Goal: Task Accomplishment & Management: Use online tool/utility

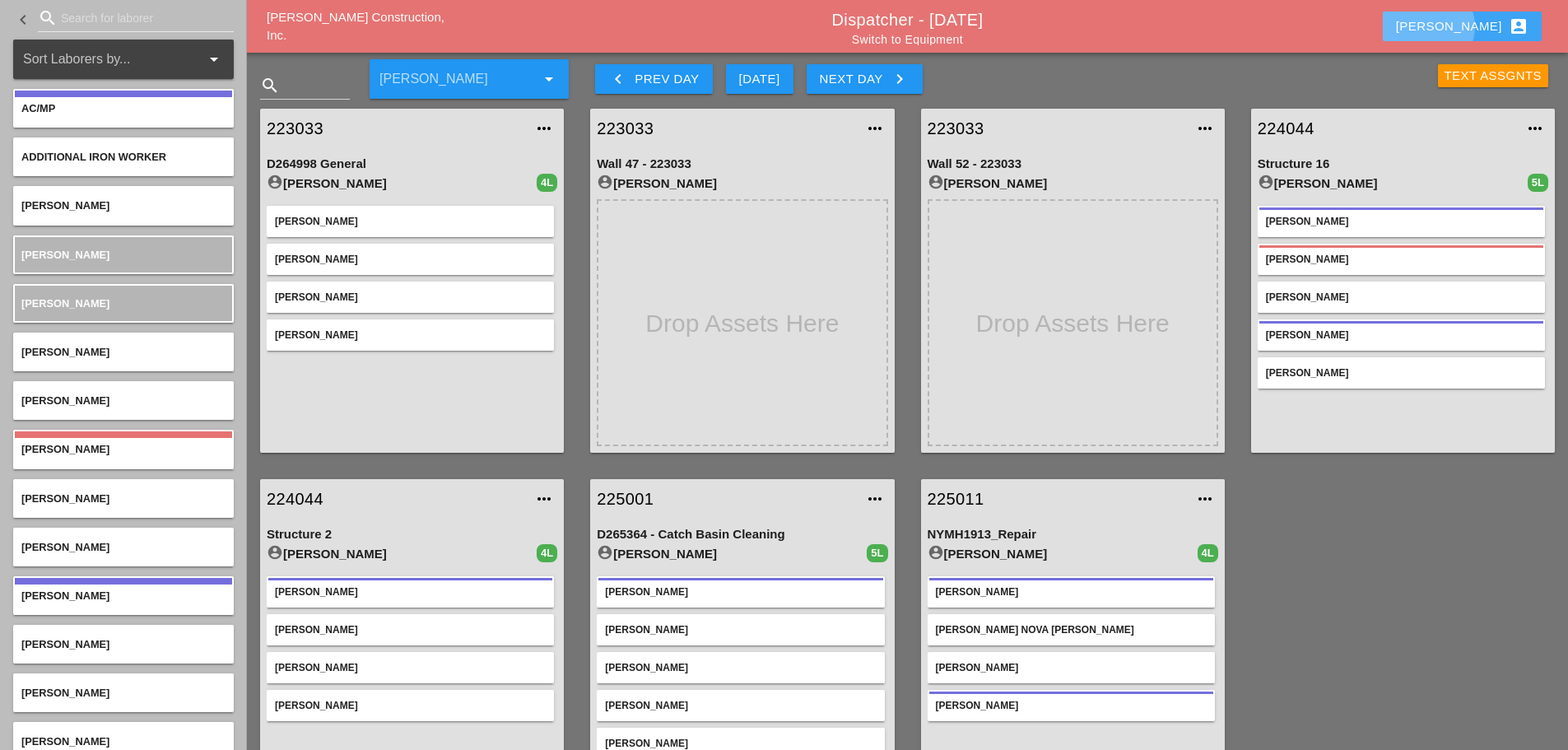
click at [1488, 27] on div "[PERSON_NAME] account_box" at bounding box center [1462, 26] width 132 height 20
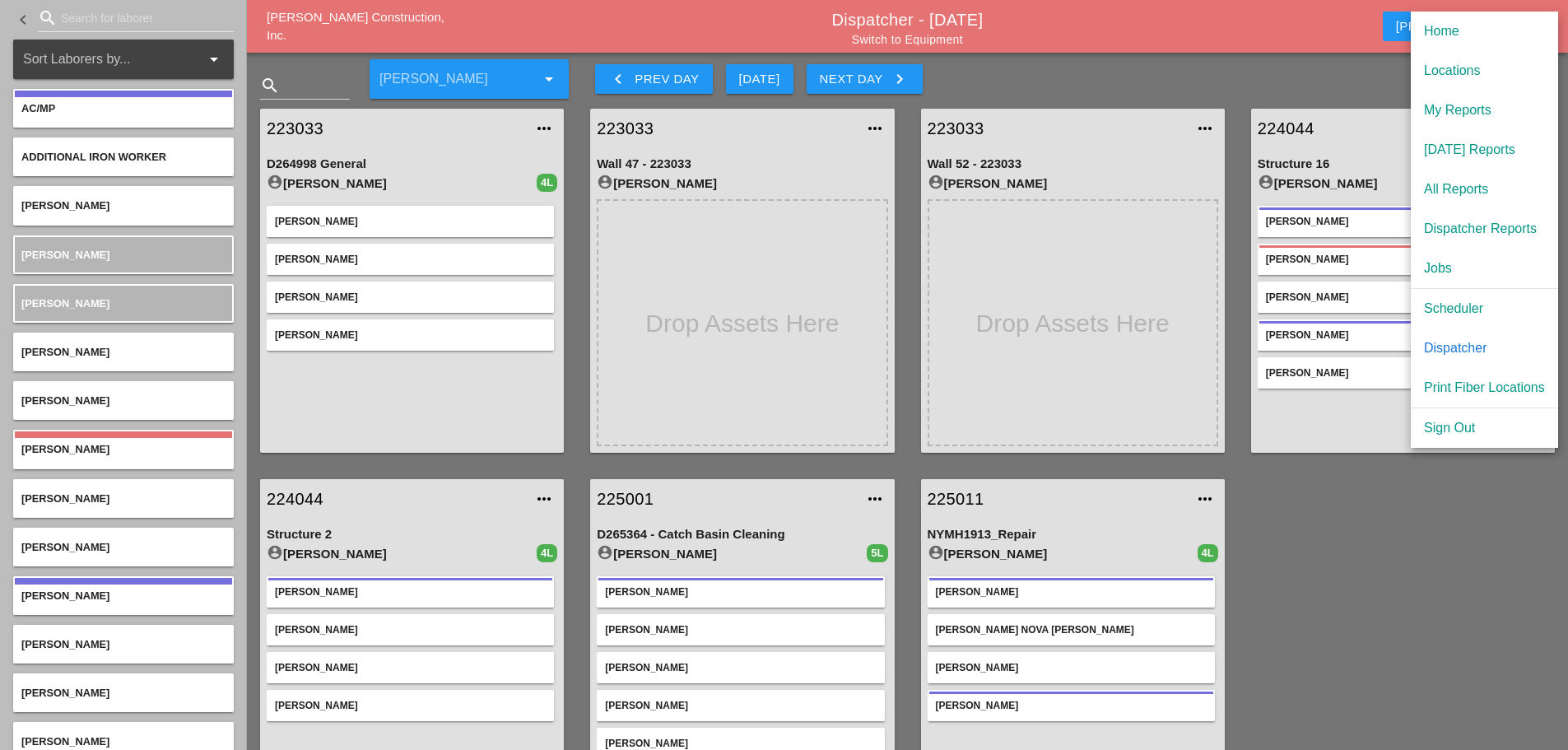
click at [1457, 311] on div "Scheduler" at bounding box center [1485, 308] width 121 height 20
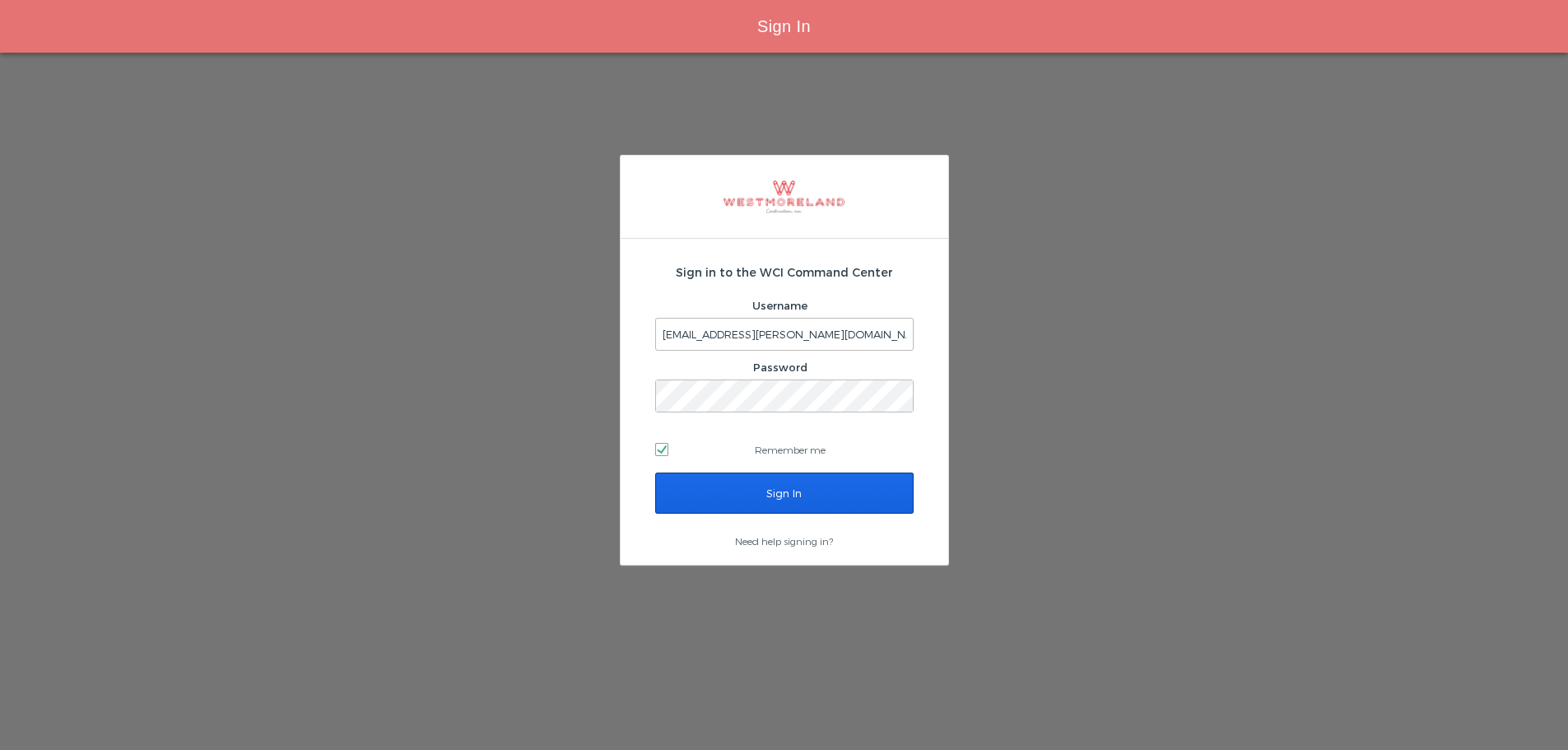
click at [864, 502] on input "Sign In" at bounding box center [784, 493] width 258 height 41
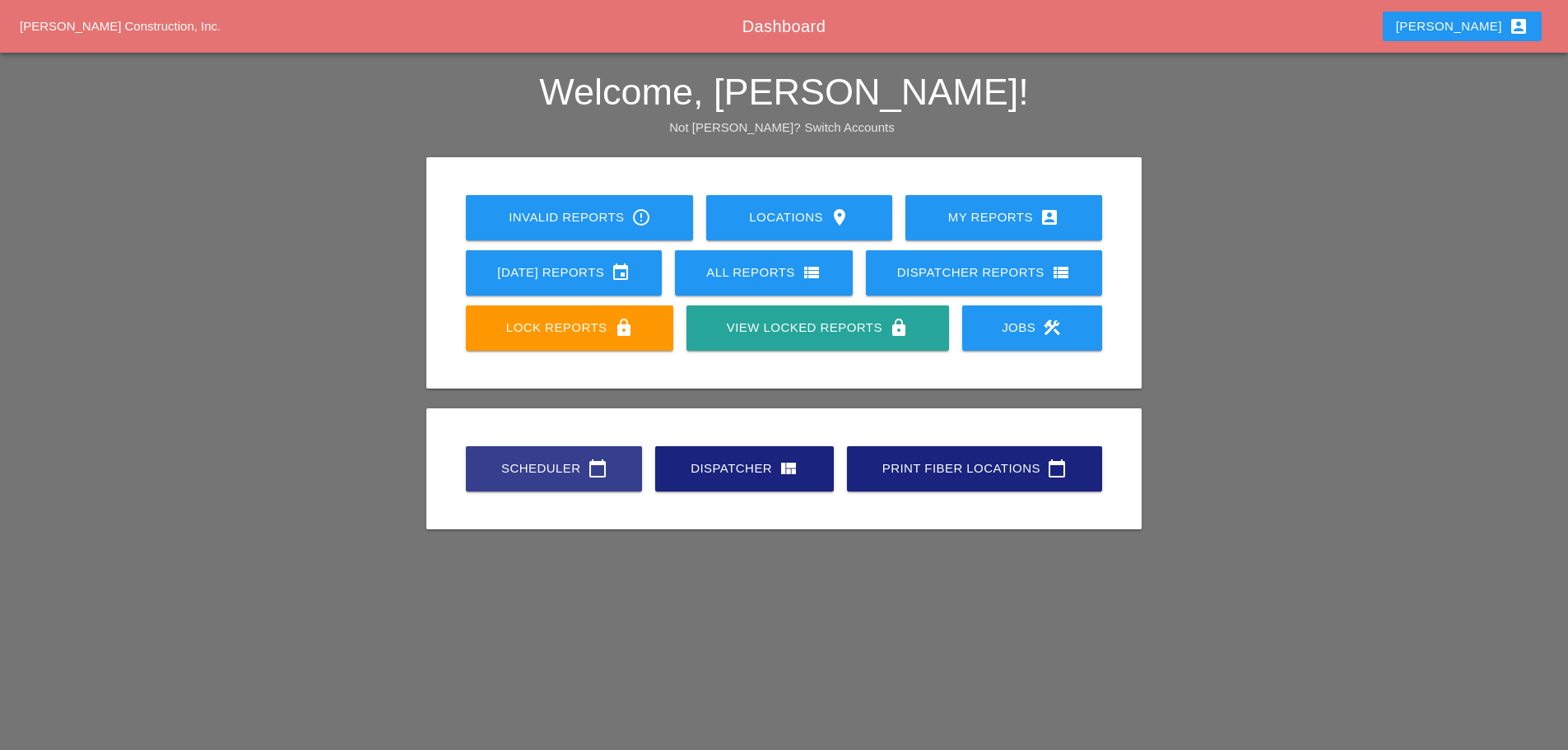
click at [548, 482] on link "Scheduler calendar_today" at bounding box center [554, 468] width 176 height 45
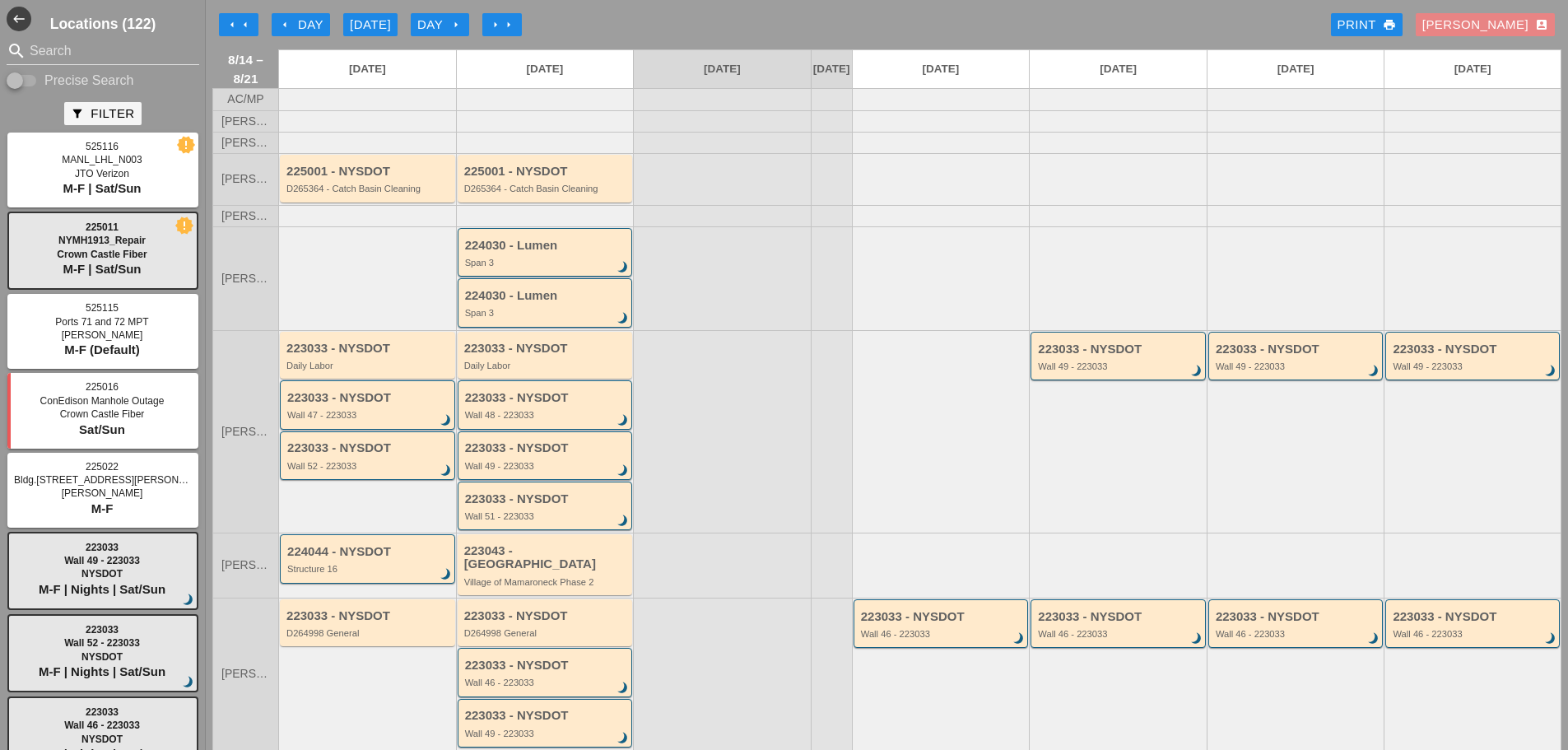
click at [1499, 29] on div "[PERSON_NAME] account_box" at bounding box center [1486, 25] width 126 height 19
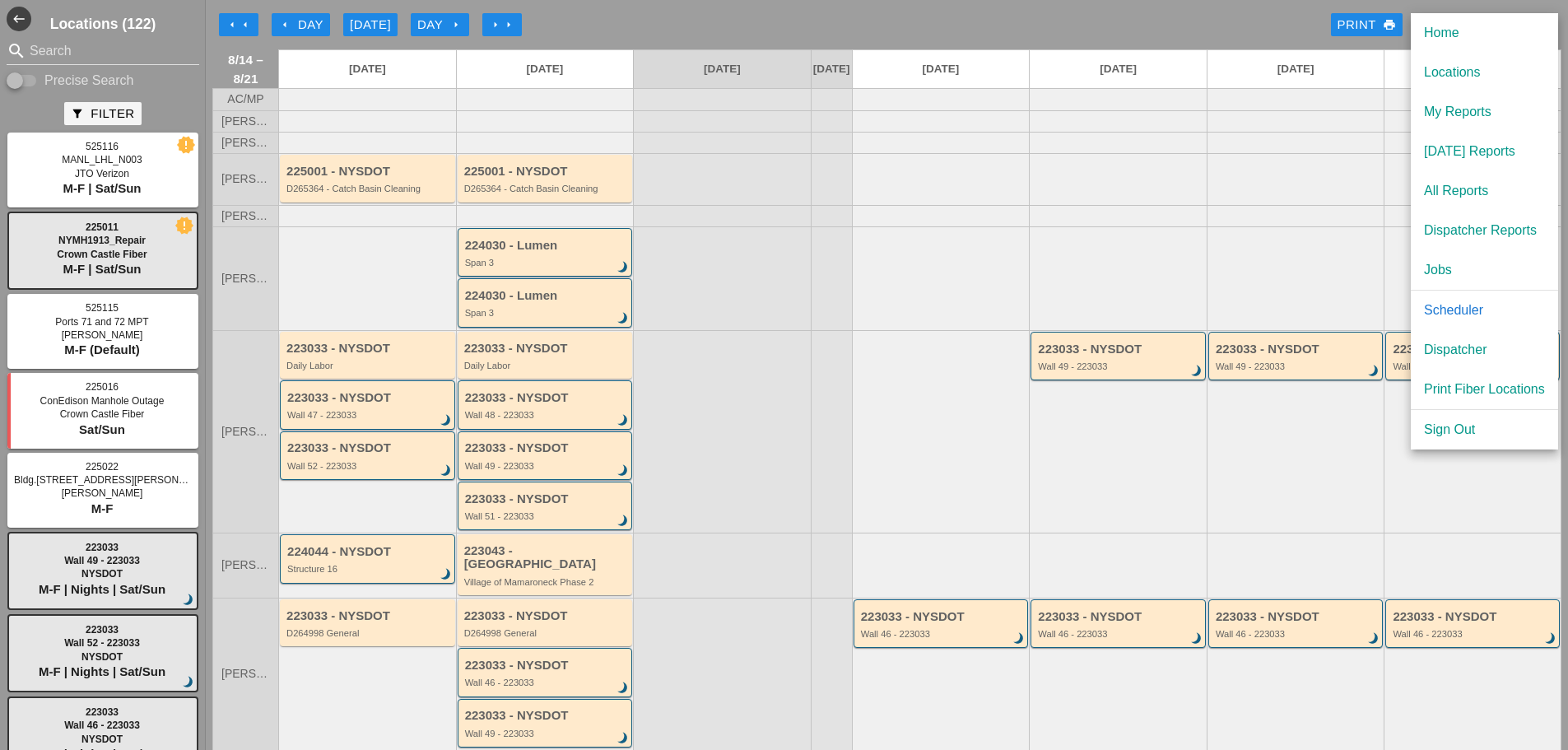
click at [1461, 346] on div "Dispatcher" at bounding box center [1485, 349] width 121 height 20
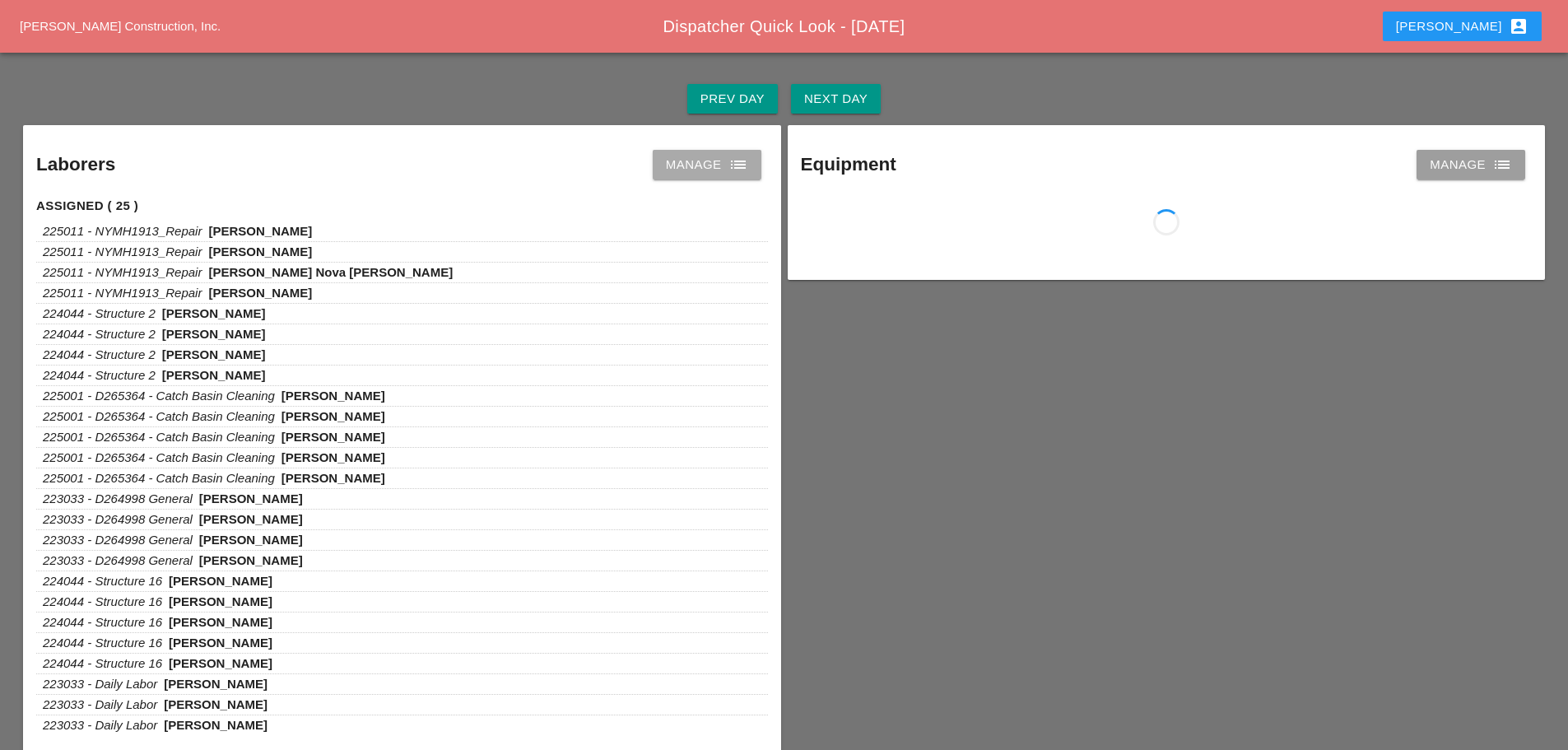
click at [723, 172] on div "Manage list" at bounding box center [707, 164] width 82 height 20
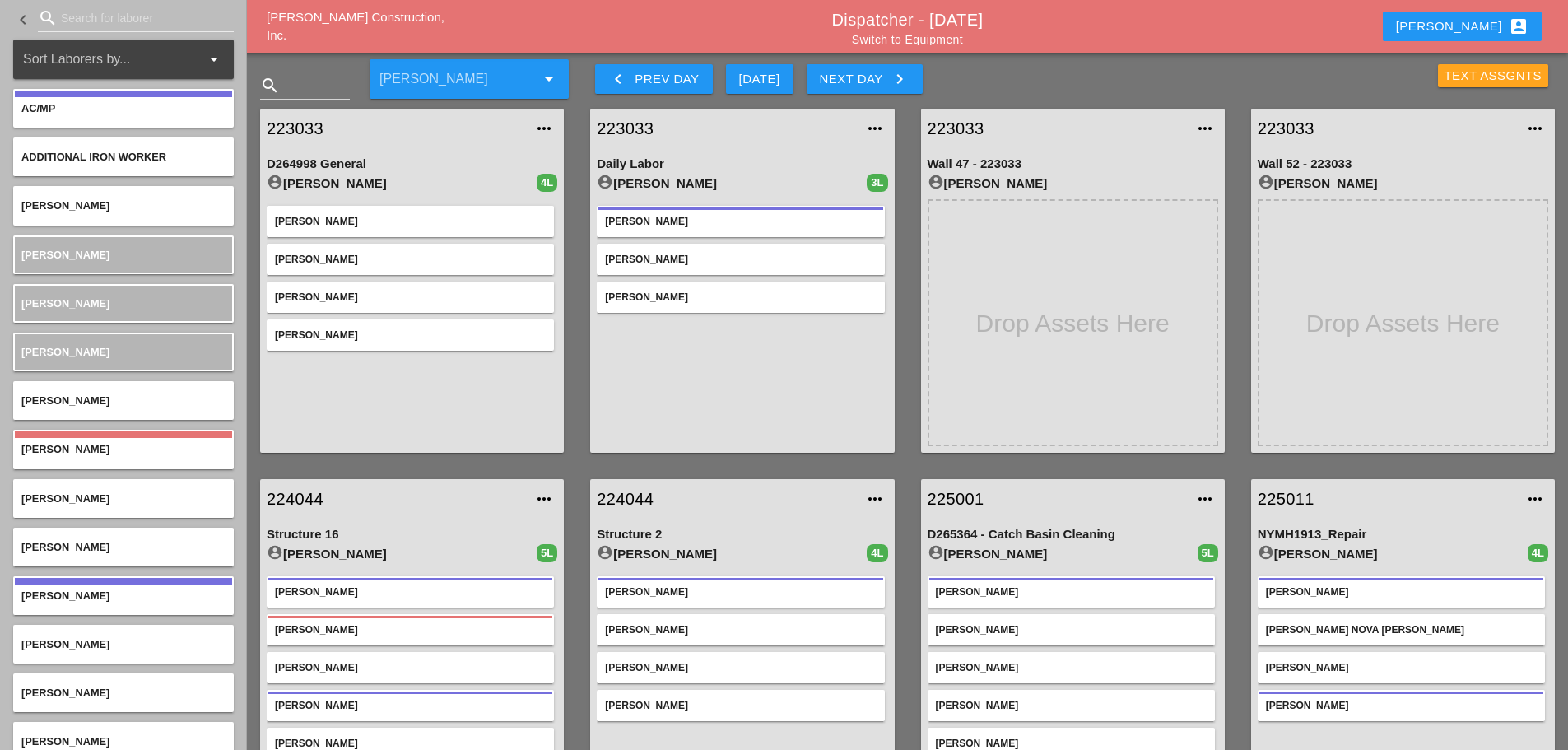
click at [1463, 69] on div "Text Assgnts" at bounding box center [1494, 76] width 98 height 19
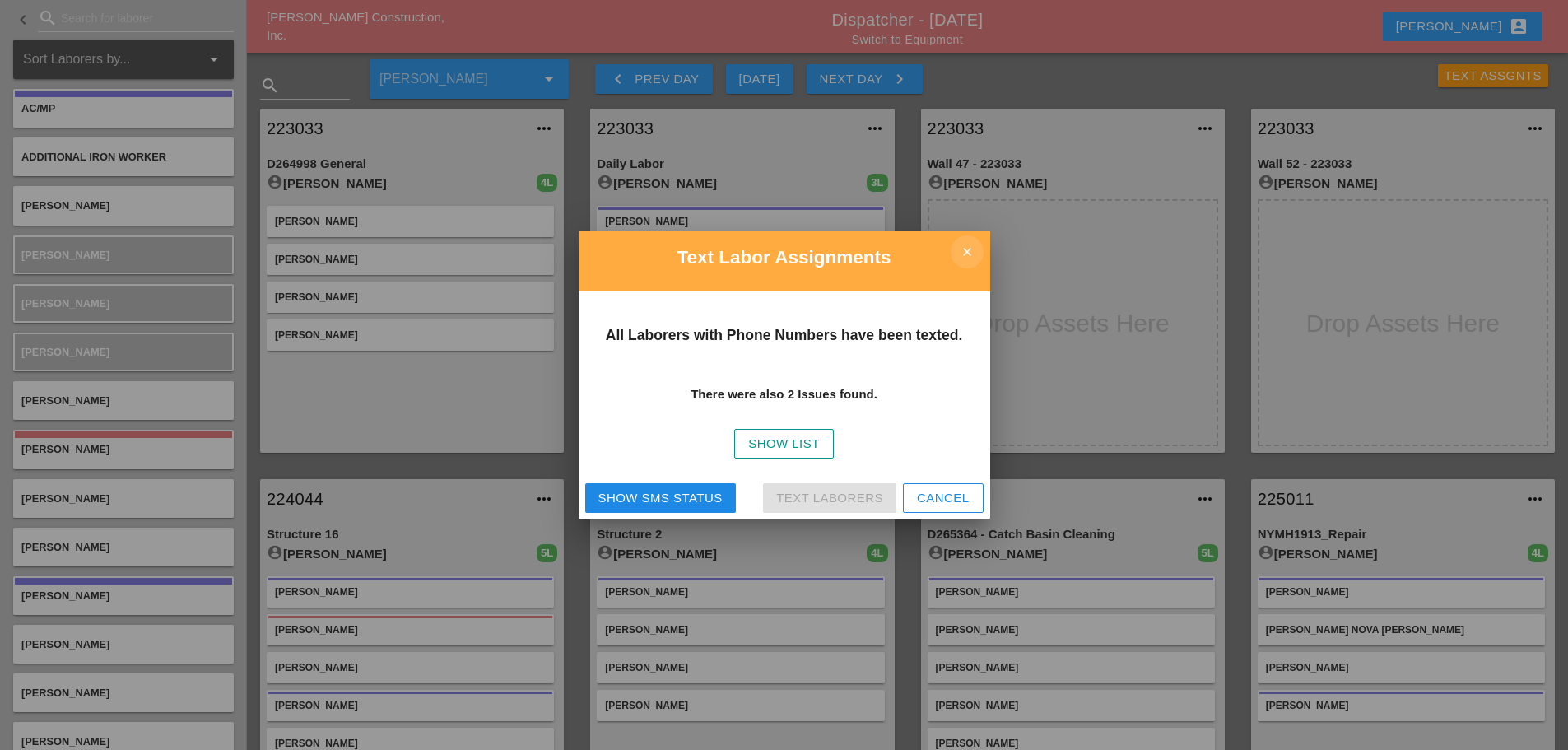
click at [966, 248] on icon "close" at bounding box center [967, 251] width 33 height 33
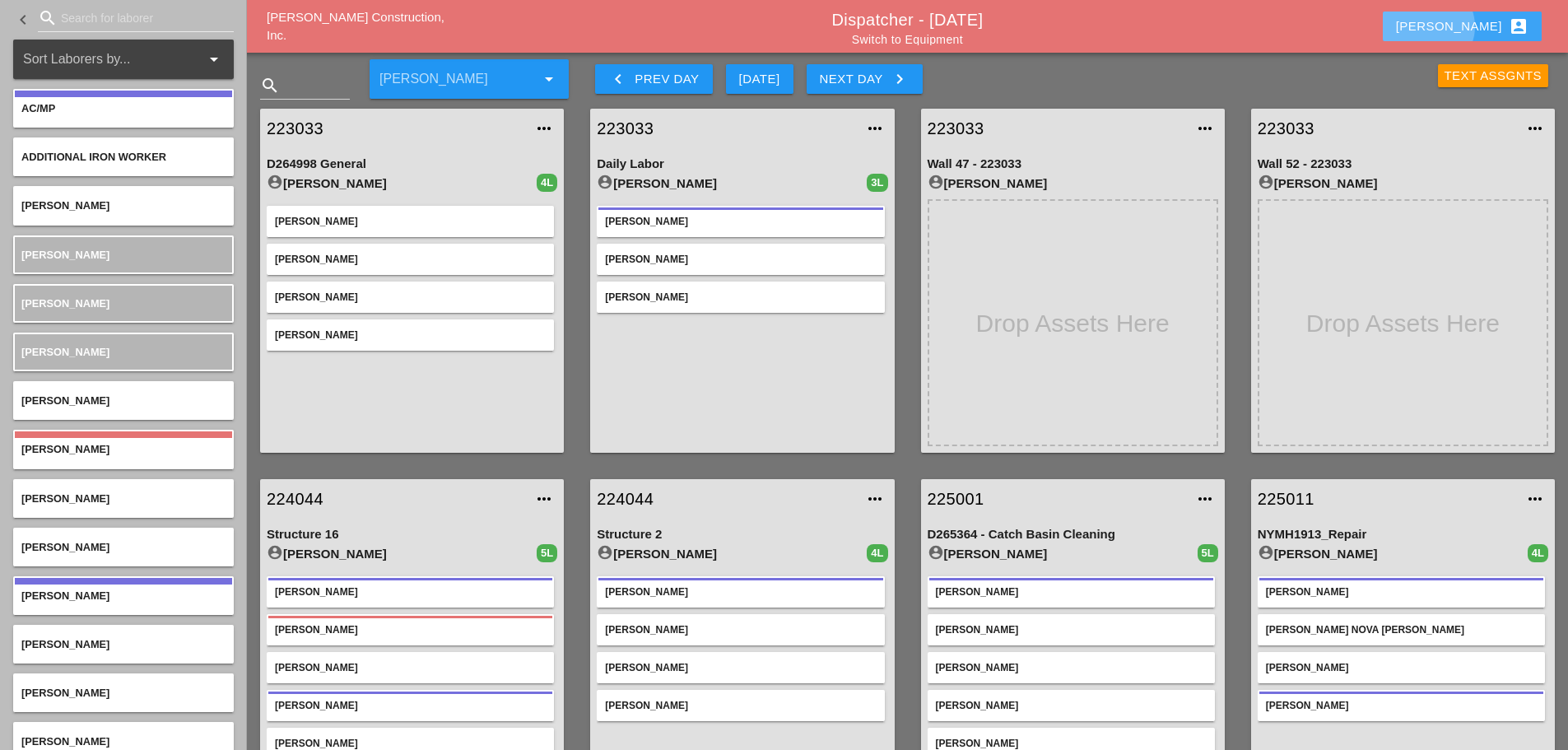
click at [1463, 27] on button "[PERSON_NAME] account_box" at bounding box center [1463, 26] width 159 height 29
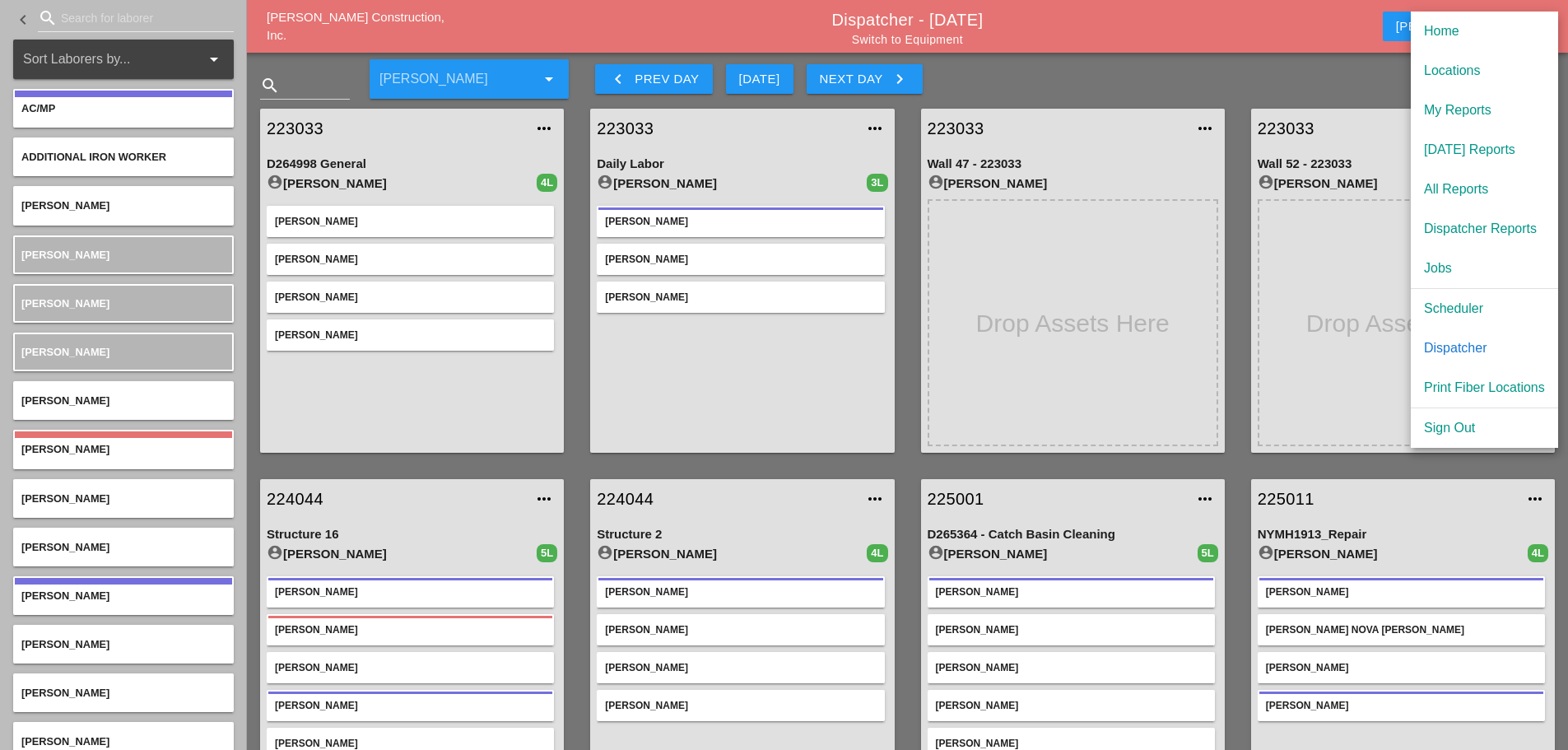
click at [1442, 346] on div "Dispatcher" at bounding box center [1485, 347] width 121 height 20
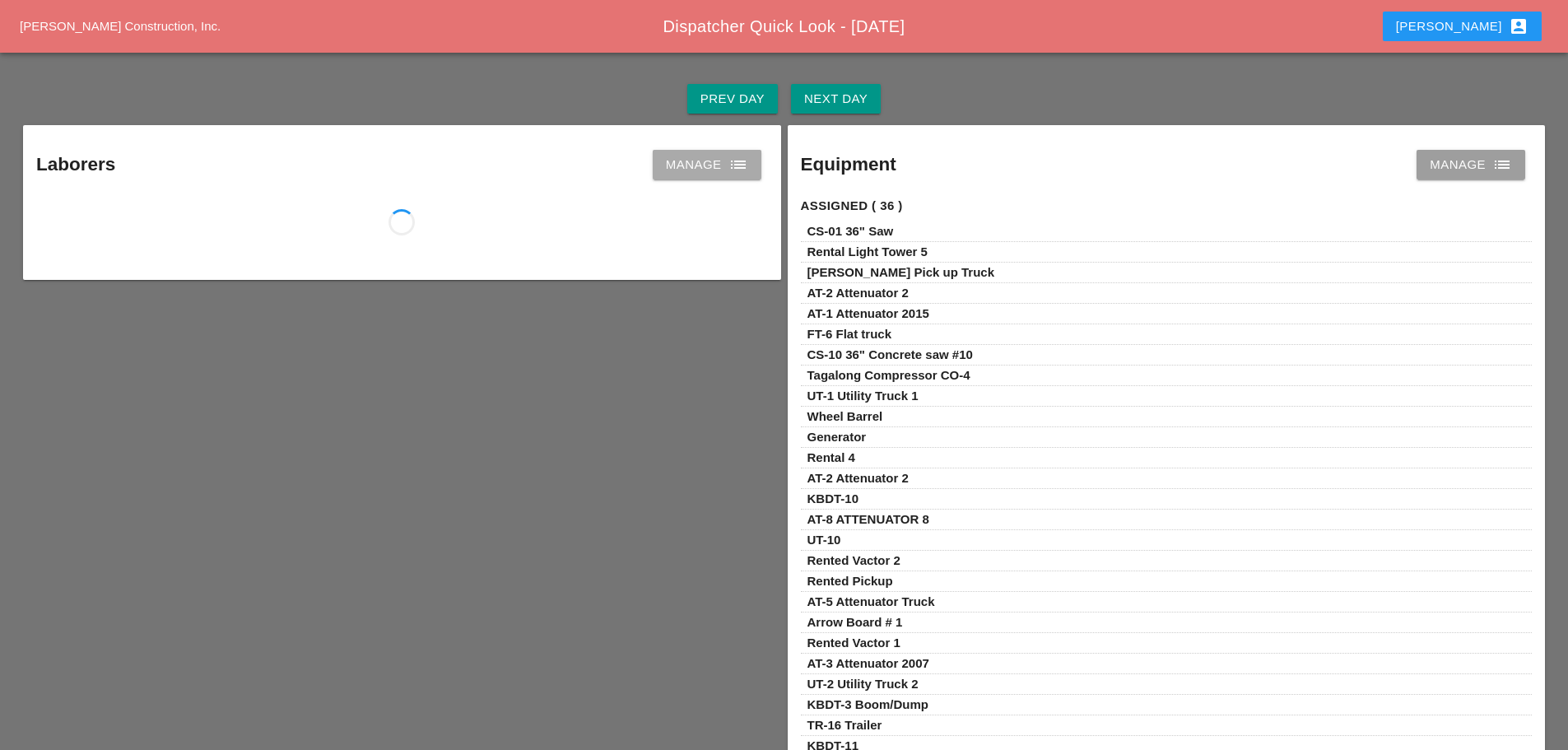
click at [735, 178] on link "Manage list" at bounding box center [707, 164] width 109 height 29
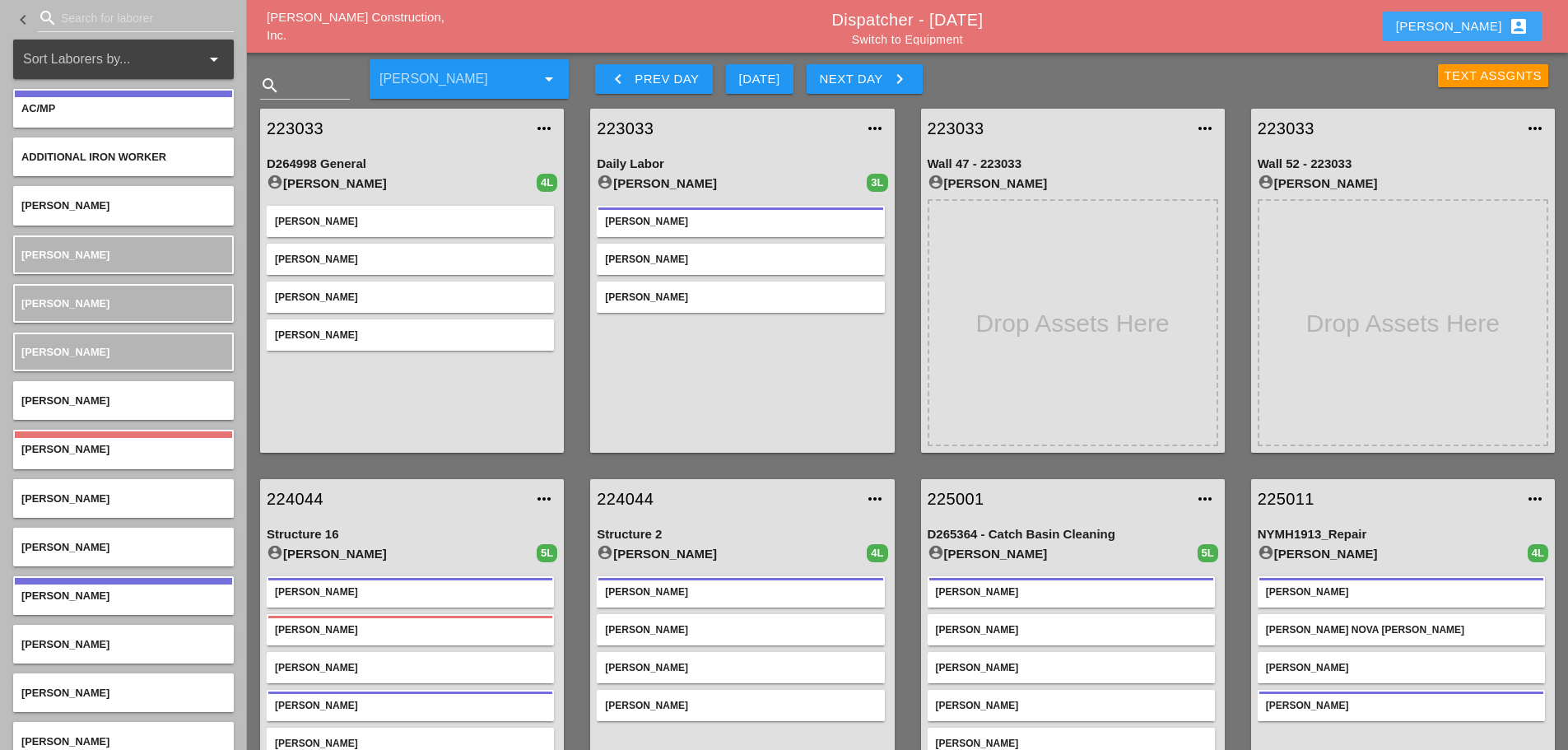
click at [1463, 22] on button "[PERSON_NAME] account_box" at bounding box center [1463, 26] width 159 height 29
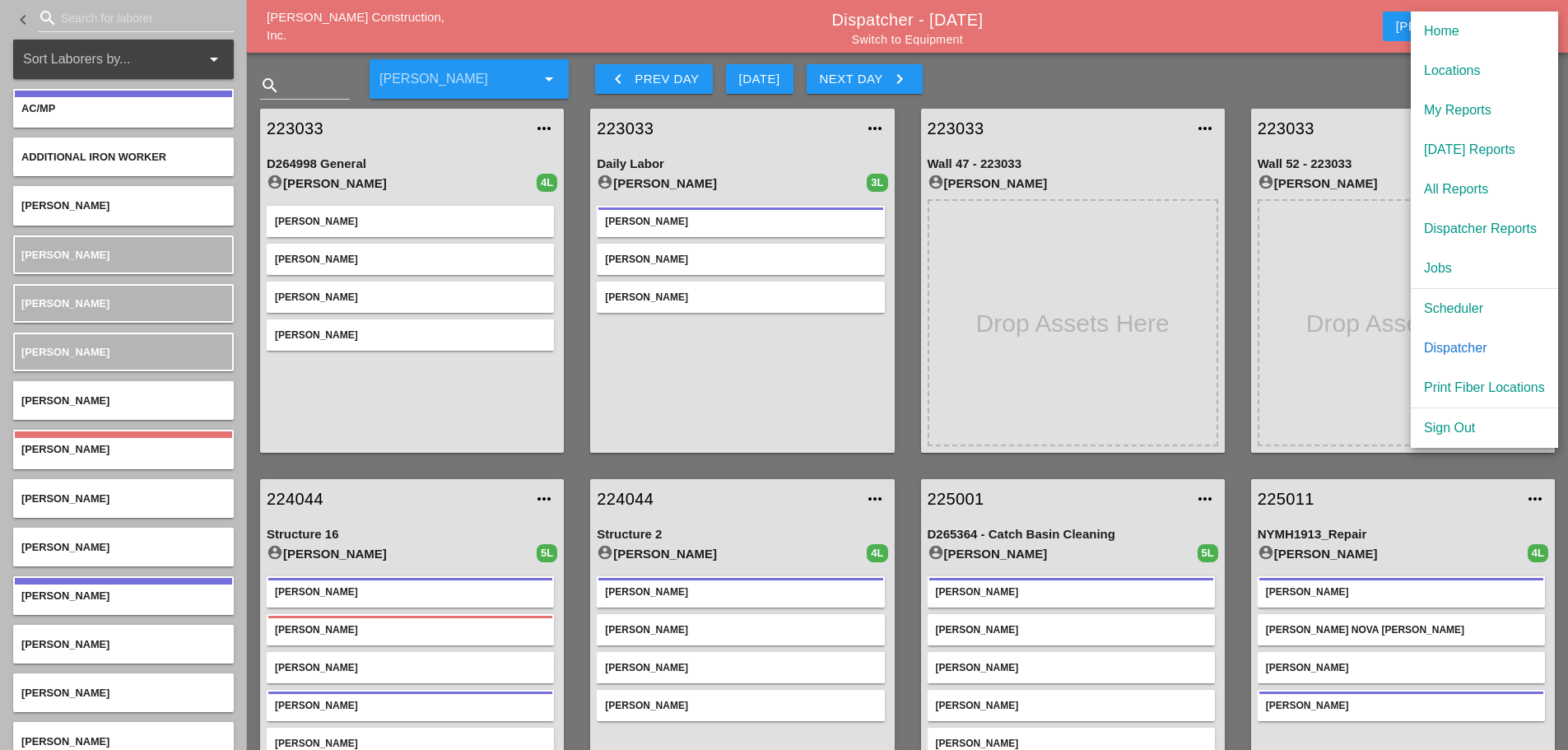
click at [1449, 302] on div "Scheduler" at bounding box center [1485, 308] width 121 height 20
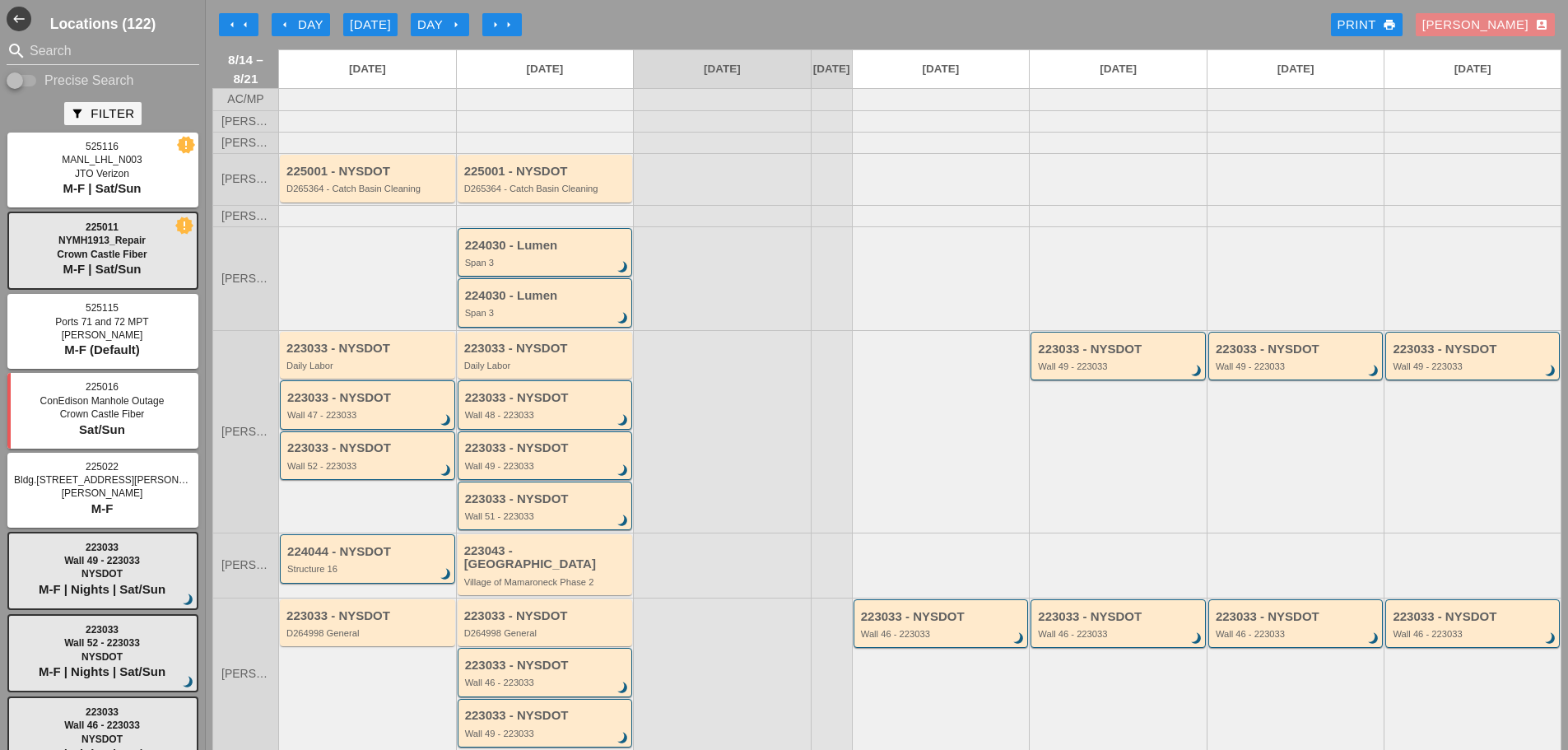
click at [1535, 19] on icon "account_box" at bounding box center [1541, 24] width 13 height 13
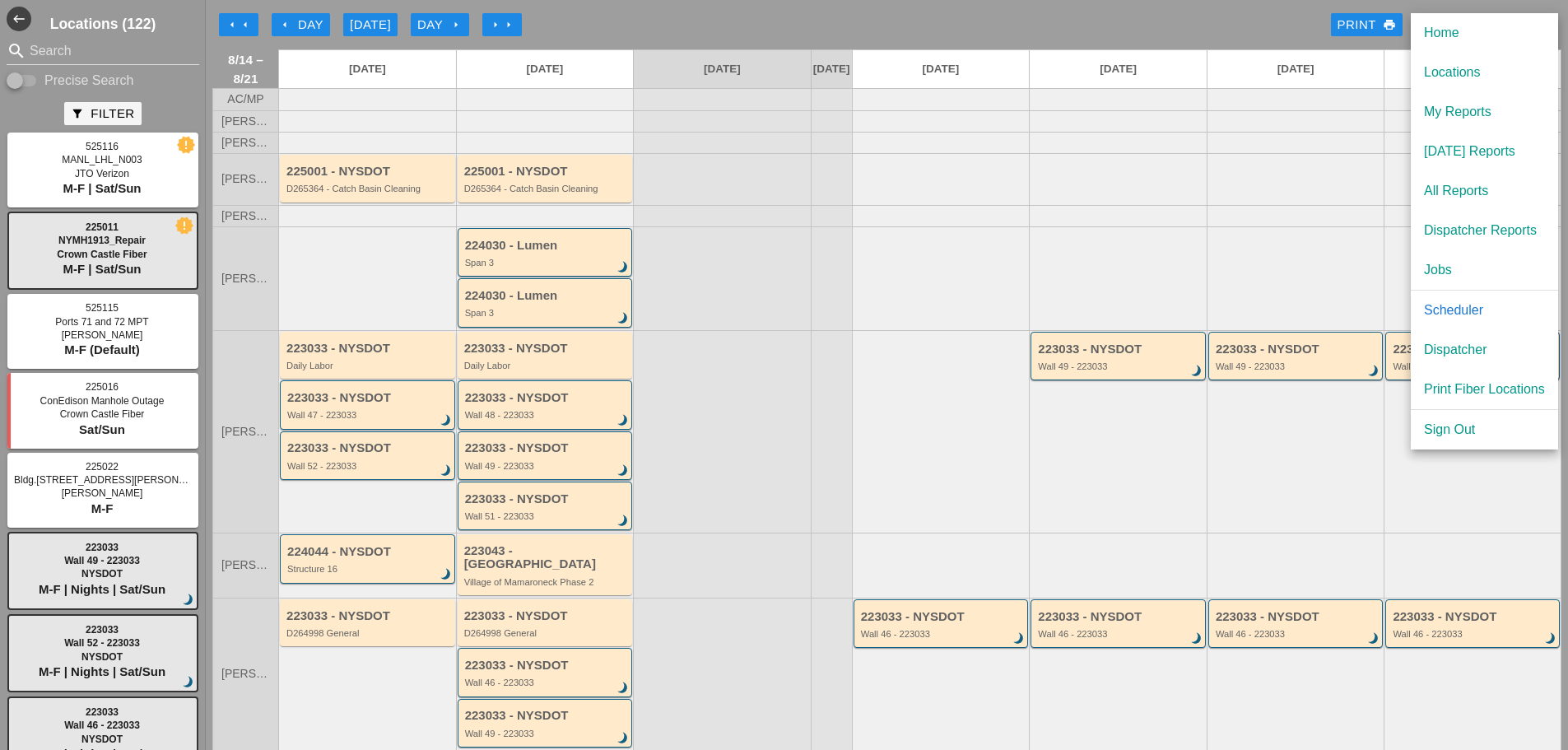
click at [1497, 147] on div "[DATE] Reports" at bounding box center [1485, 151] width 121 height 20
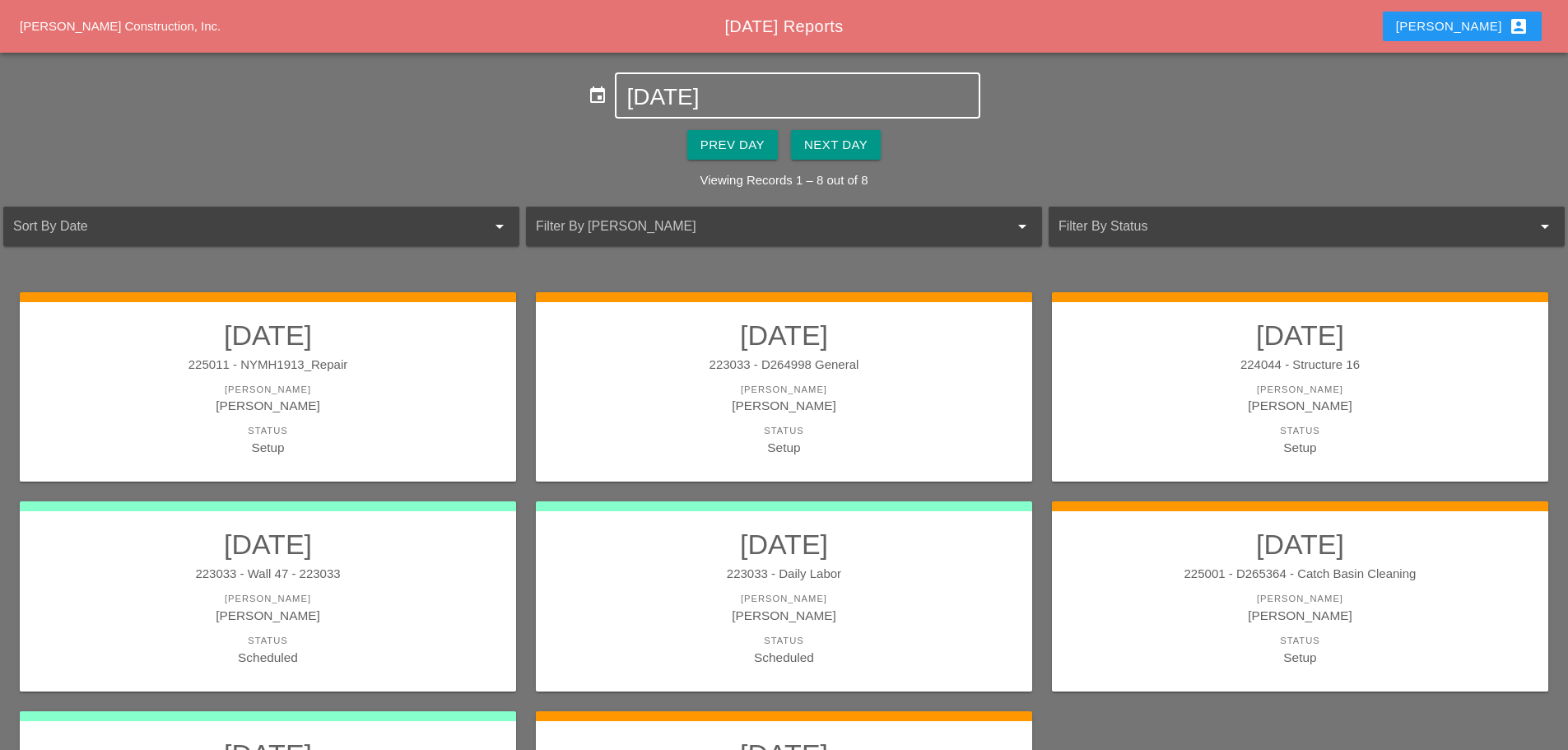
click at [685, 92] on input "[DATE]" at bounding box center [797, 97] width 341 height 26
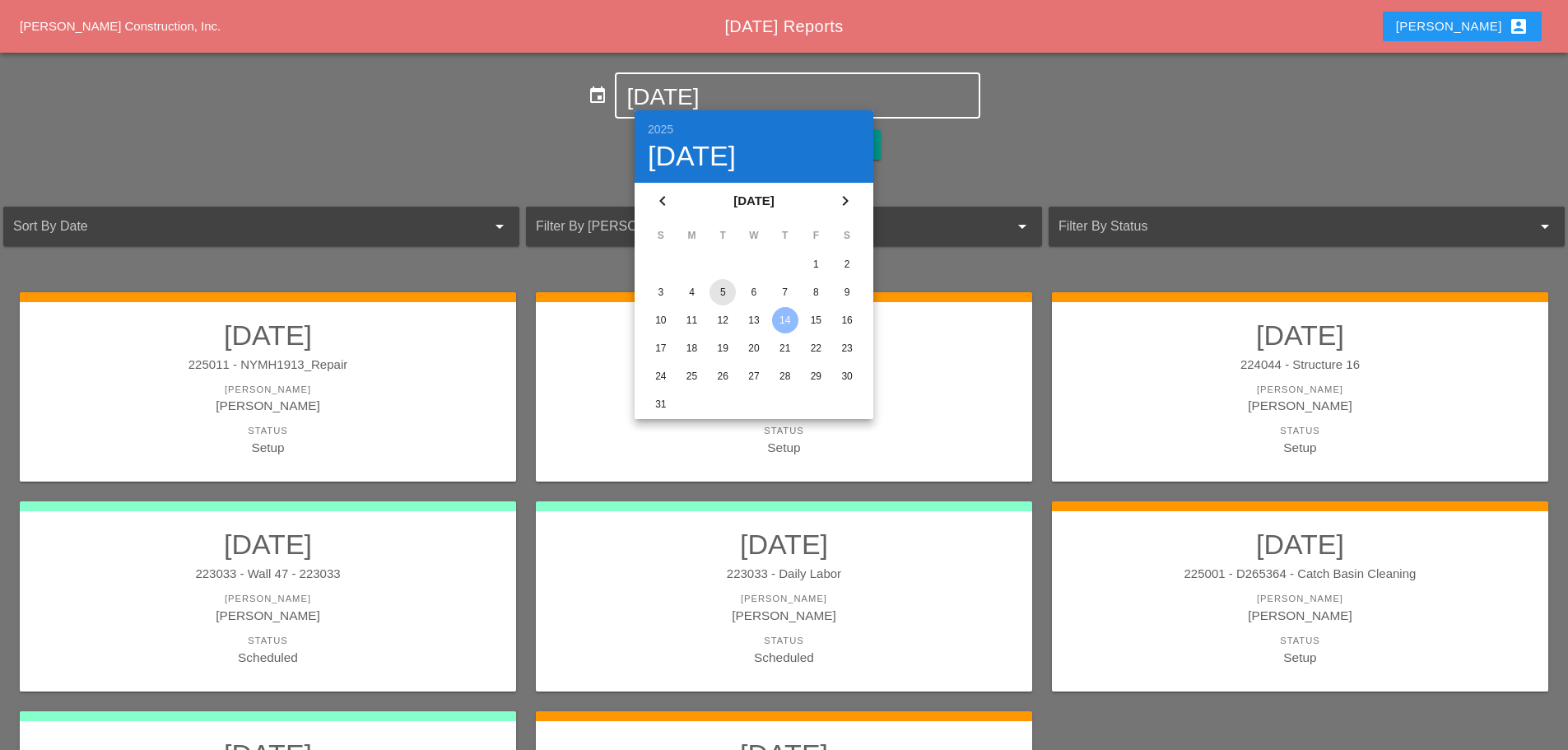
click at [718, 287] on div "5" at bounding box center [723, 292] width 26 height 26
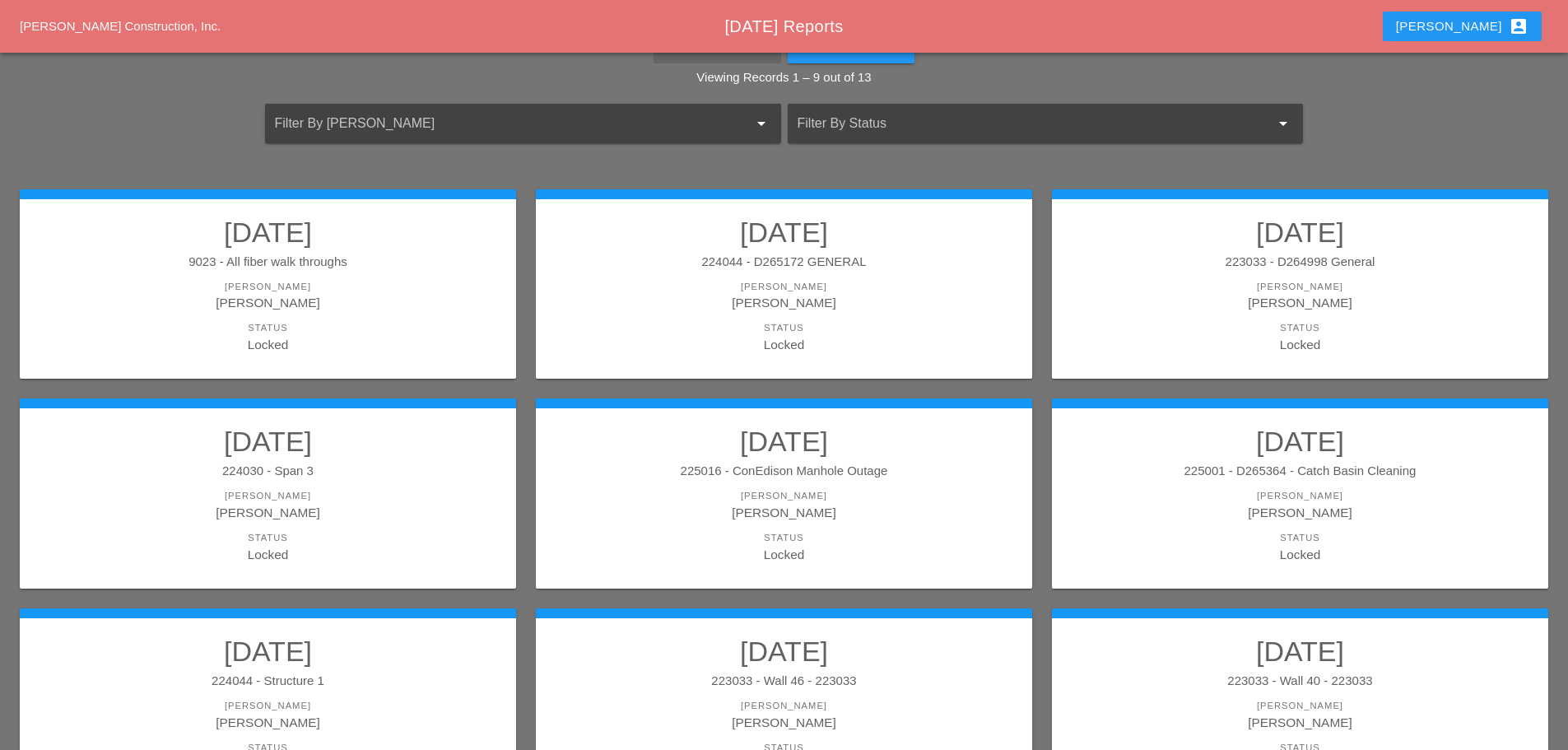
scroll to position [164, 0]
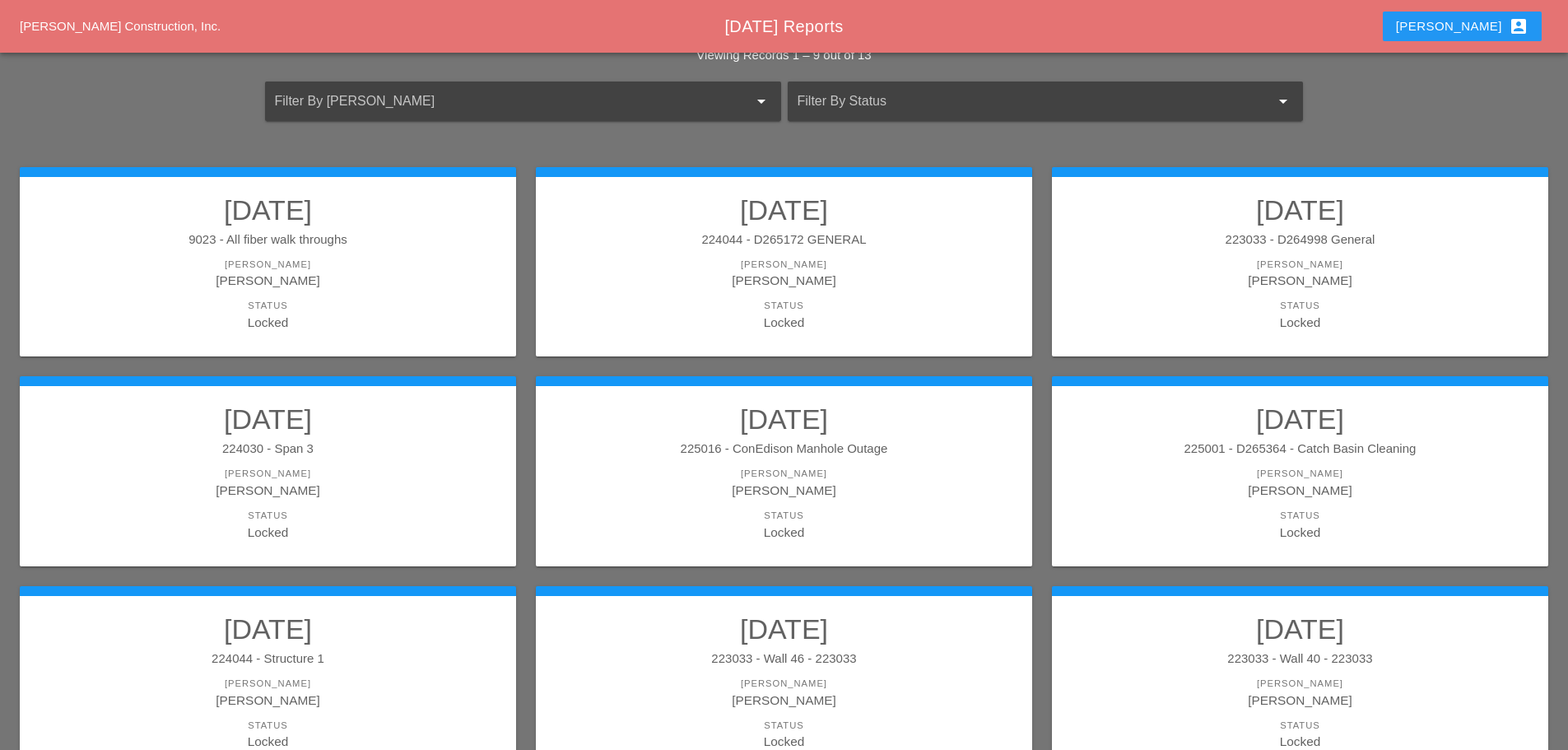
click at [878, 461] on link "[DATE] 225016 - ConEdison Manhole Outage [PERSON_NAME] Etnel Status Locked" at bounding box center [784, 472] width 463 height 138
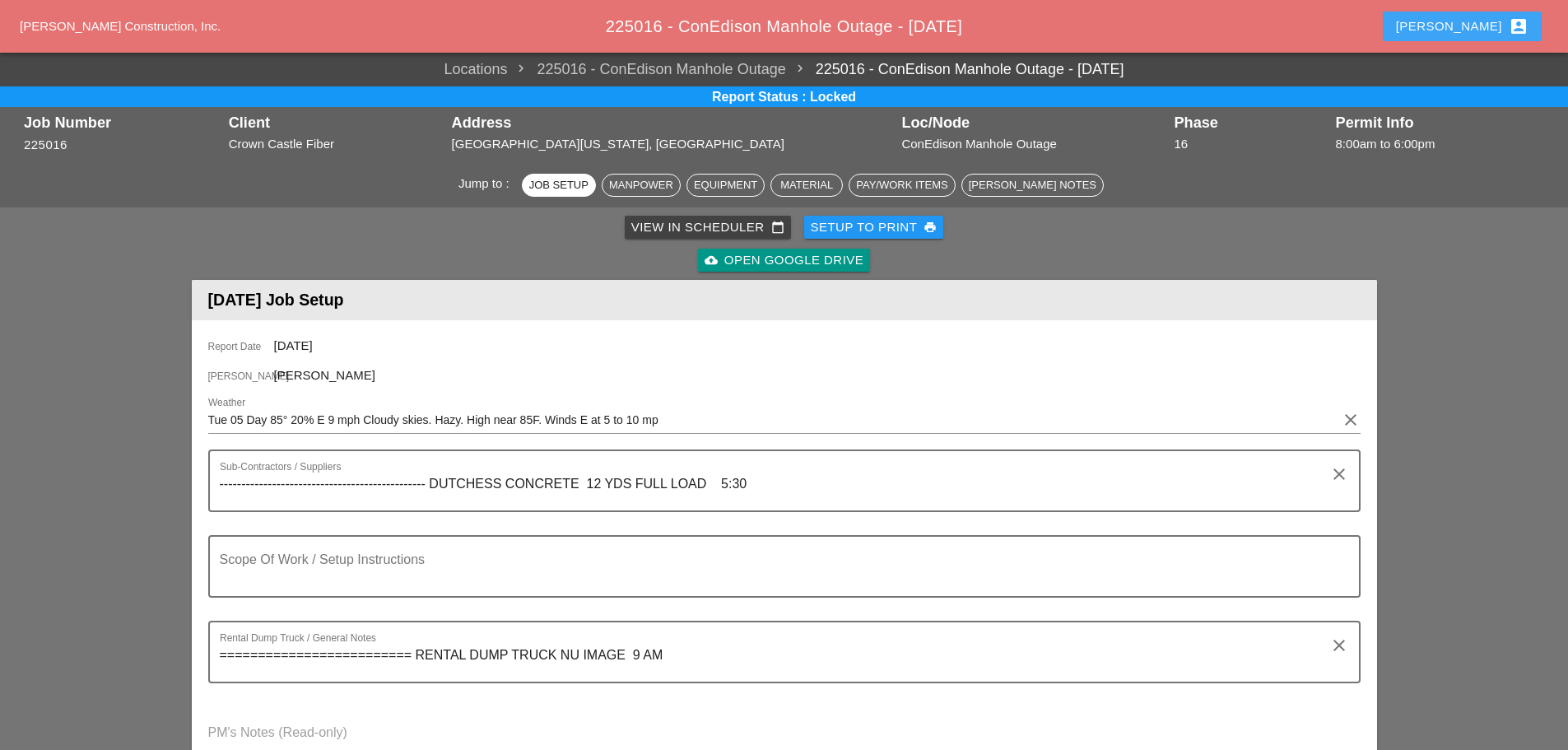
click at [1488, 19] on div "[PERSON_NAME] account_box" at bounding box center [1462, 26] width 132 height 20
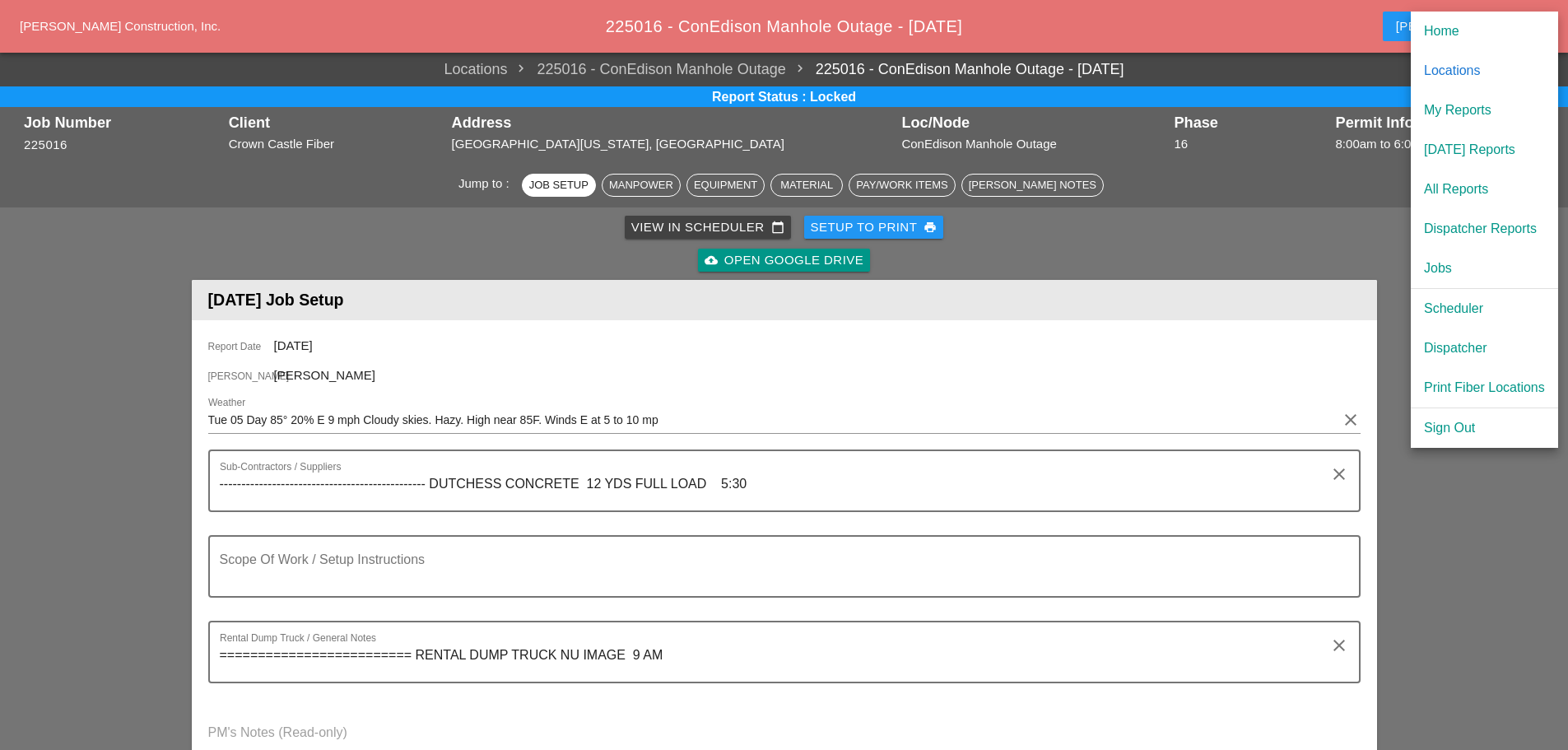
click at [1466, 147] on div "[DATE] Reports" at bounding box center [1485, 149] width 121 height 20
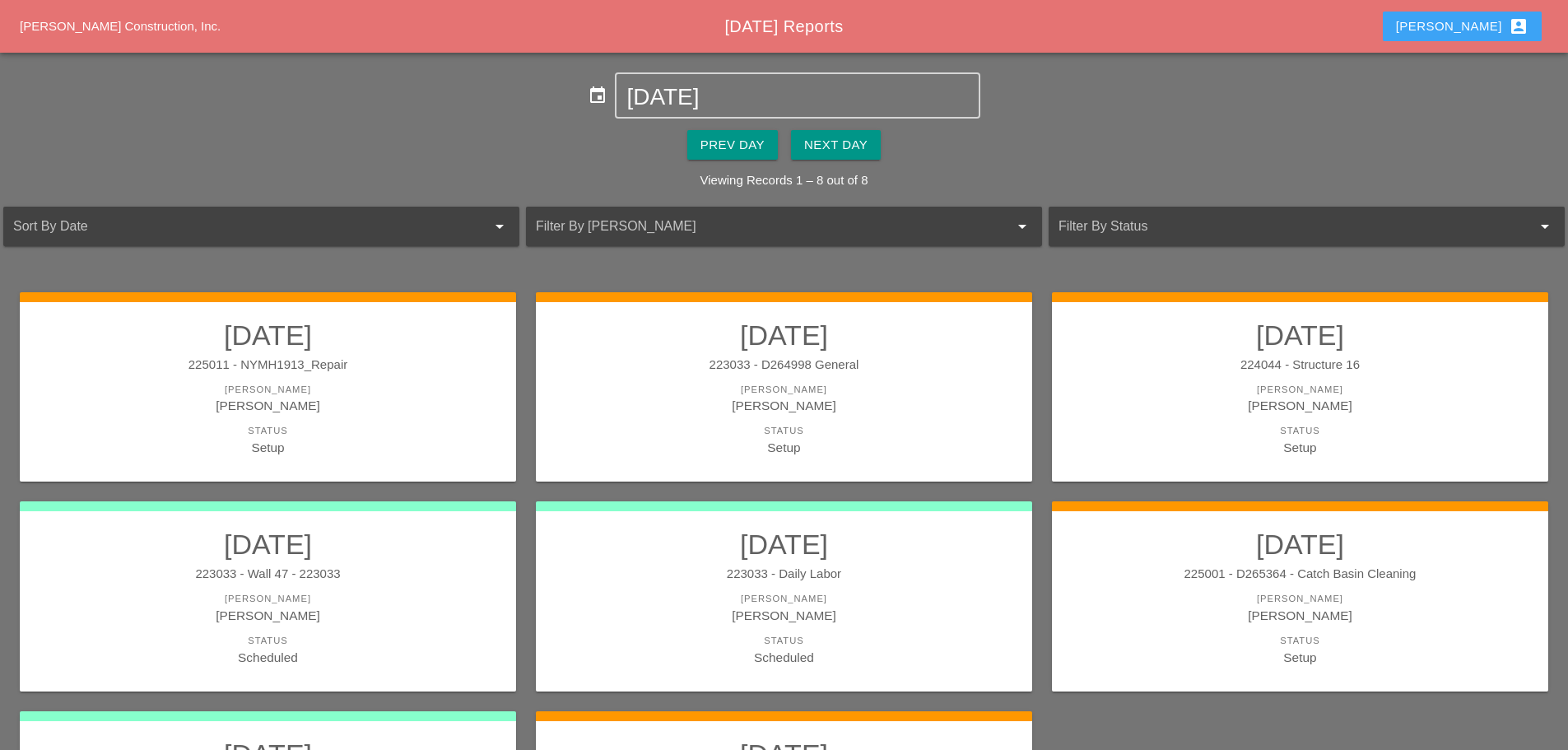
click at [1473, 30] on div "[PERSON_NAME] account_box" at bounding box center [1462, 26] width 132 height 20
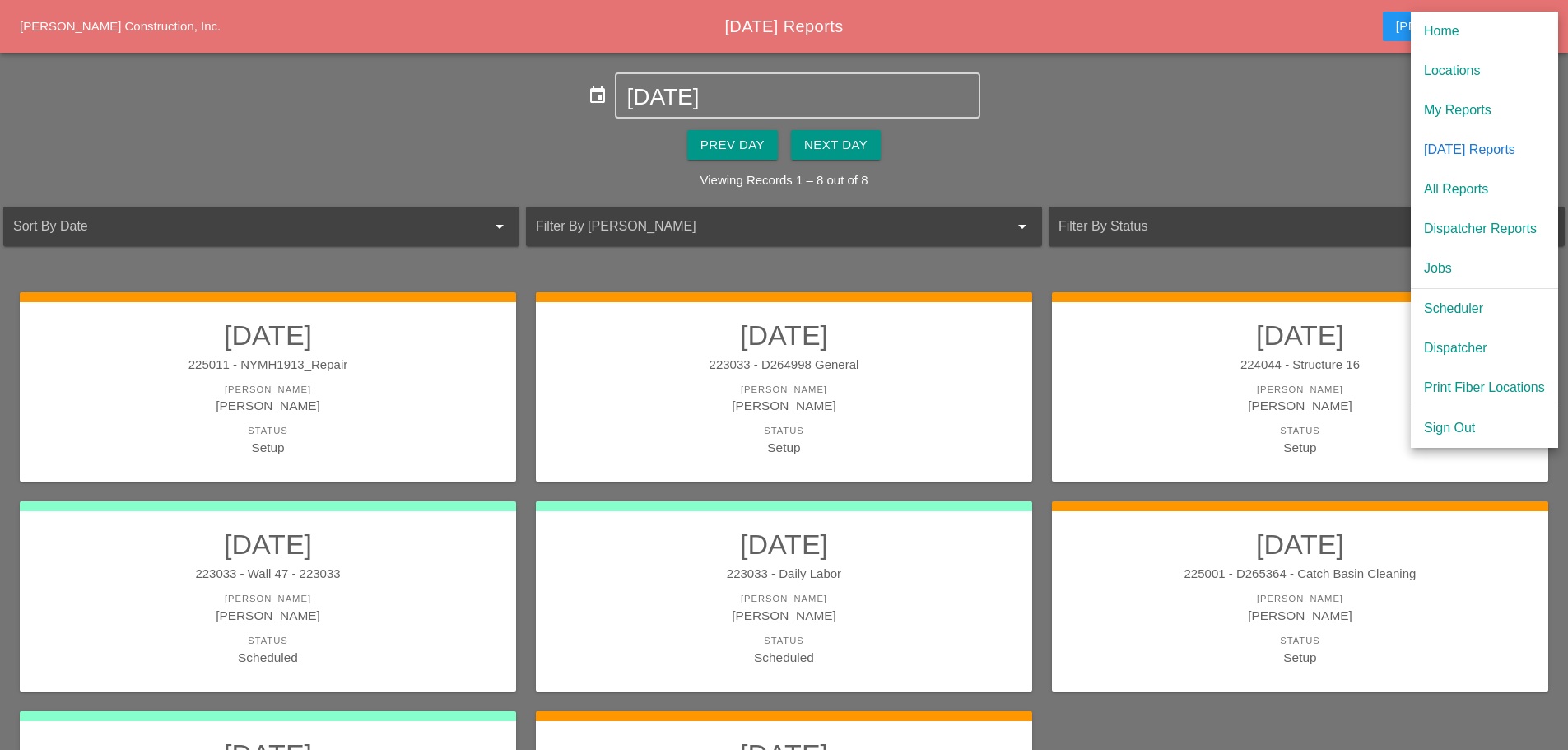
click at [1463, 313] on div "Scheduler" at bounding box center [1485, 308] width 121 height 20
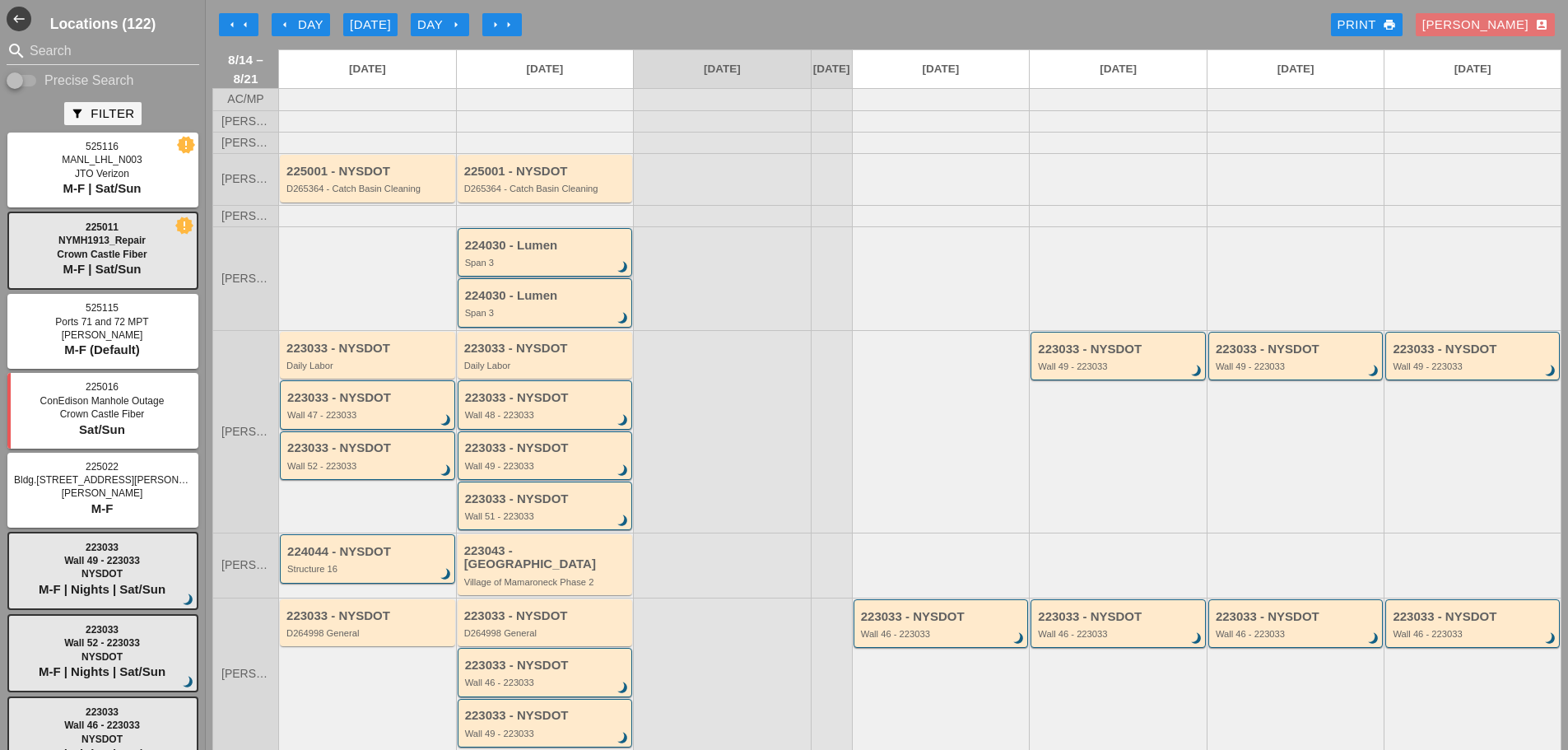
click at [535, 252] on div "224030 - Lumen" at bounding box center [546, 245] width 163 height 14
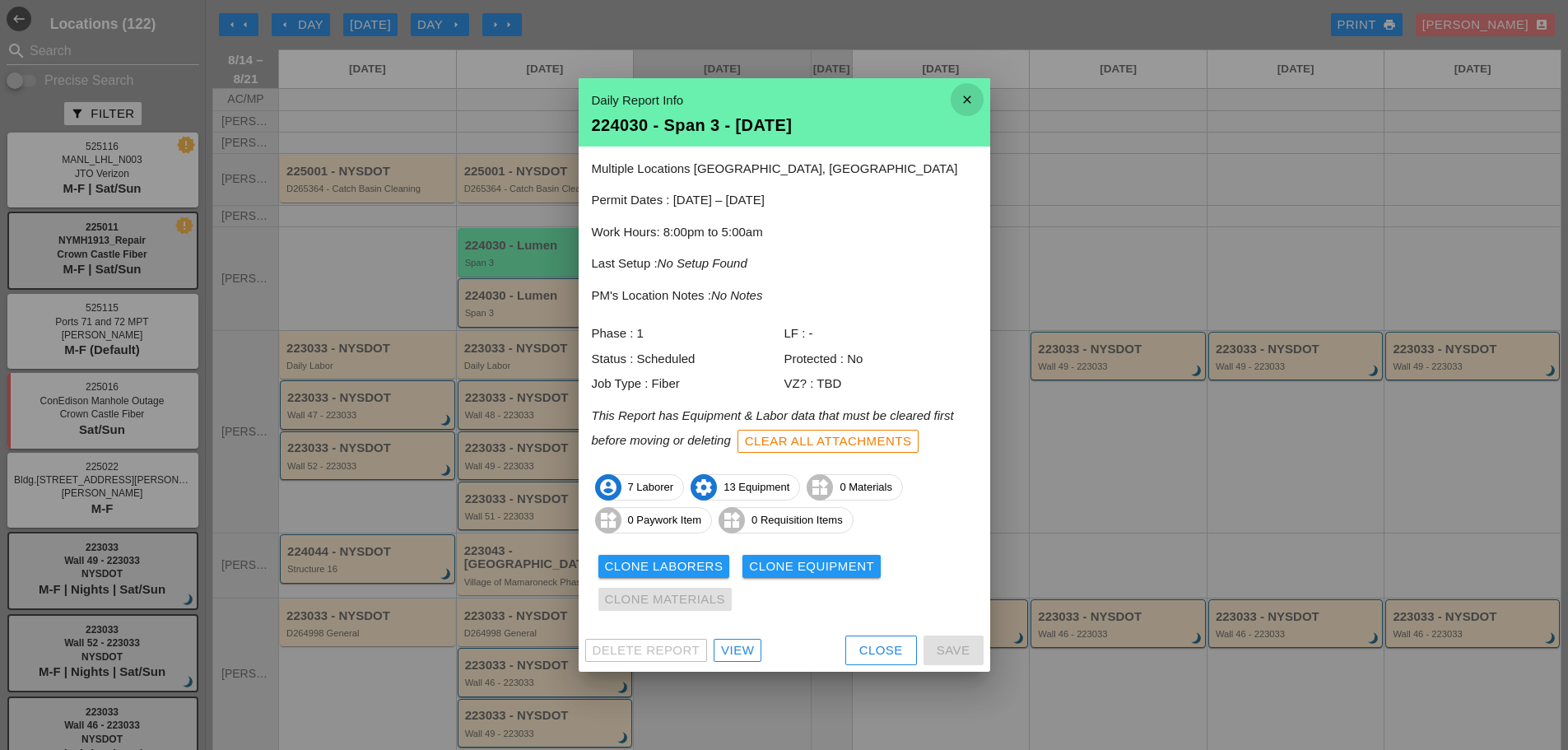
click at [975, 100] on icon "close" at bounding box center [967, 99] width 33 height 33
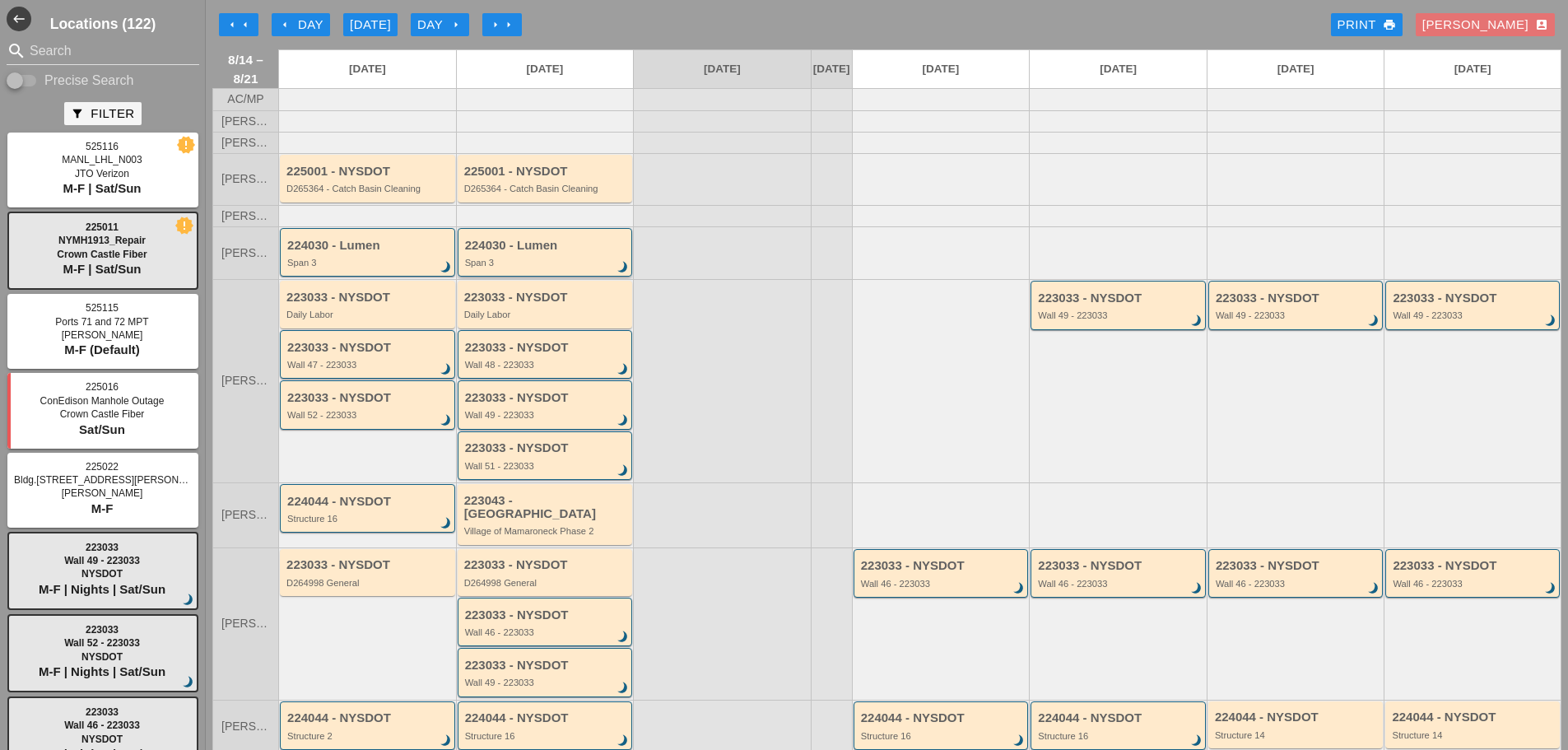
click at [501, 252] on div "224030 - Lumen" at bounding box center [546, 245] width 163 height 14
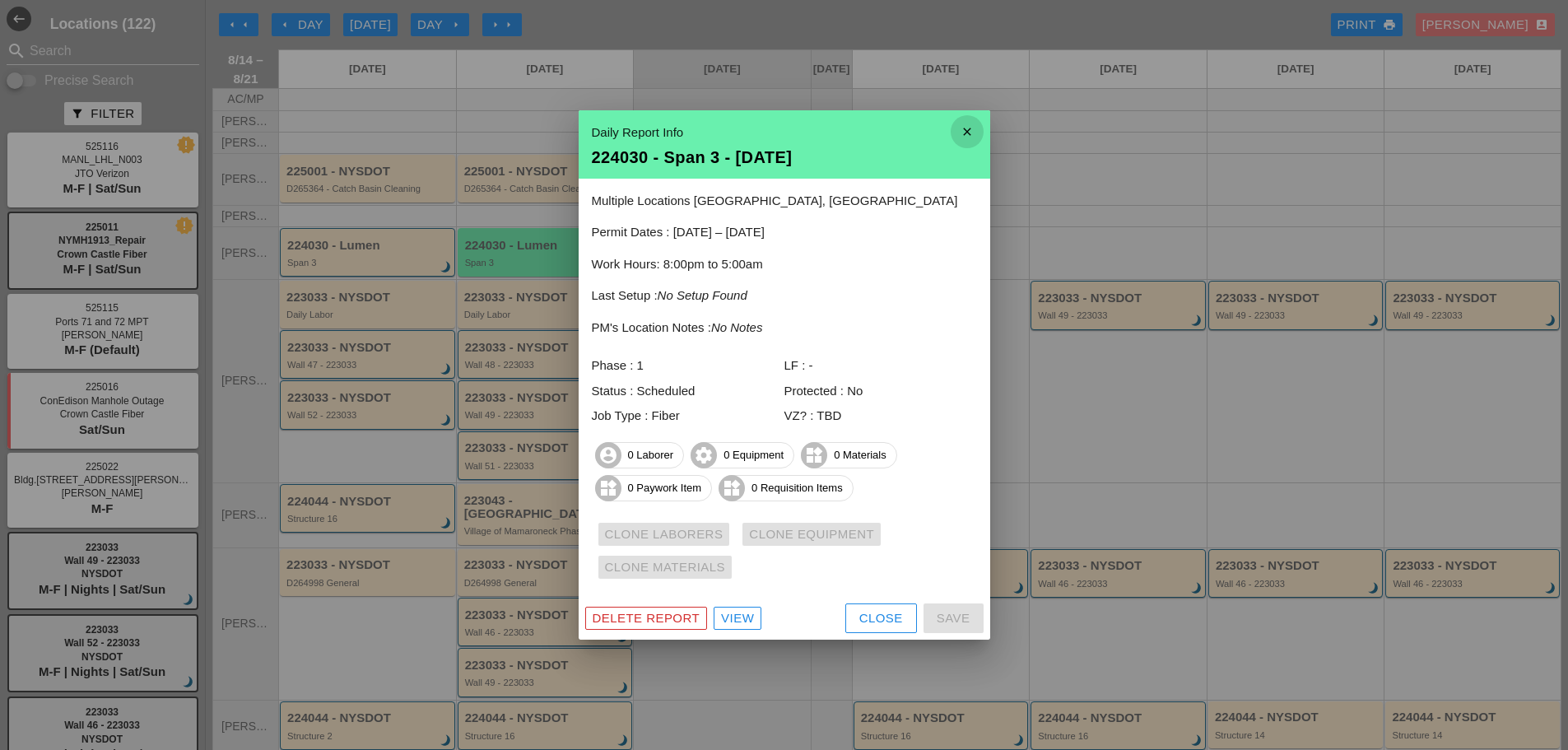
click at [978, 133] on icon "close" at bounding box center [967, 131] width 33 height 33
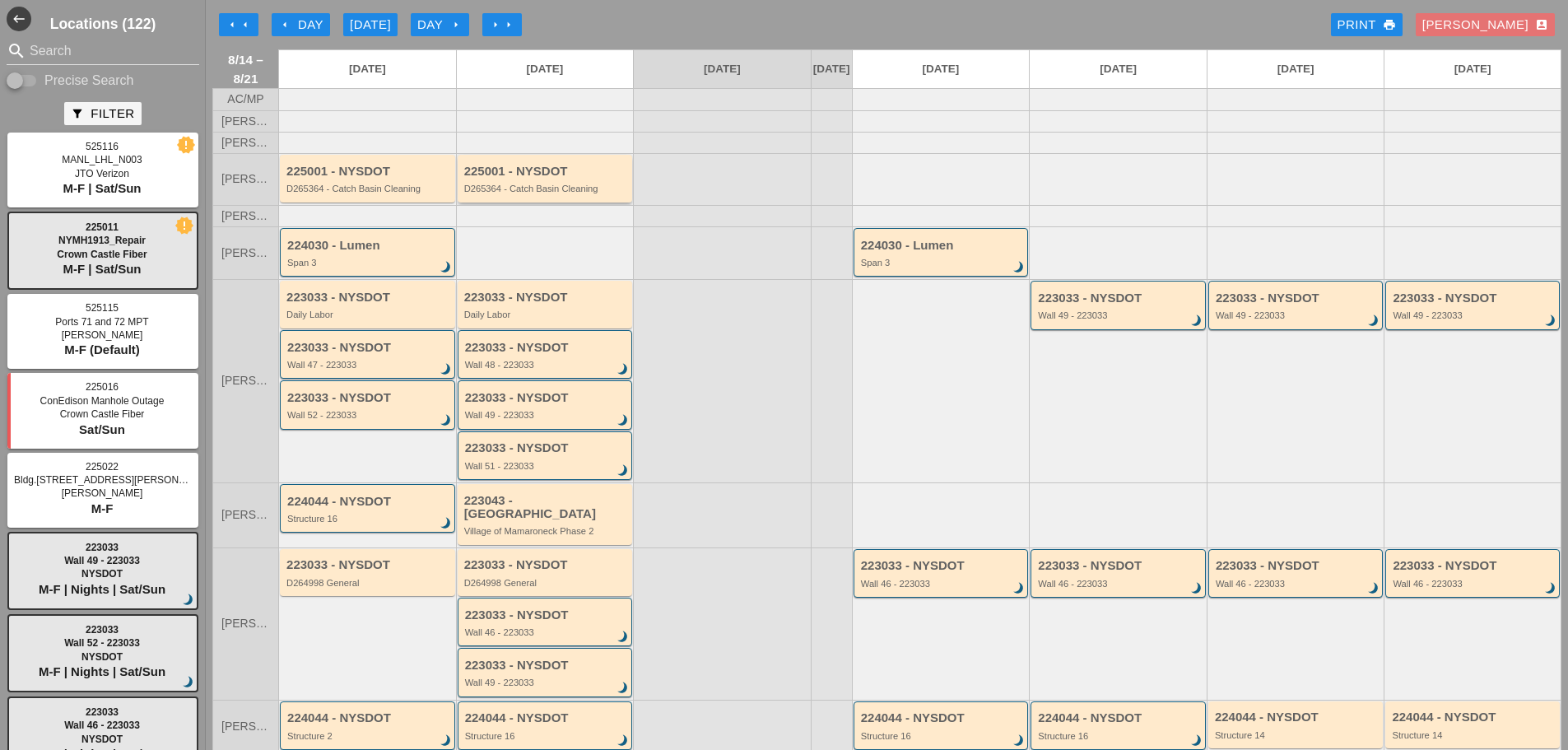
click at [542, 194] on div "D265364 - Catch Basin Cleaning" at bounding box center [546, 188] width 164 height 10
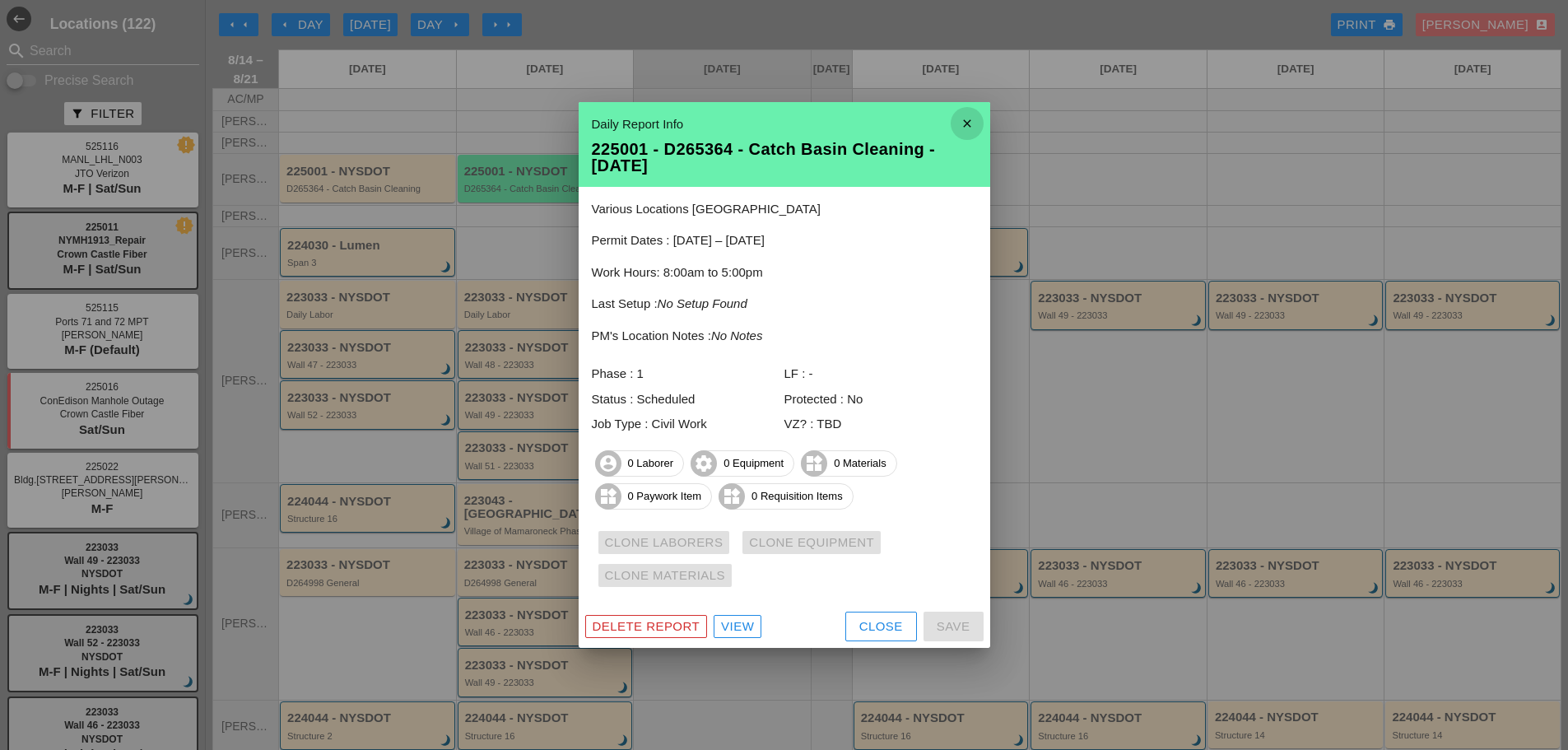
click at [962, 121] on icon "close" at bounding box center [967, 124] width 33 height 33
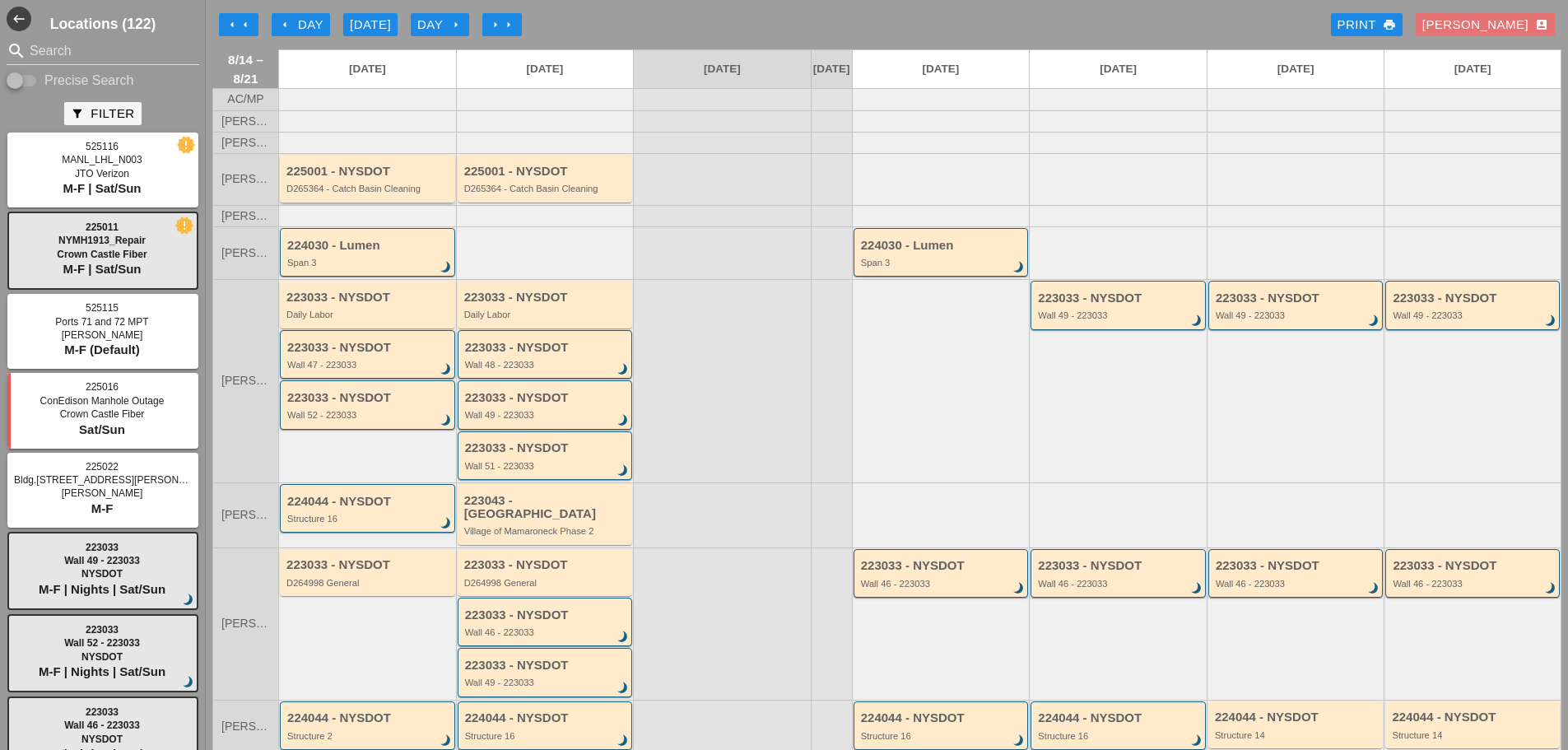
click at [329, 194] on div "D265364 - Catch Basin Cleaning" at bounding box center [368, 188] width 164 height 10
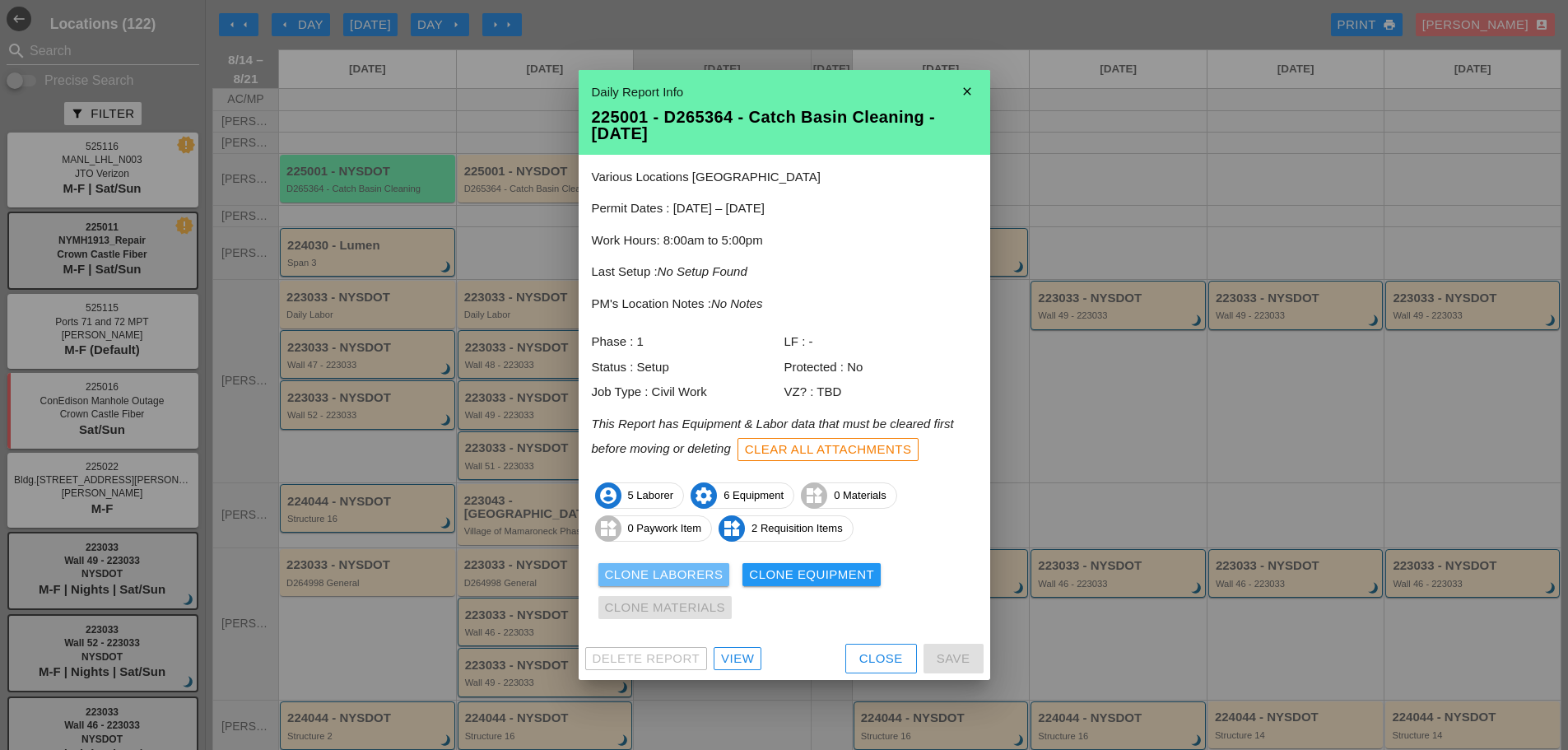
click at [670, 572] on div "Clone Laborers" at bounding box center [664, 575] width 118 height 19
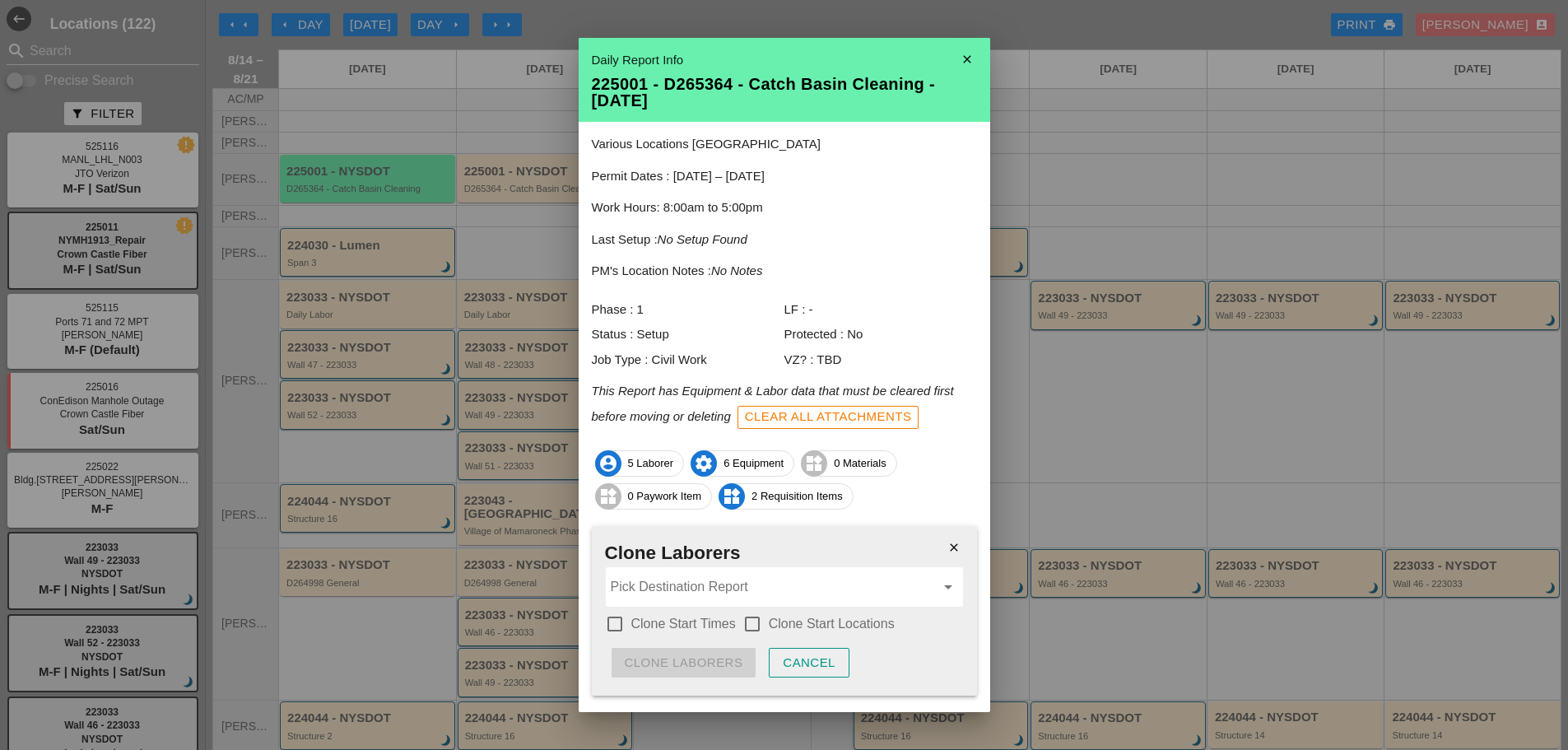
click at [615, 623] on div at bounding box center [615, 624] width 28 height 28
click at [753, 623] on div at bounding box center [752, 624] width 28 height 28
click at [728, 592] on input "Pick Destination Report" at bounding box center [773, 587] width 324 height 26
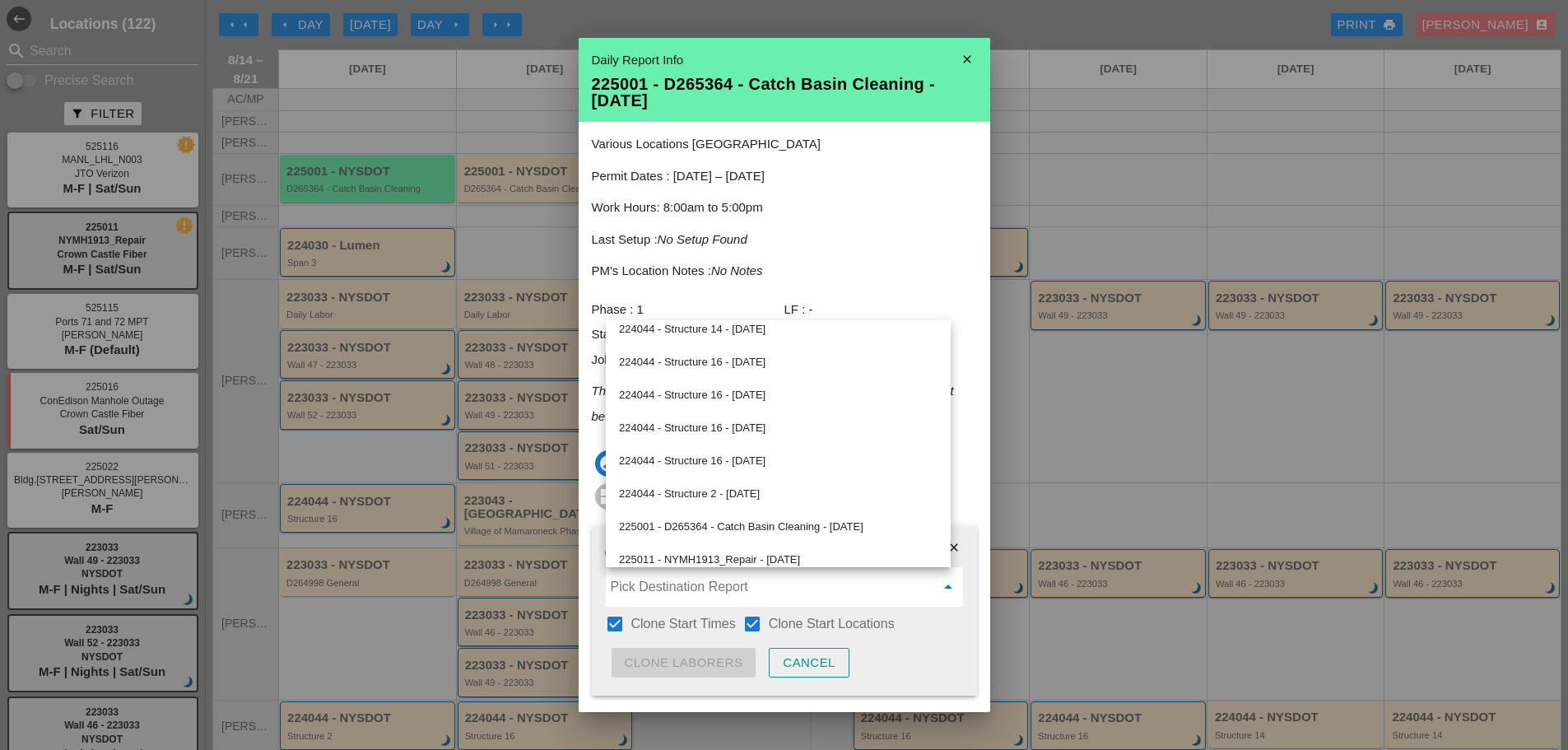
scroll to position [747, 0]
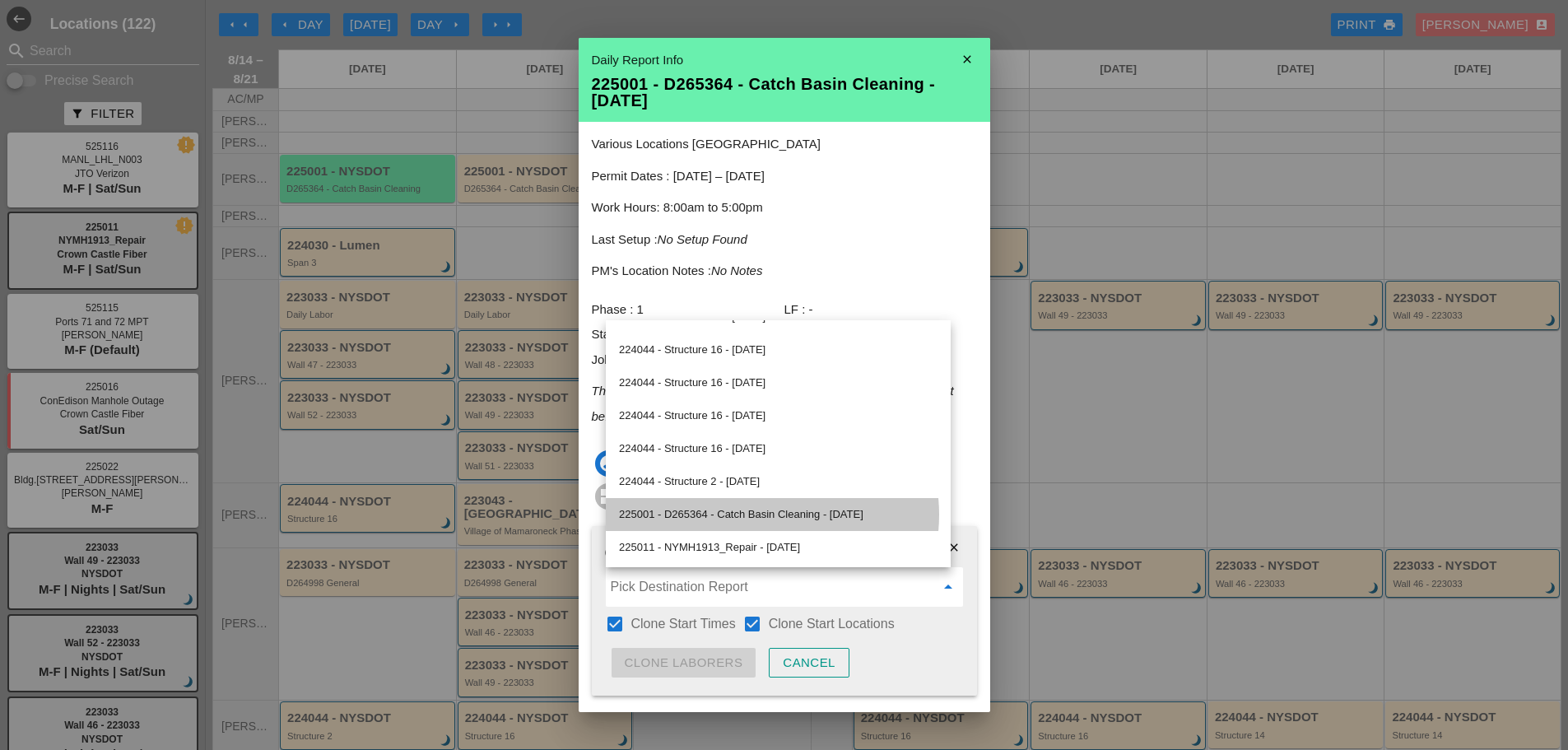
click at [709, 518] on div "225001 - D265364 - Catch Basin Cleaning - [DATE]" at bounding box center [778, 514] width 319 height 20
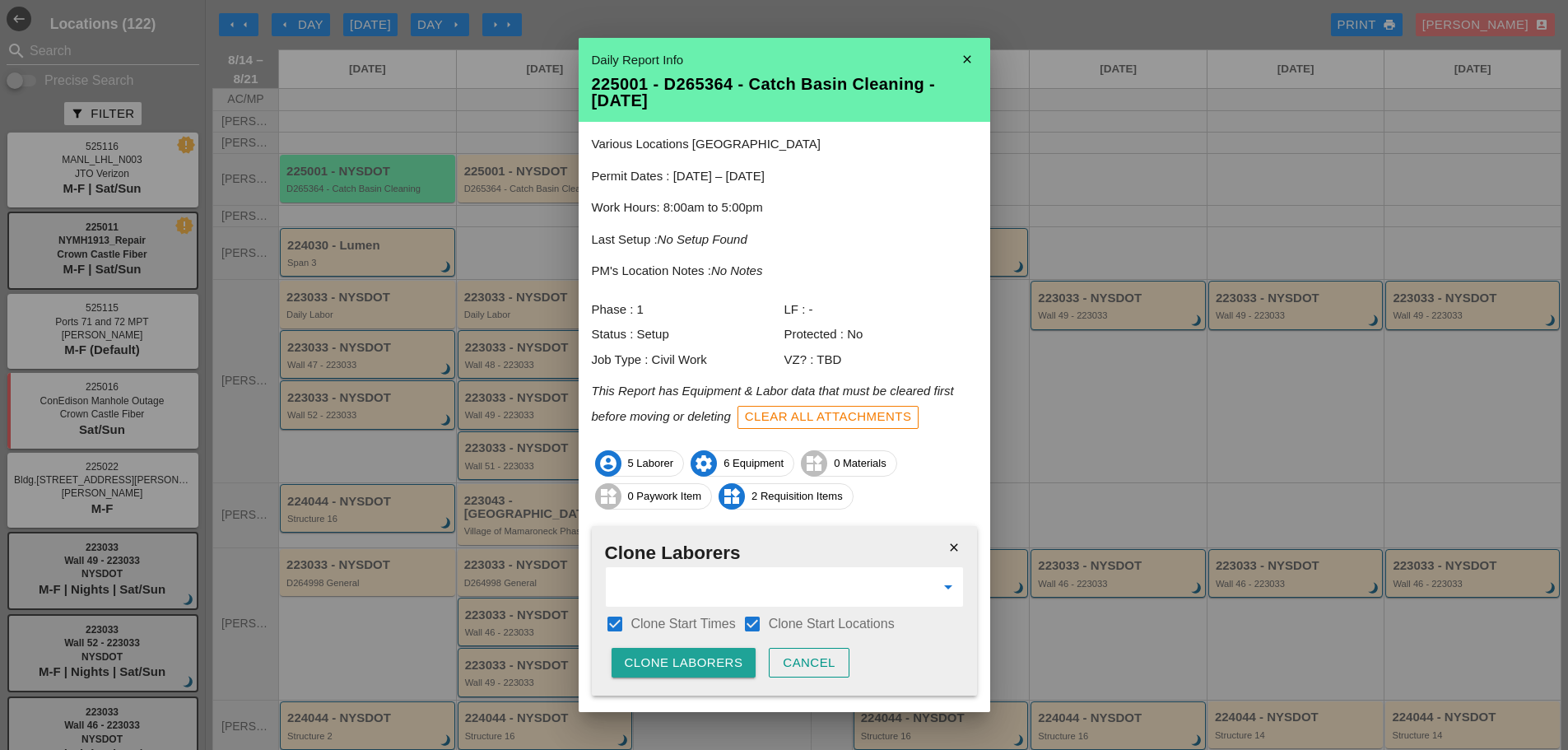
click at [652, 666] on div "Clone Laborers" at bounding box center [684, 663] width 118 height 19
click at [652, 666] on div "Are you sure?" at bounding box center [677, 663] width 105 height 19
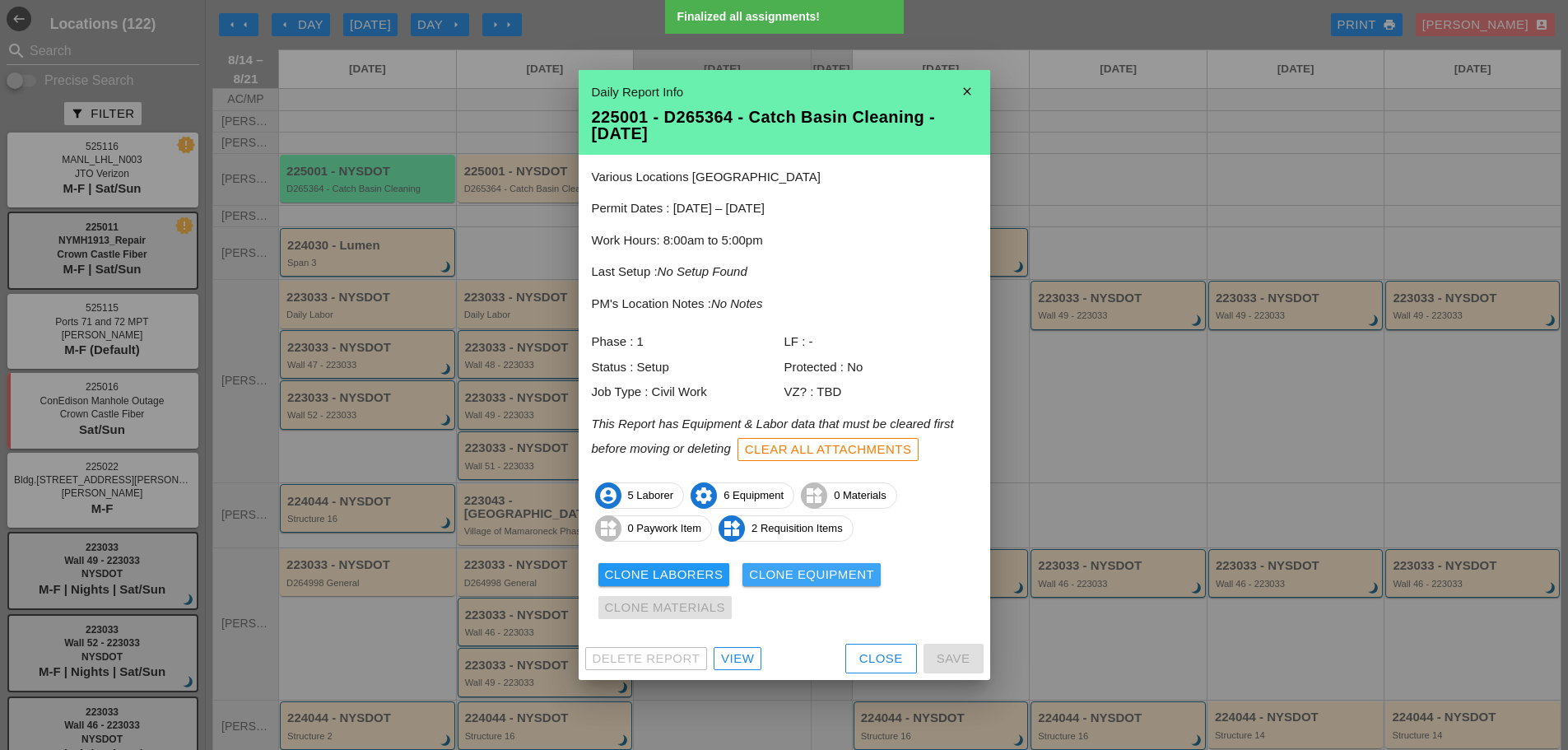
click at [794, 580] on div "Clone Equipment" at bounding box center [812, 575] width 125 height 19
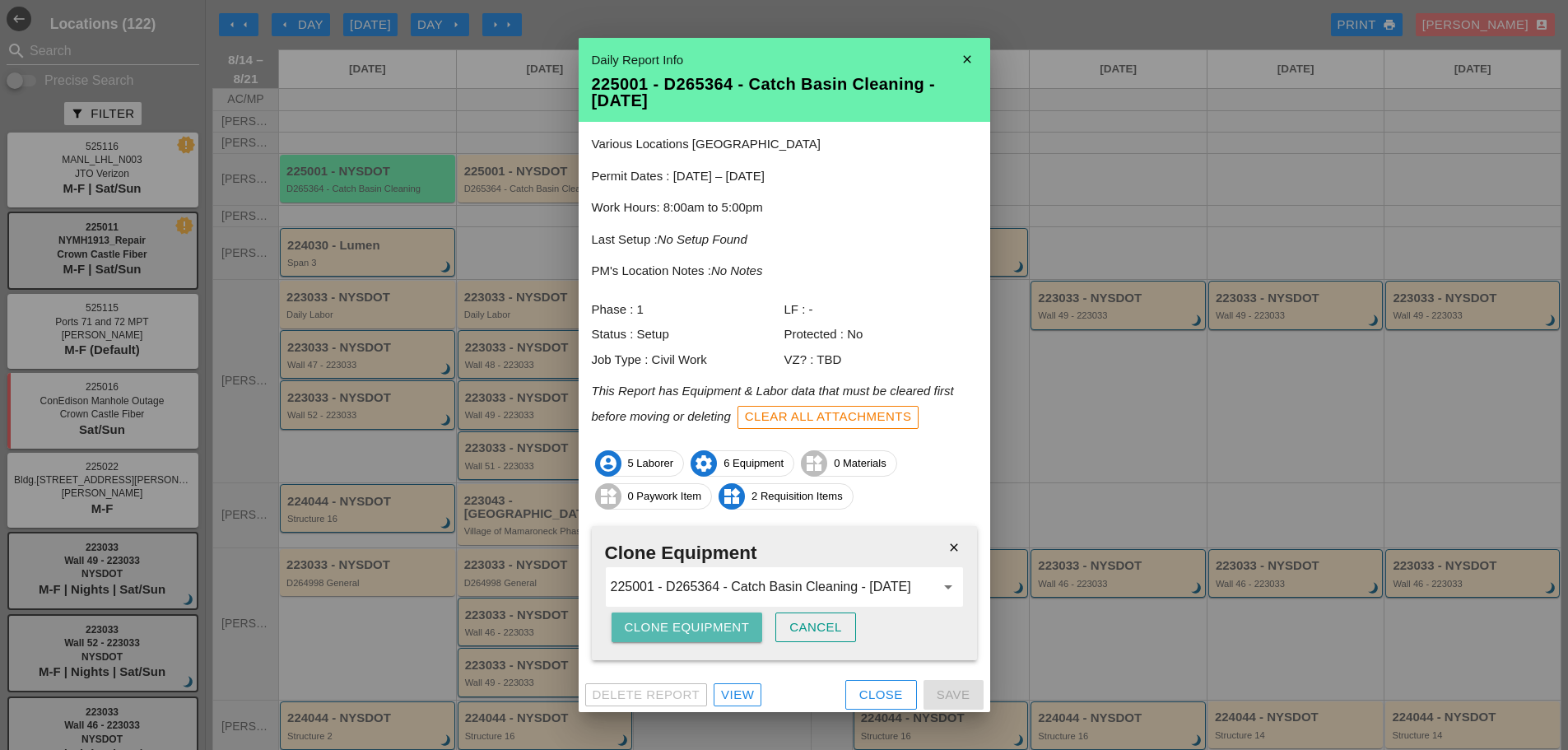
click at [659, 632] on div "Clone Equipment" at bounding box center [687, 627] width 125 height 19
click at [659, 632] on div "Are you sure?" at bounding box center [677, 627] width 105 height 19
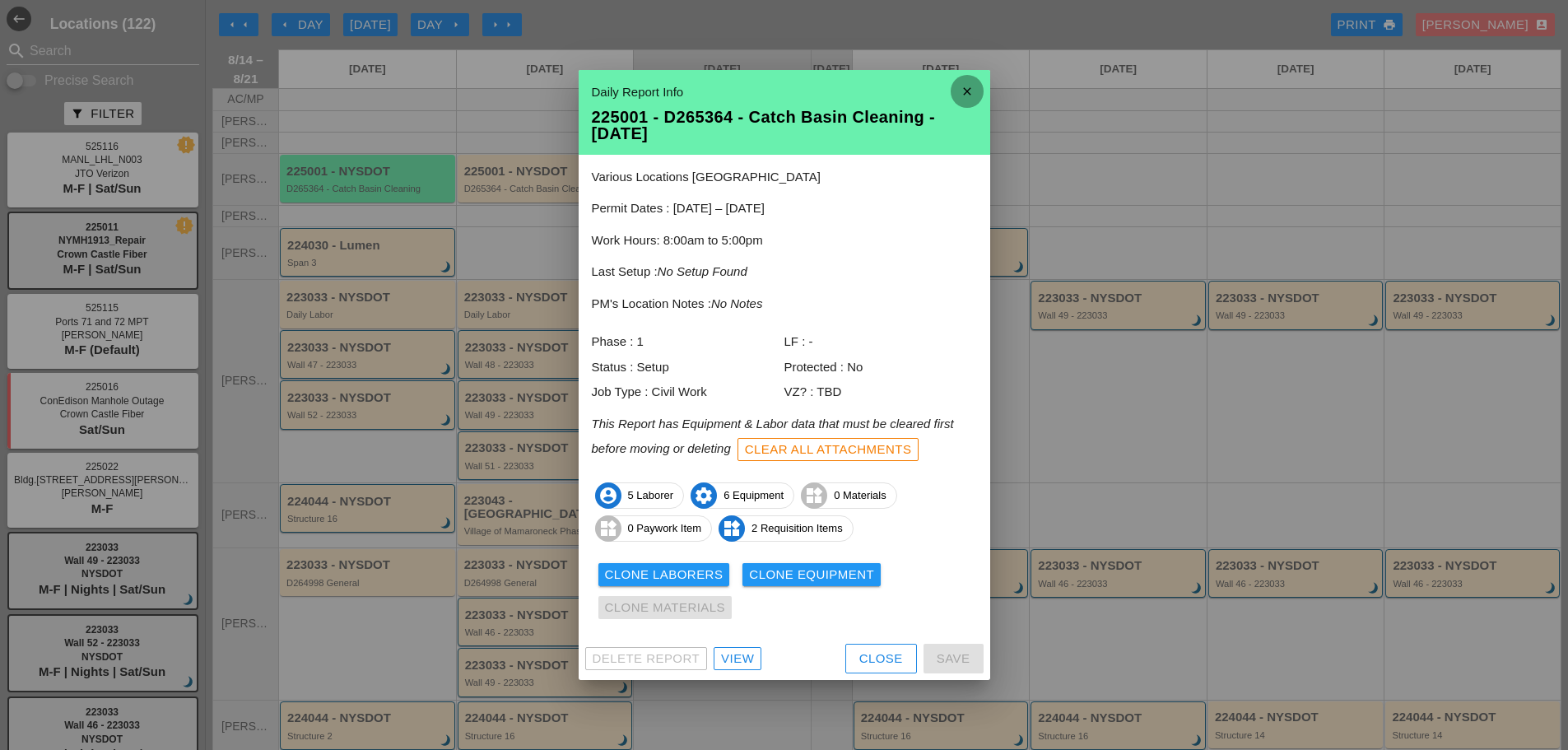
click at [977, 87] on icon "close" at bounding box center [967, 92] width 33 height 33
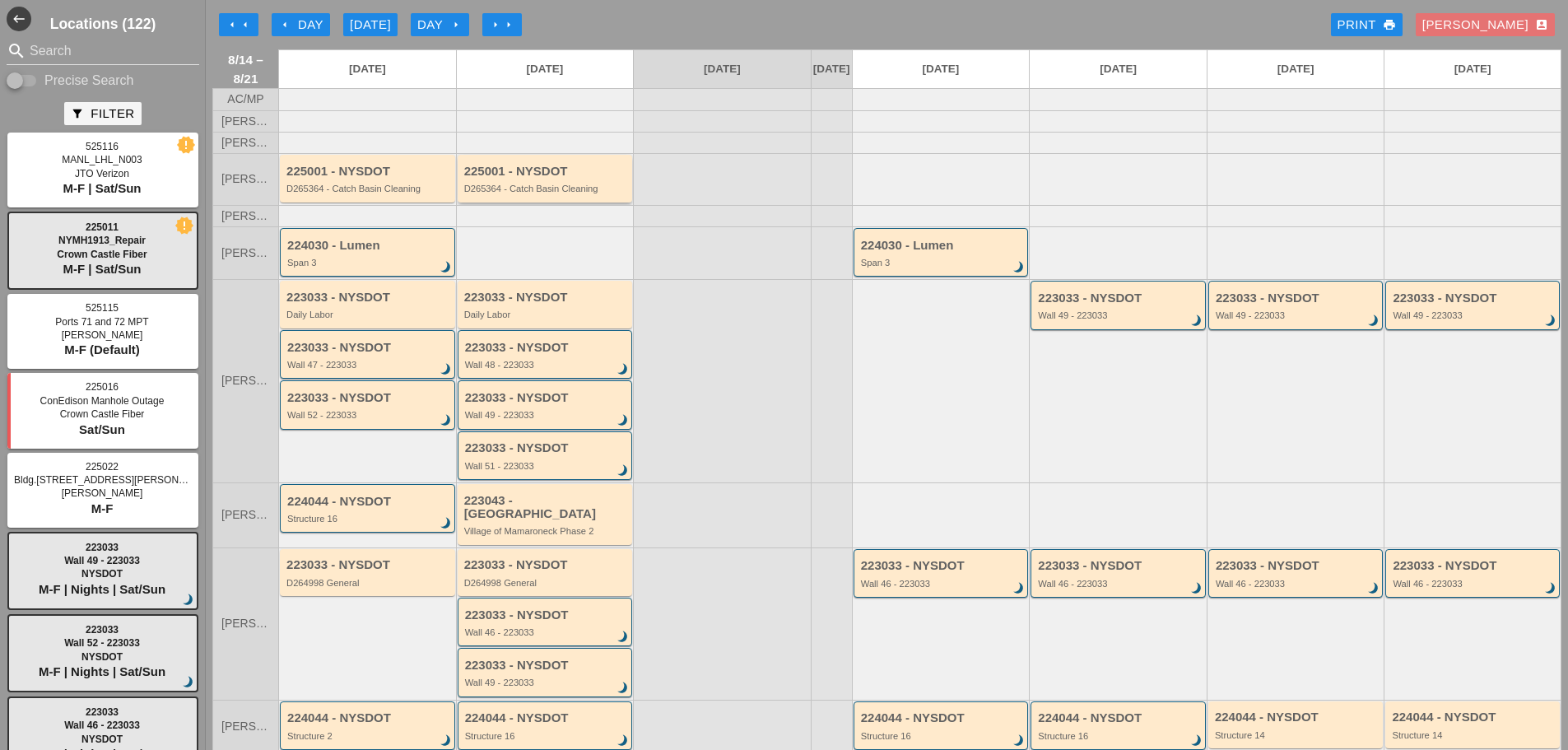
click at [528, 194] on div "D265364 - Catch Basin Cleaning" at bounding box center [546, 188] width 164 height 10
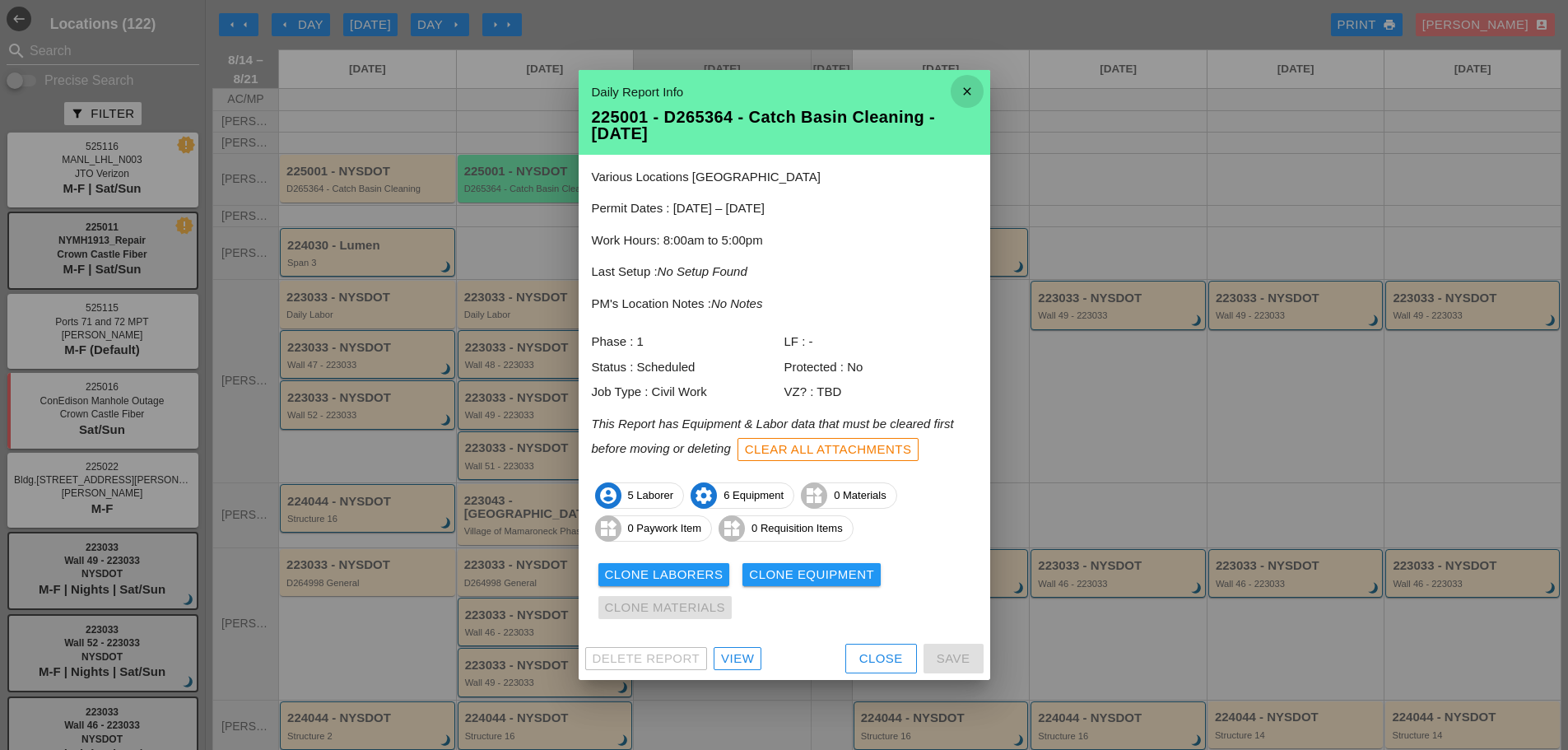
click at [972, 92] on icon "close" at bounding box center [967, 92] width 33 height 33
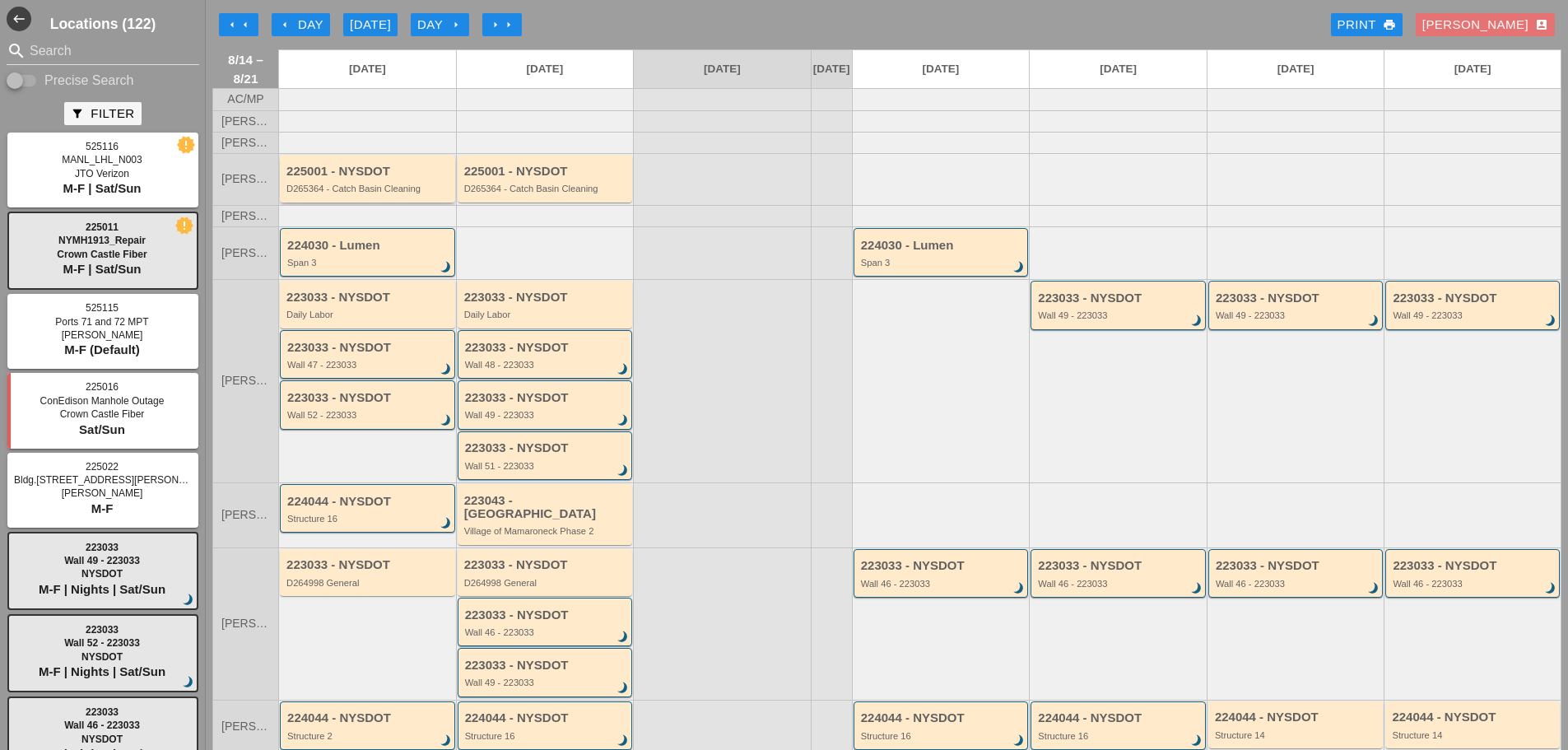
click at [414, 194] on div "D265364 - Catch Basin Cleaning" at bounding box center [368, 188] width 164 height 10
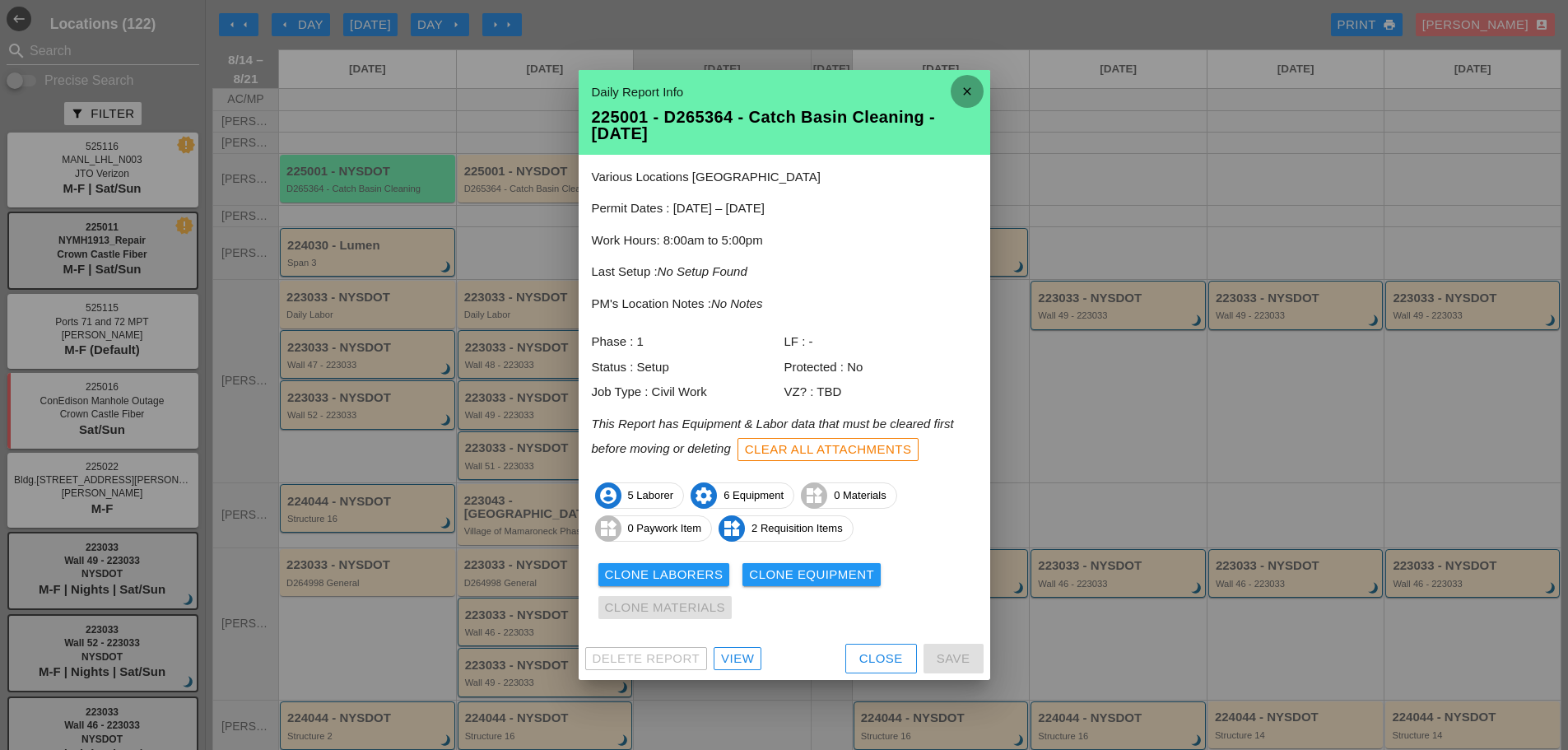
click at [966, 92] on icon "close" at bounding box center [967, 92] width 33 height 33
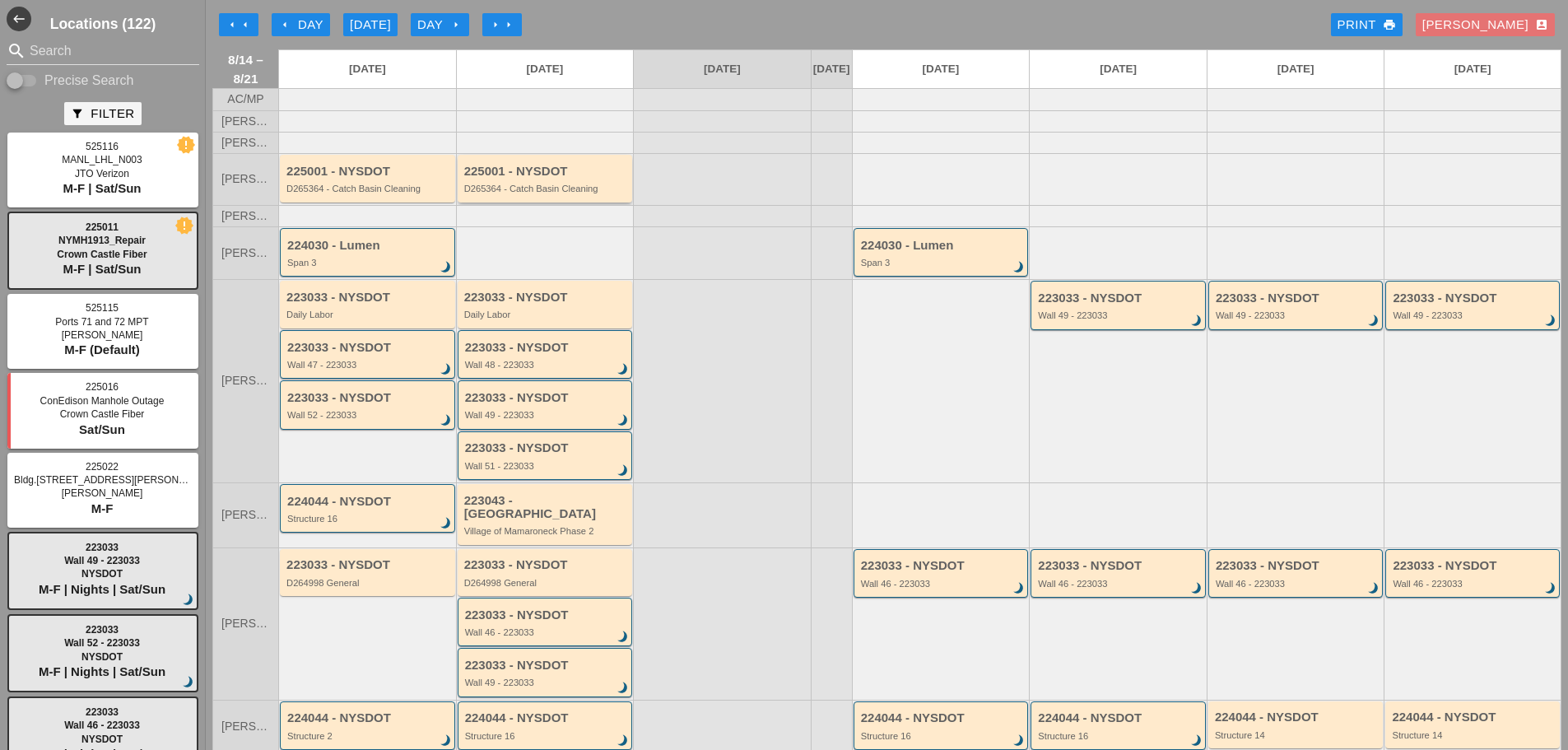
click at [574, 194] on div "D265364 - Catch Basin Cleaning" at bounding box center [546, 188] width 164 height 10
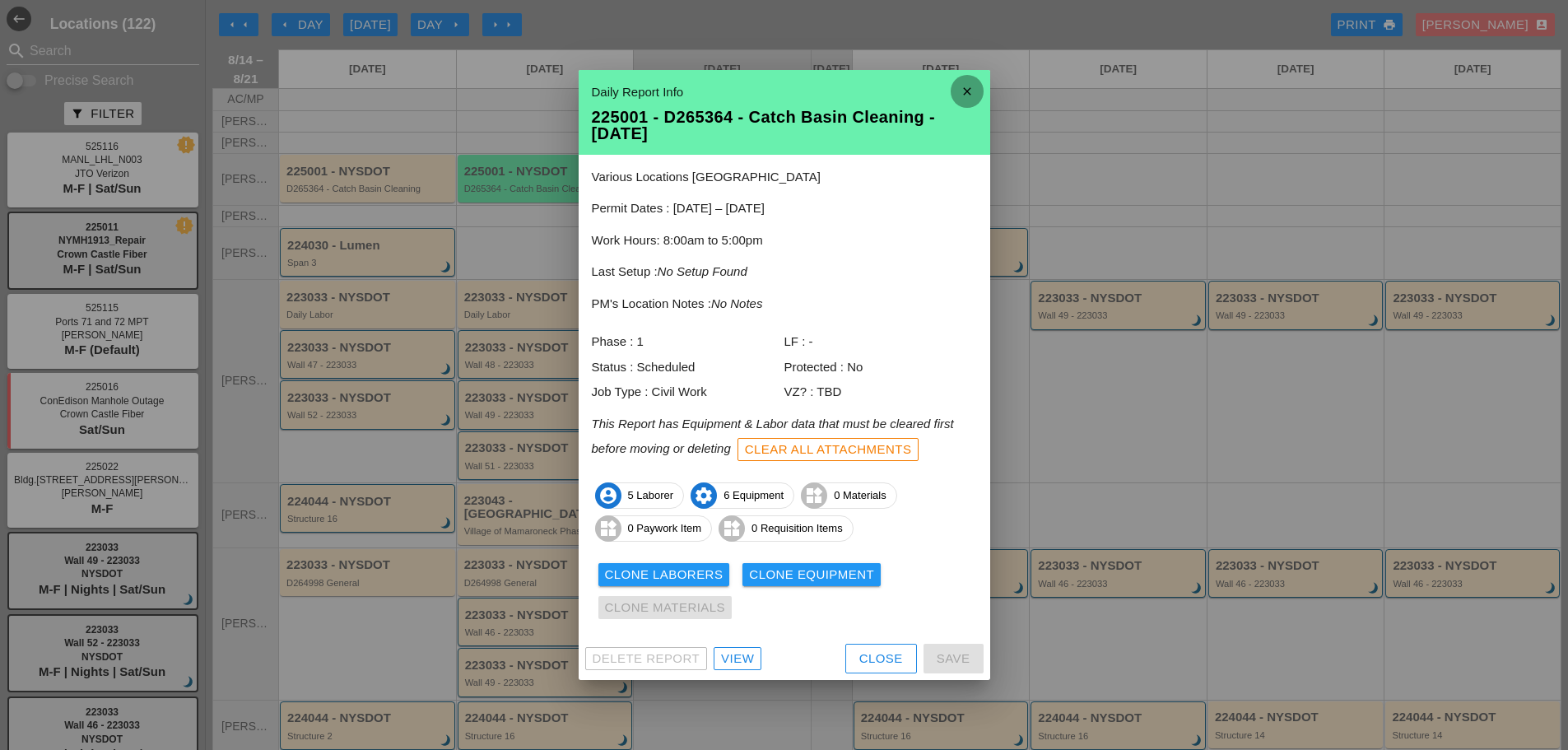
click at [963, 86] on icon "close" at bounding box center [967, 92] width 33 height 33
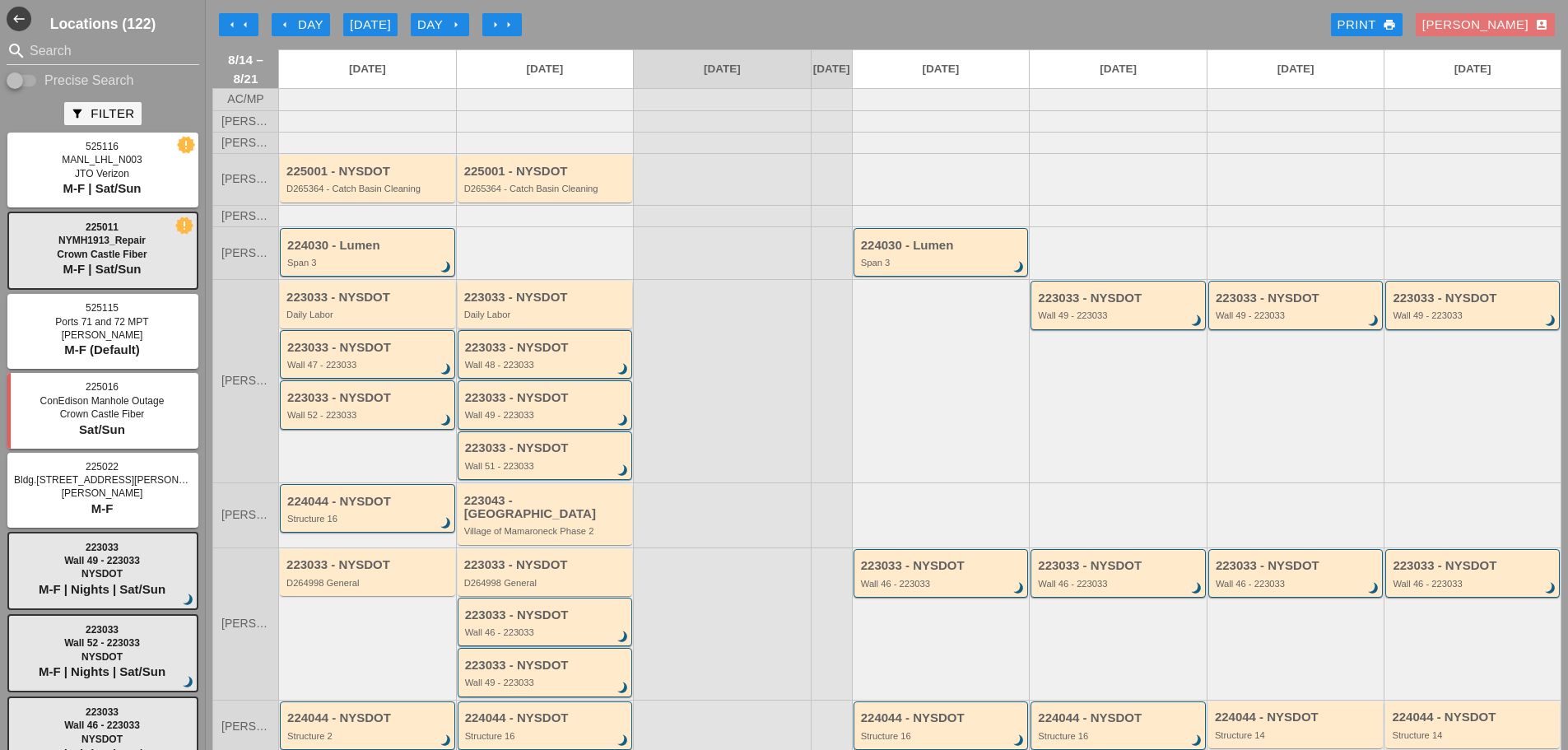
click at [511, 320] on div "Daily Labor" at bounding box center [546, 314] width 164 height 10
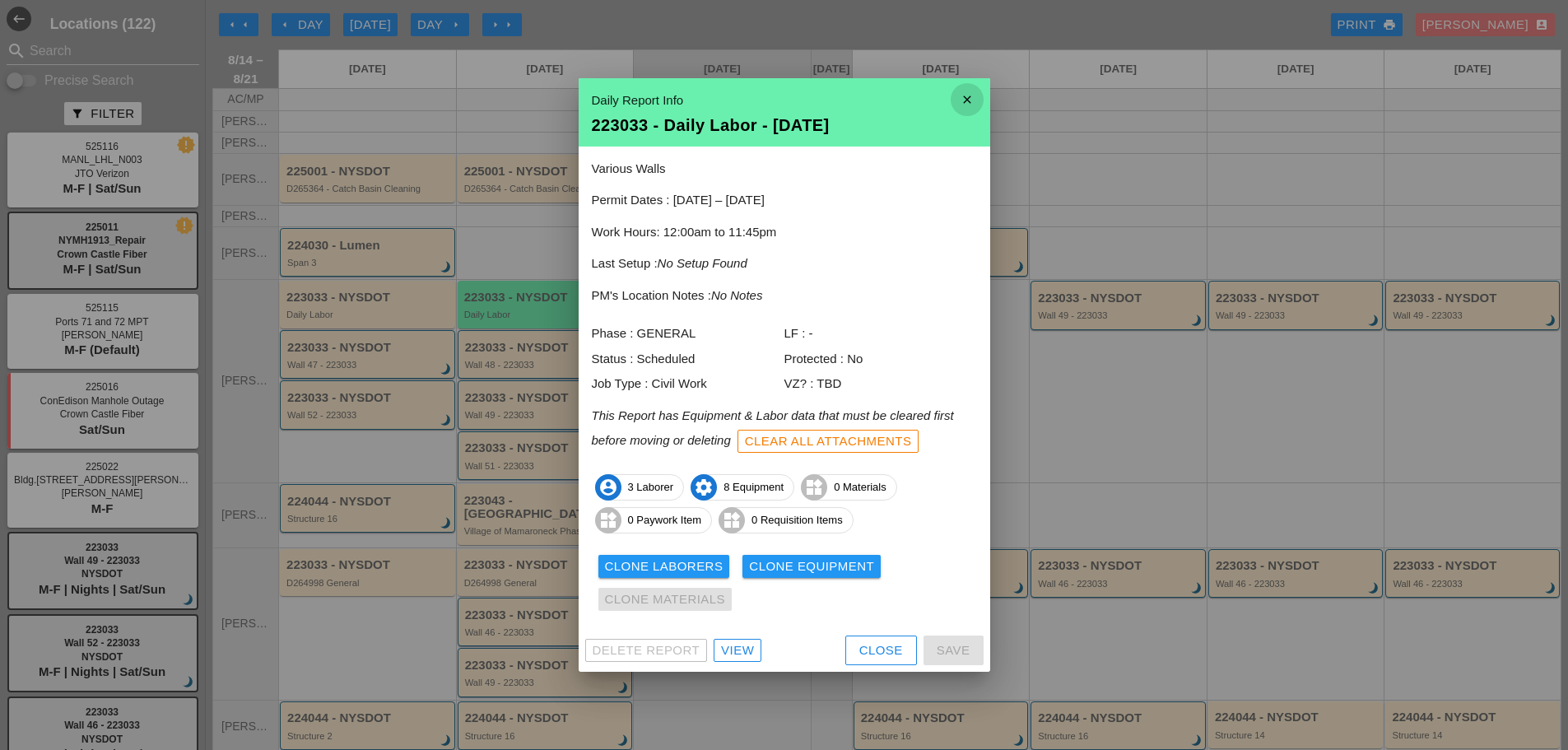
click at [968, 99] on icon "close" at bounding box center [967, 99] width 33 height 33
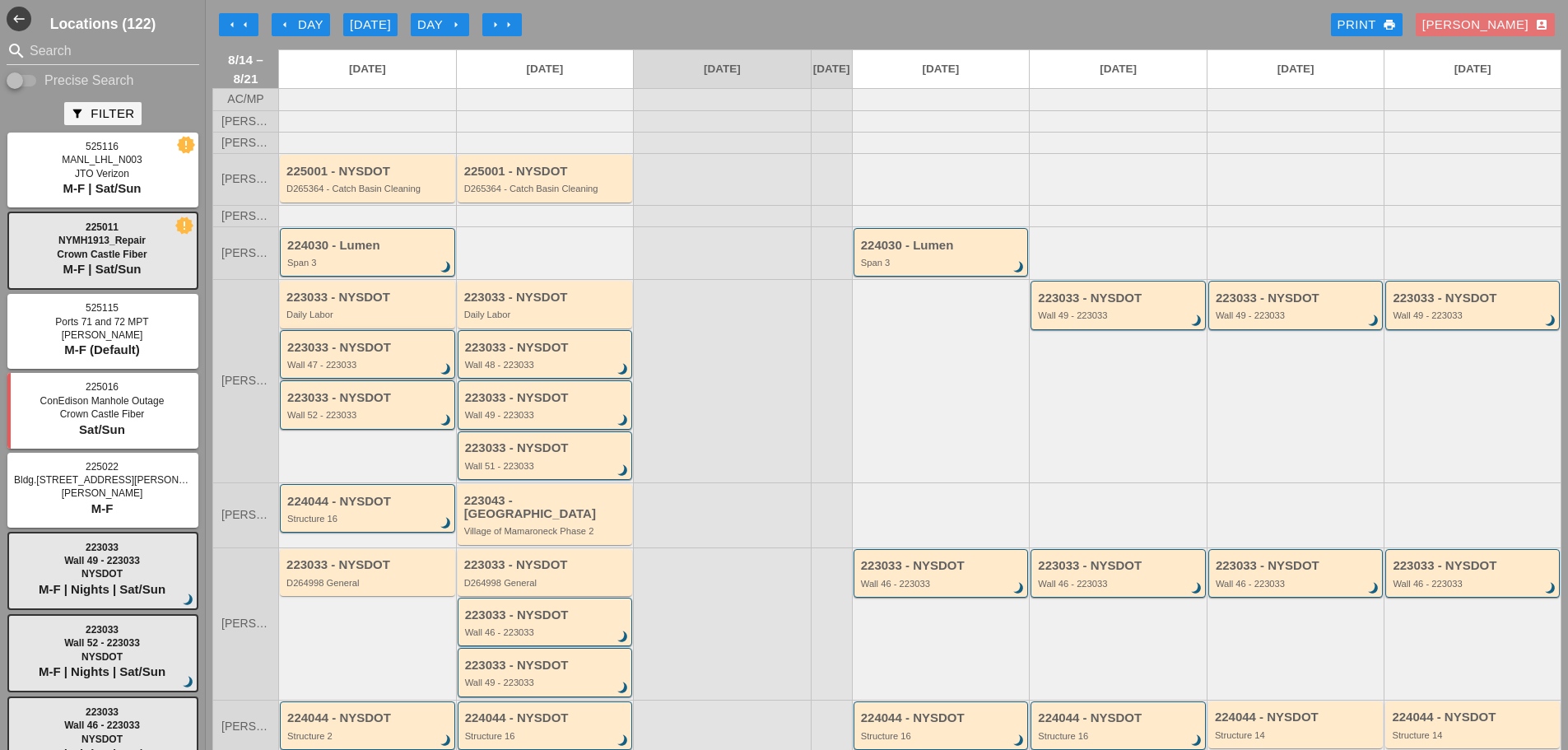
click at [397, 378] on div "223033 - NYSDOT Wall 47 - 223033 brightness_3" at bounding box center [367, 354] width 175 height 48
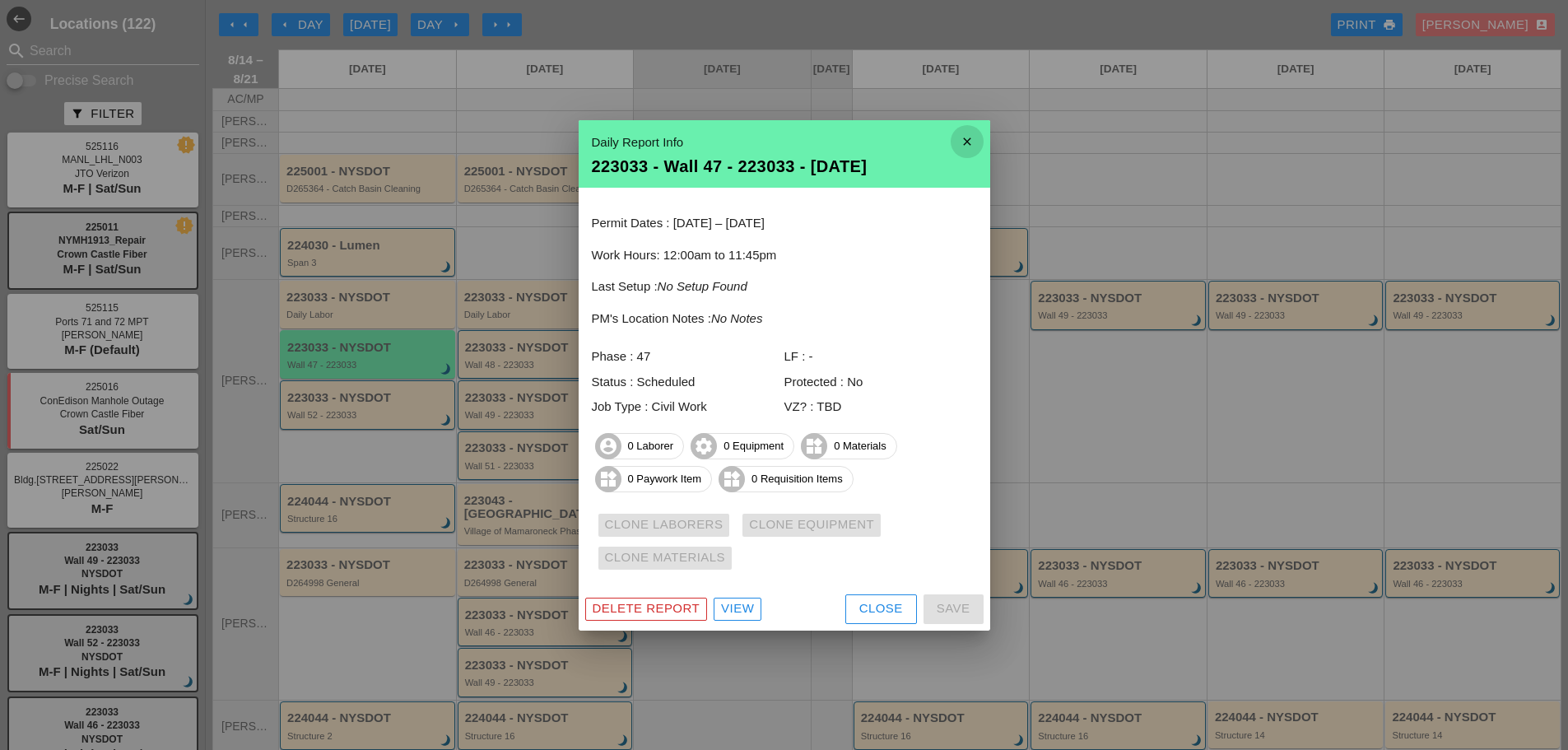
click at [972, 136] on icon "close" at bounding box center [967, 142] width 33 height 33
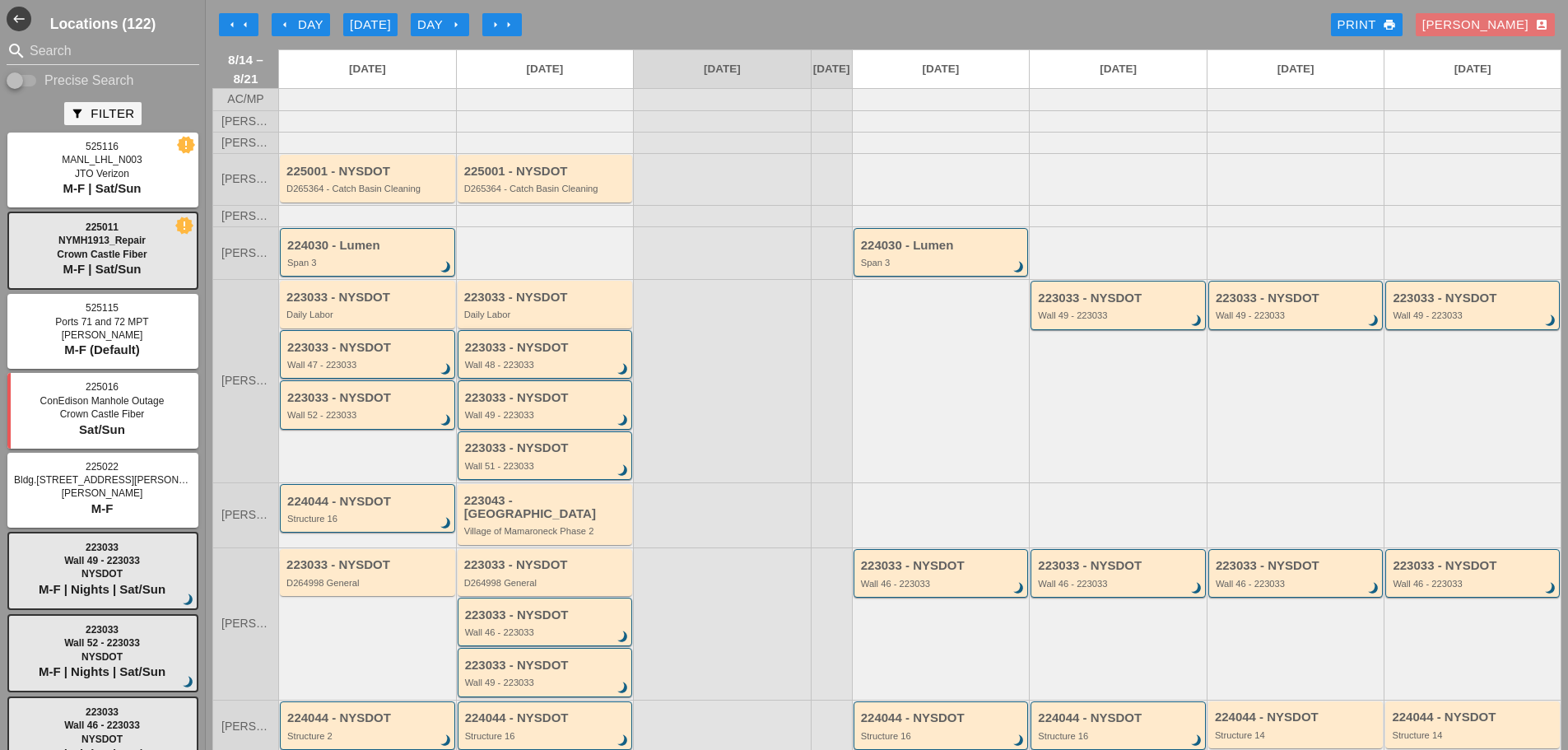
click at [563, 370] on div "223033 - NYSDOT Wall 48 - 223033 brightness_3" at bounding box center [546, 355] width 163 height 29
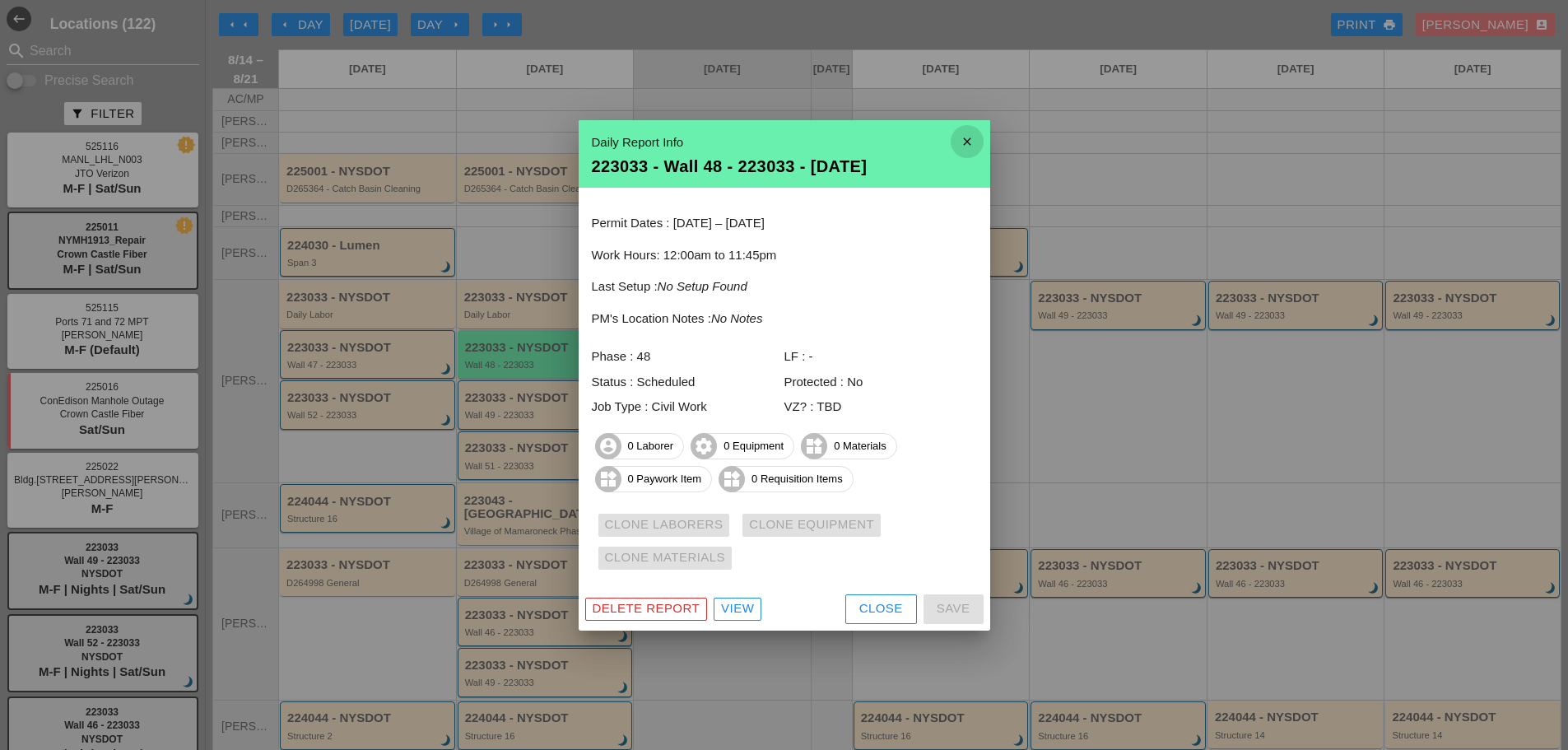
click at [965, 145] on icon "close" at bounding box center [967, 142] width 33 height 33
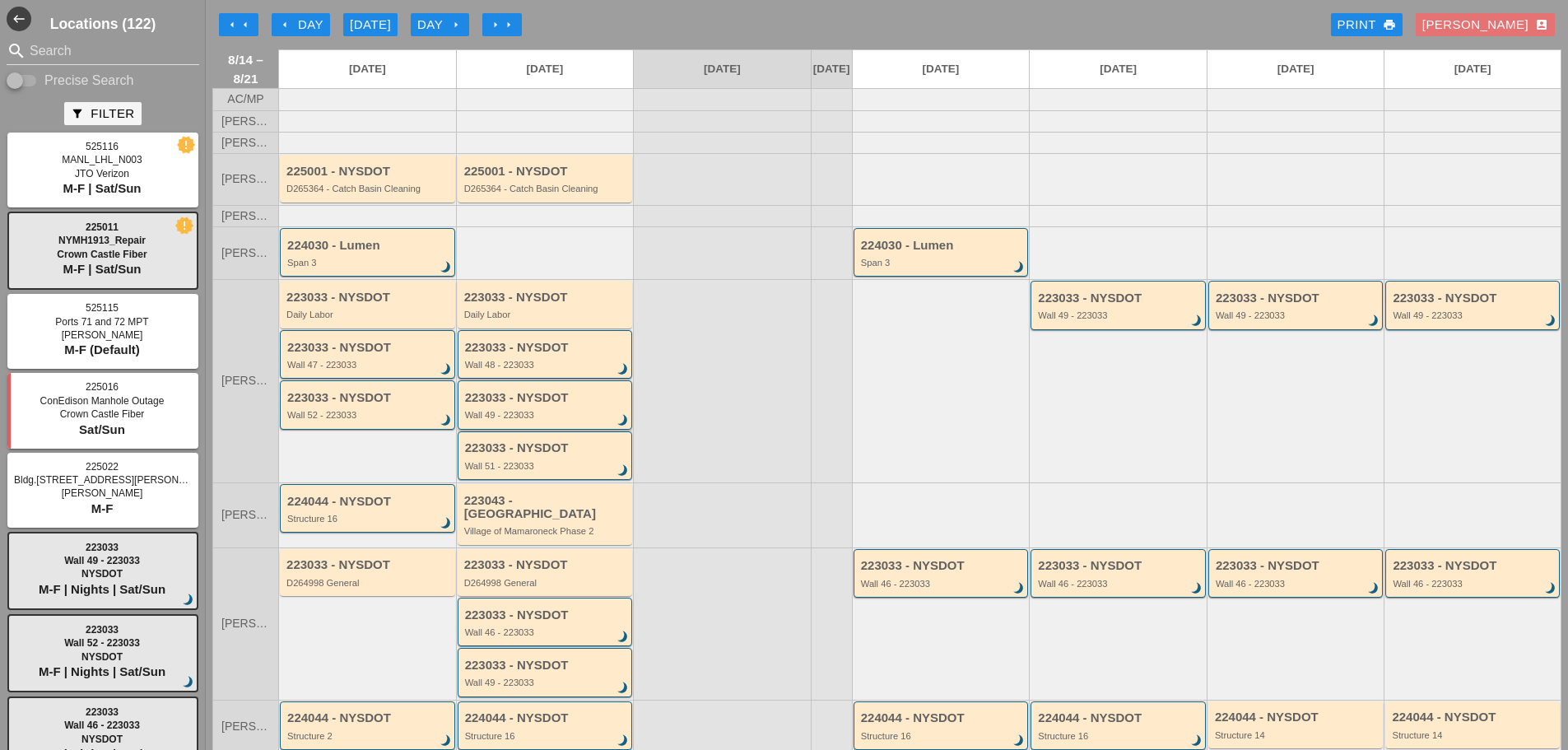
click at [553, 429] on div "223033 - NYSDOT Wall 49 - 223033 brightness_3" at bounding box center [545, 404] width 175 height 48
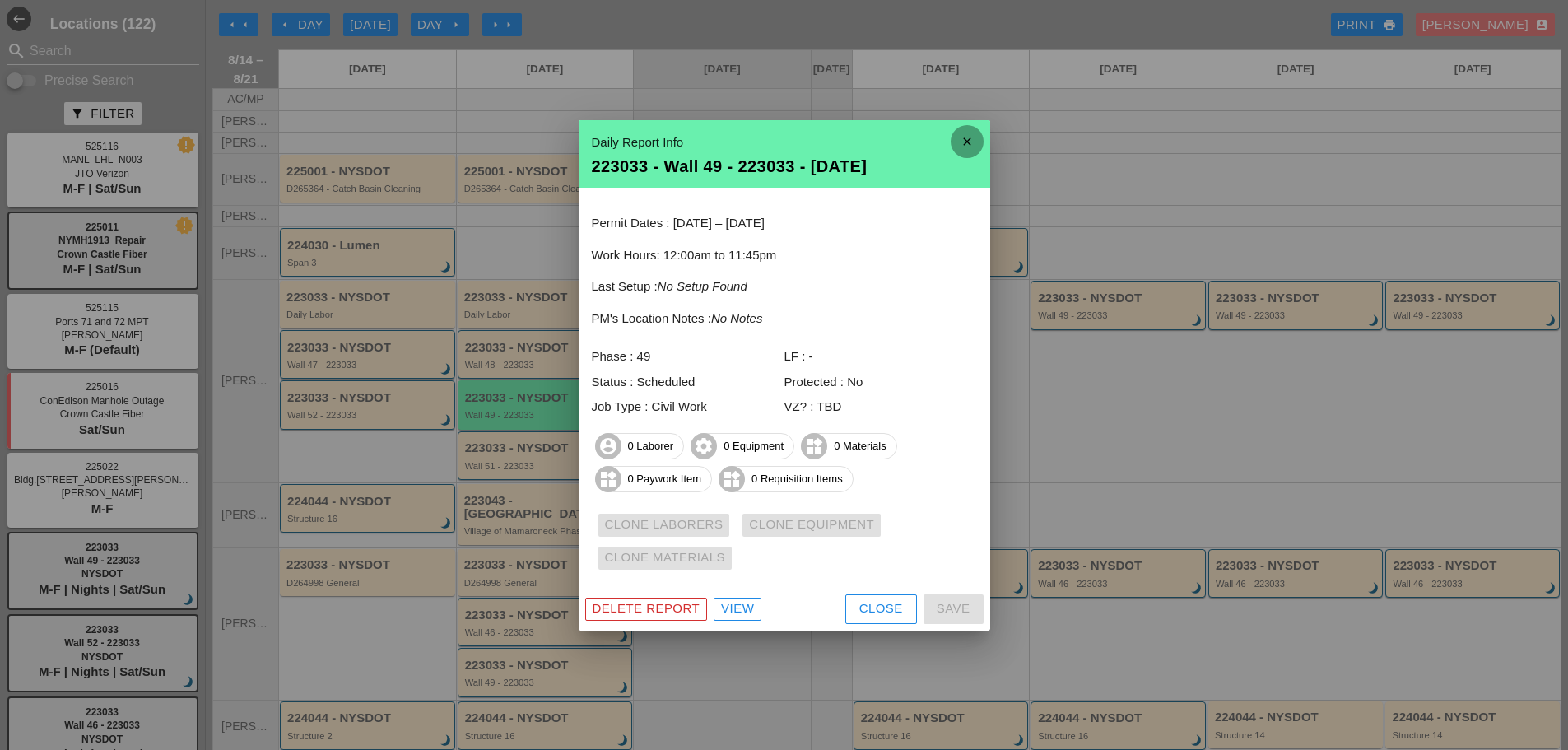
click at [961, 143] on icon "close" at bounding box center [967, 142] width 33 height 33
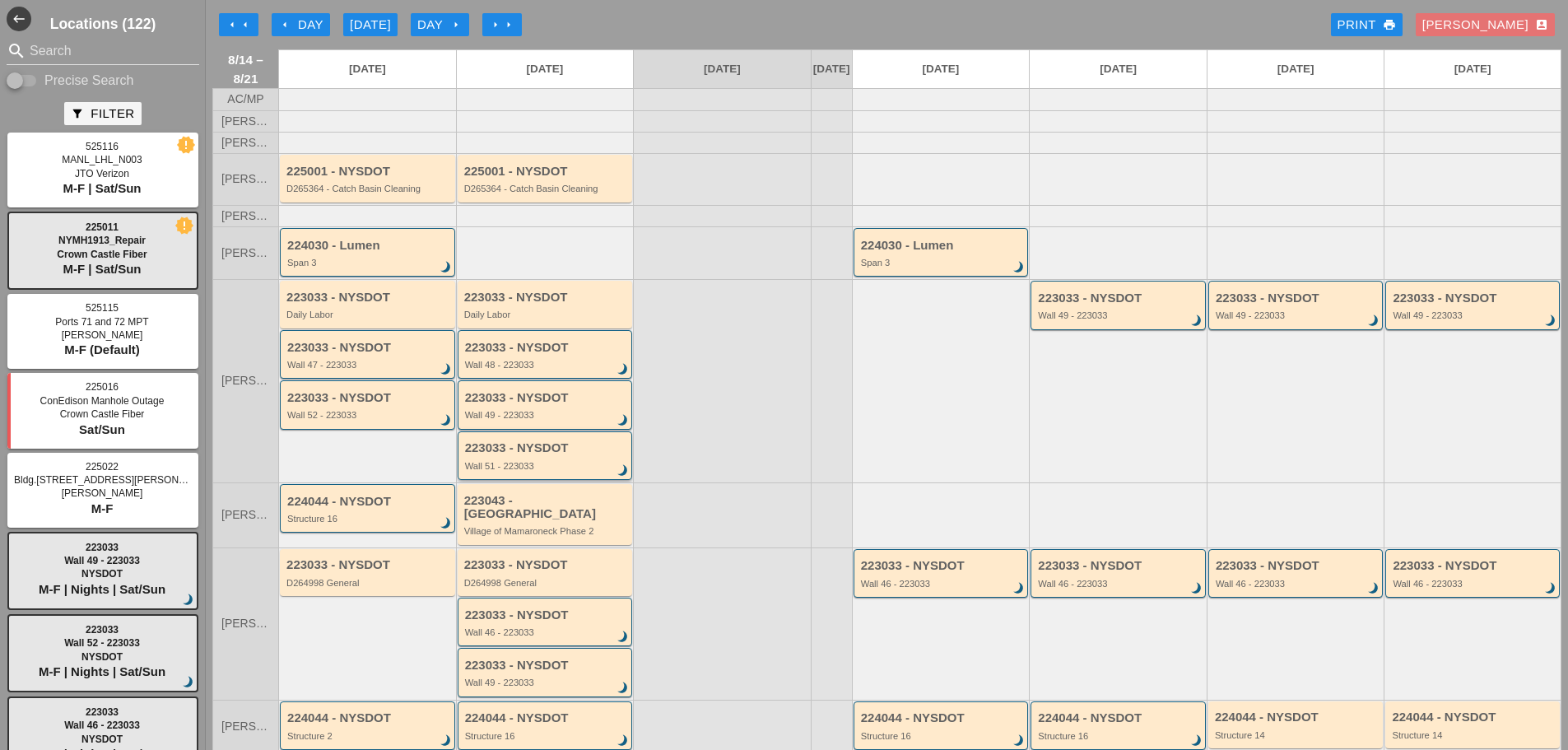
click at [526, 471] on div "Wall 51 - 223033" at bounding box center [546, 465] width 163 height 10
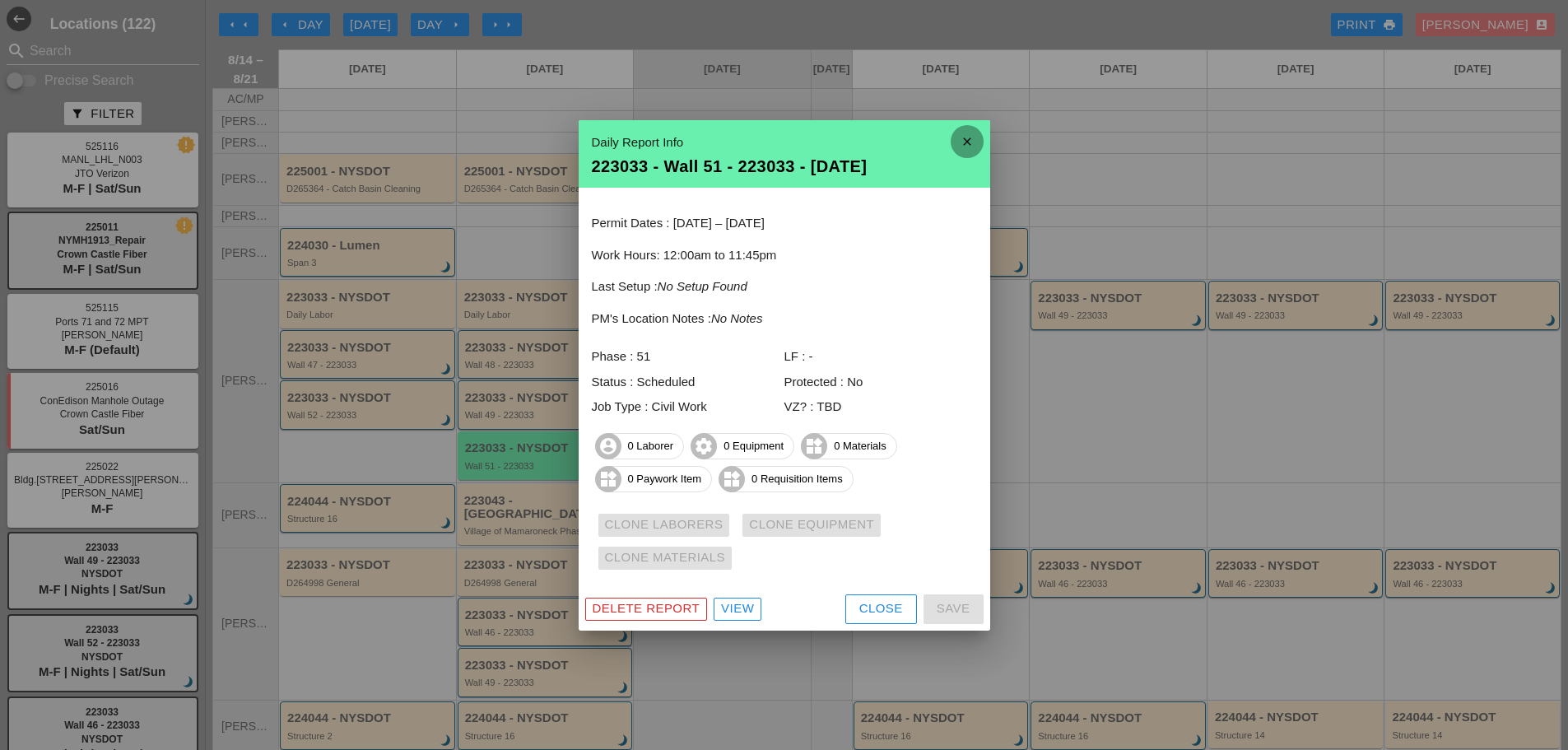
click at [972, 136] on icon "close" at bounding box center [967, 142] width 33 height 33
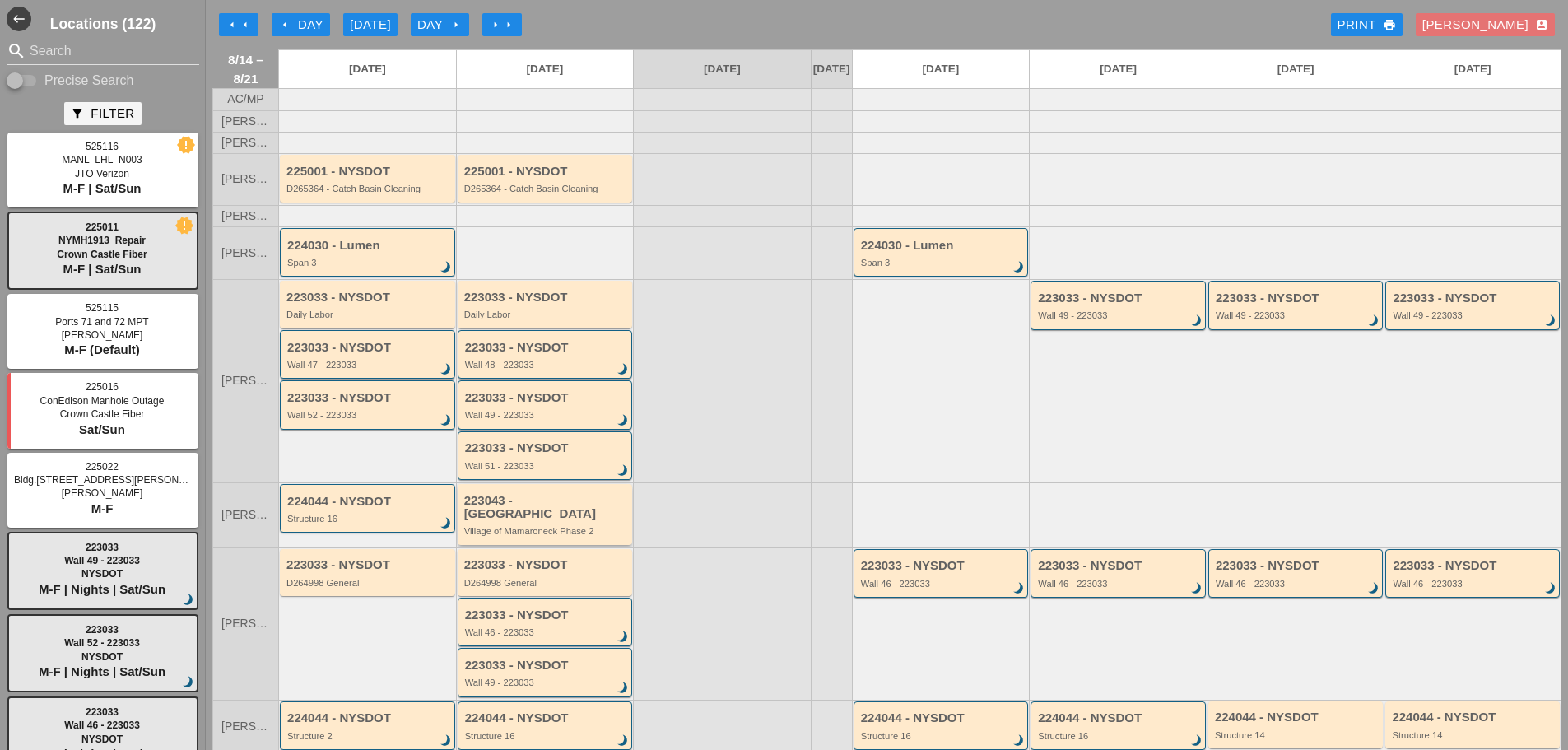
click at [522, 534] on div "Village of Mamaroneck Phase 2" at bounding box center [546, 531] width 164 height 10
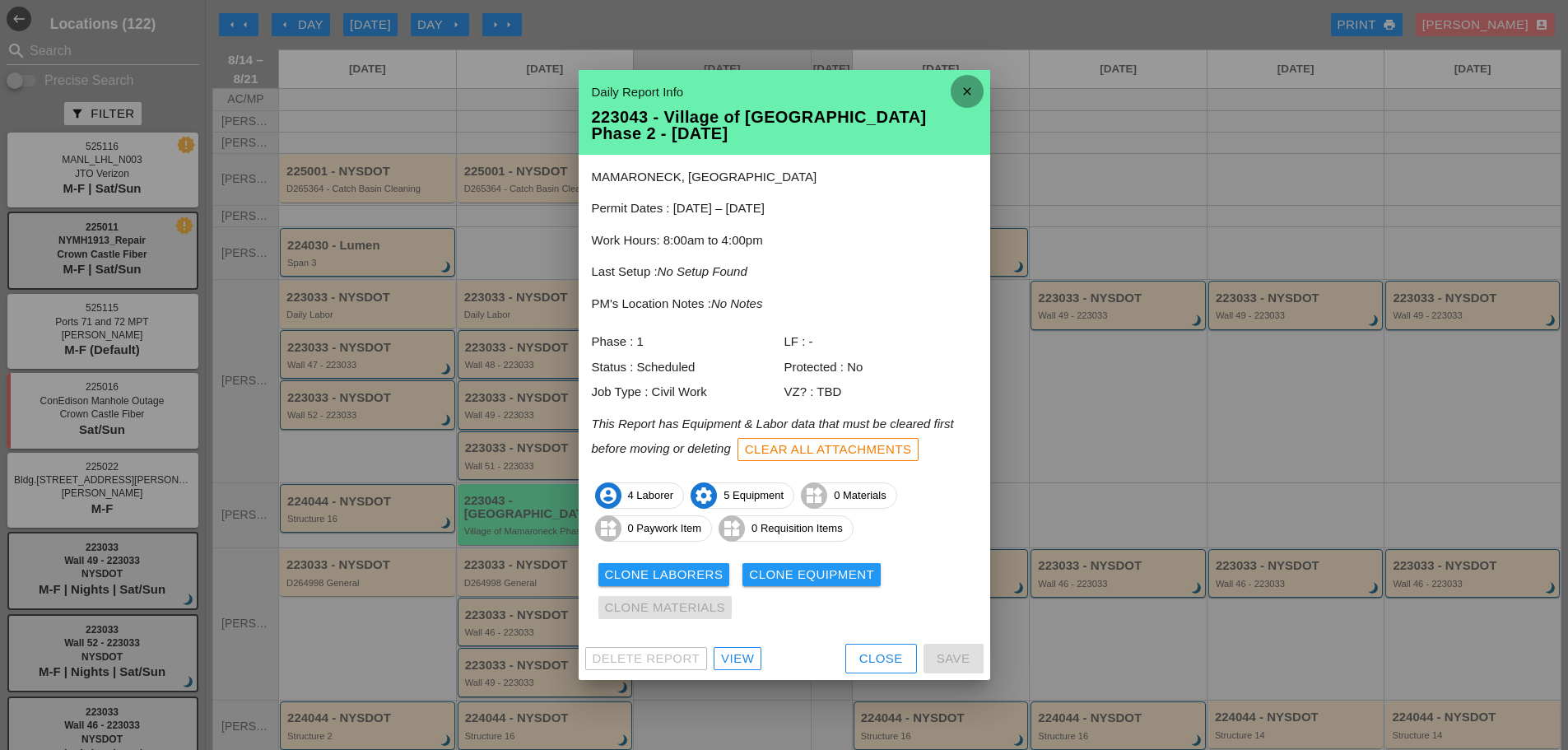
click at [975, 92] on icon "close" at bounding box center [967, 92] width 33 height 33
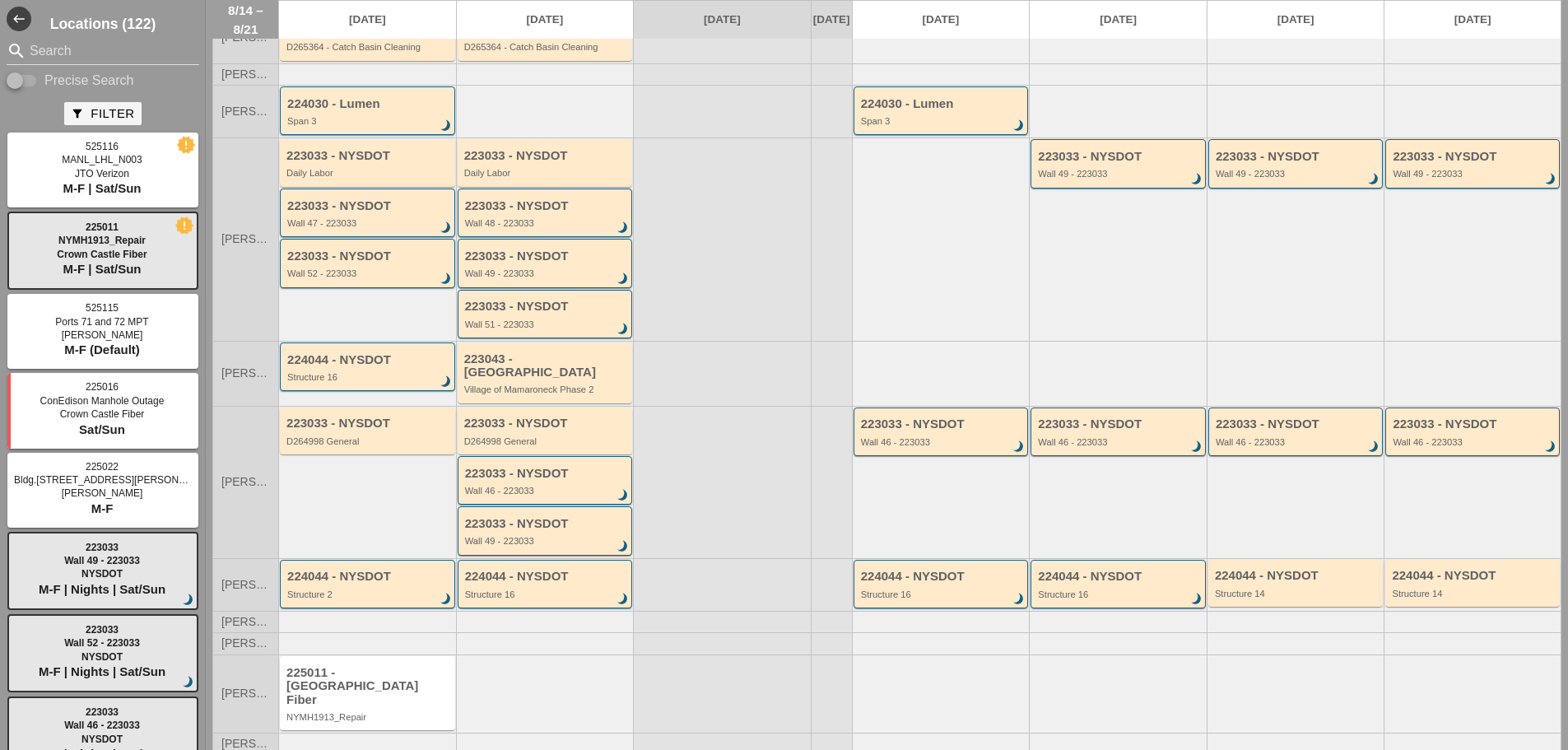
scroll to position [154, 0]
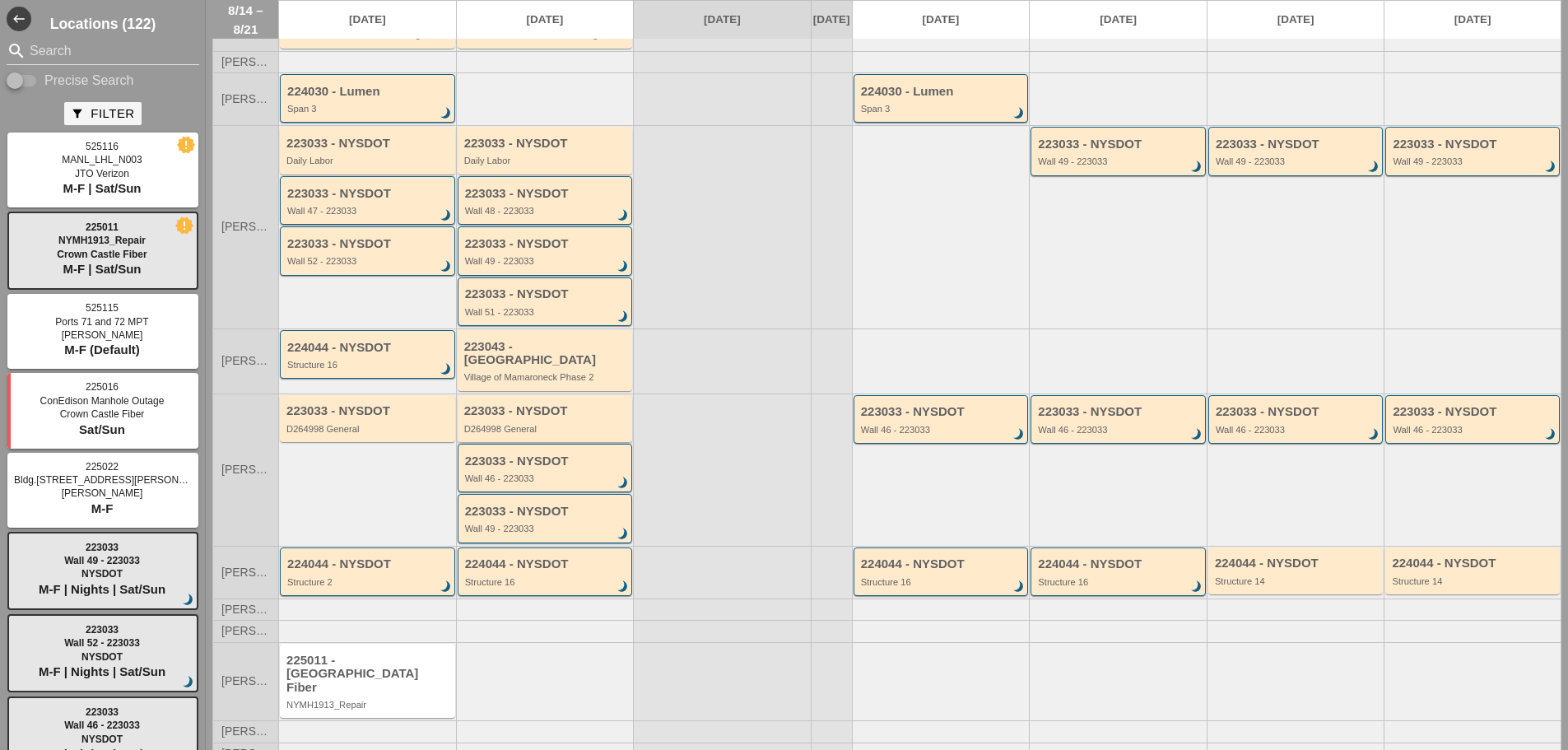
click at [514, 420] on div "223033 - NYSDOT D264998 General" at bounding box center [546, 419] width 164 height 29
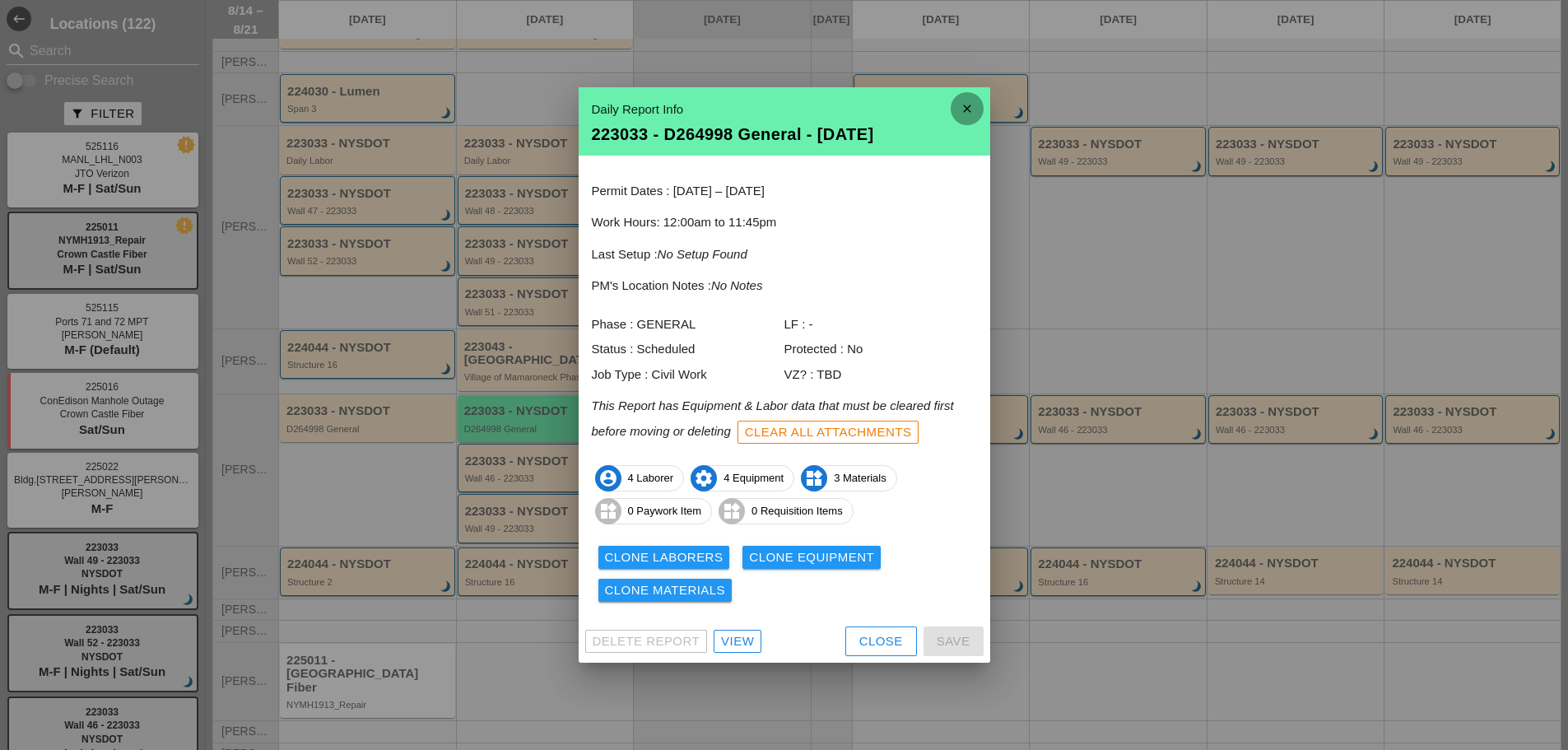
click at [968, 105] on icon "close" at bounding box center [967, 109] width 33 height 33
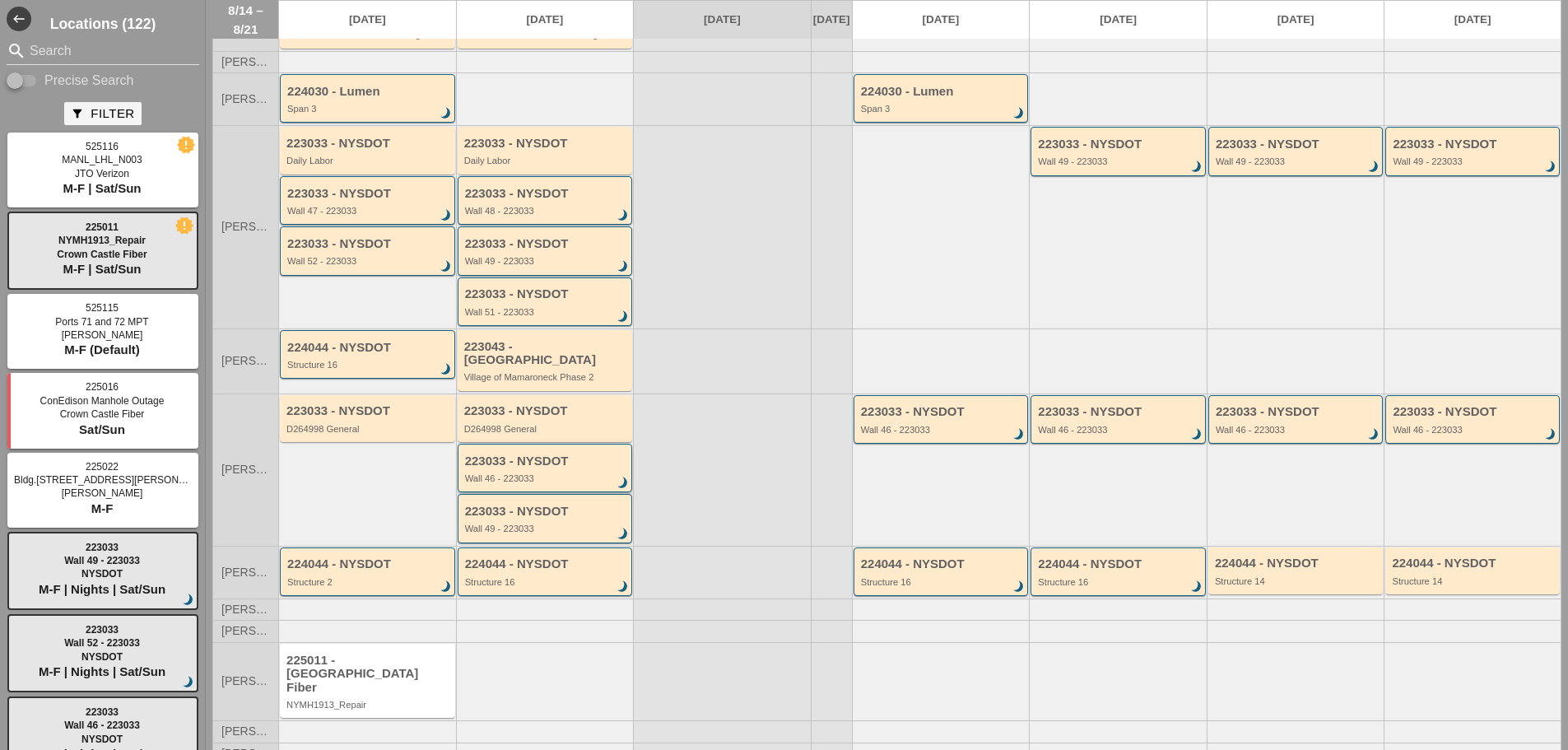
click at [529, 476] on div "Wall 46 - 223033" at bounding box center [546, 478] width 163 height 10
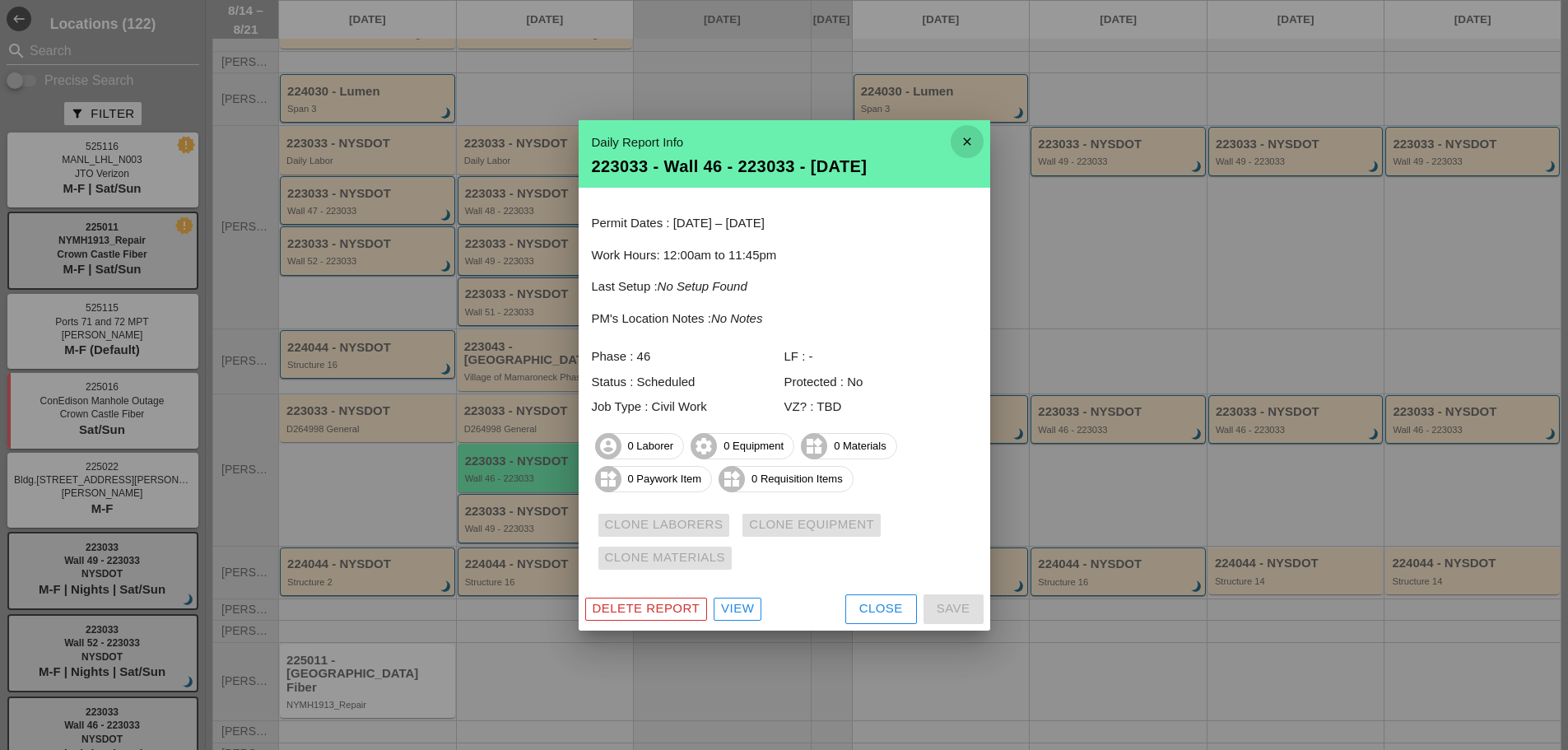
click at [958, 147] on icon "close" at bounding box center [967, 142] width 33 height 33
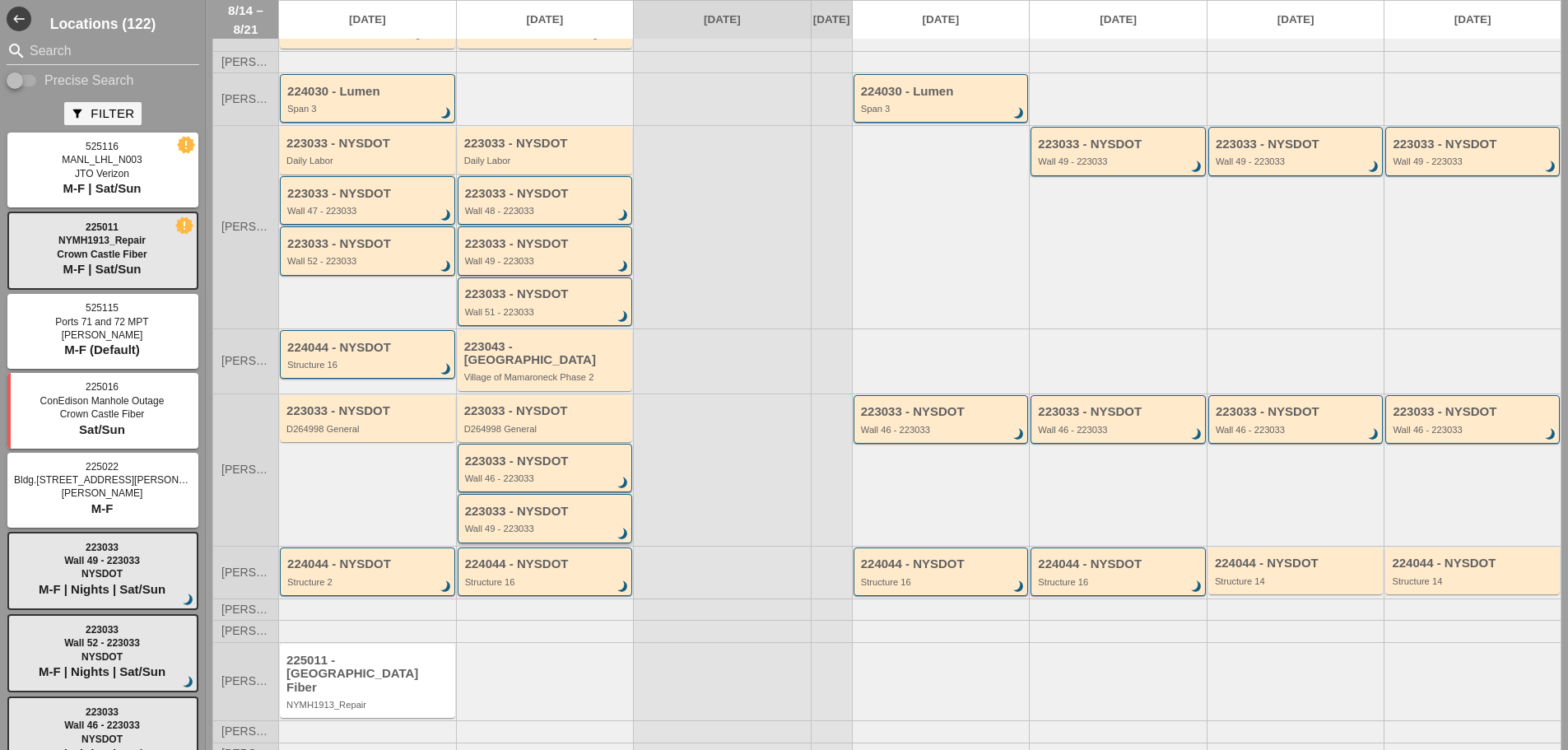
click at [526, 533] on div "Wall 49 - 223033" at bounding box center [546, 528] width 163 height 10
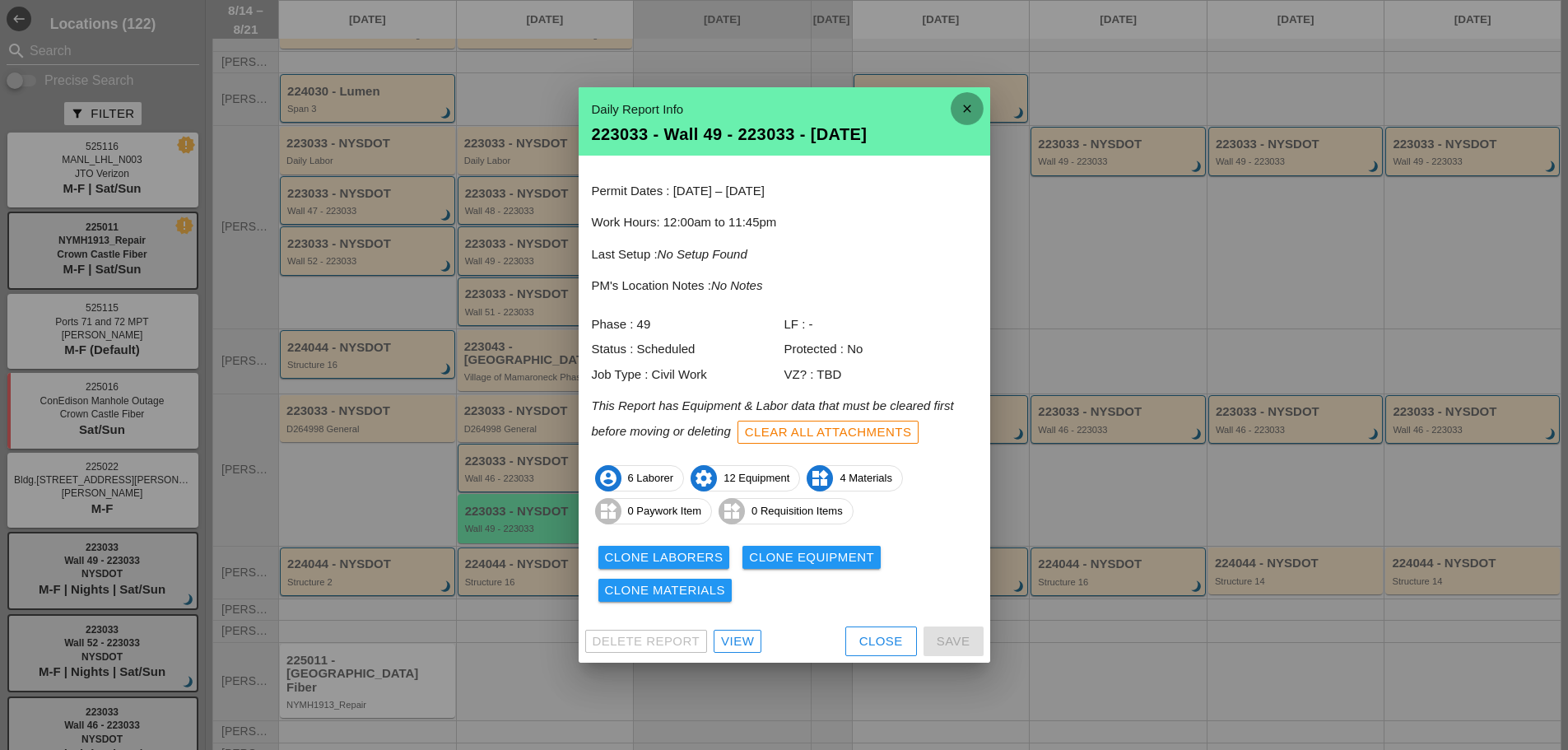
click at [966, 110] on icon "close" at bounding box center [967, 109] width 33 height 33
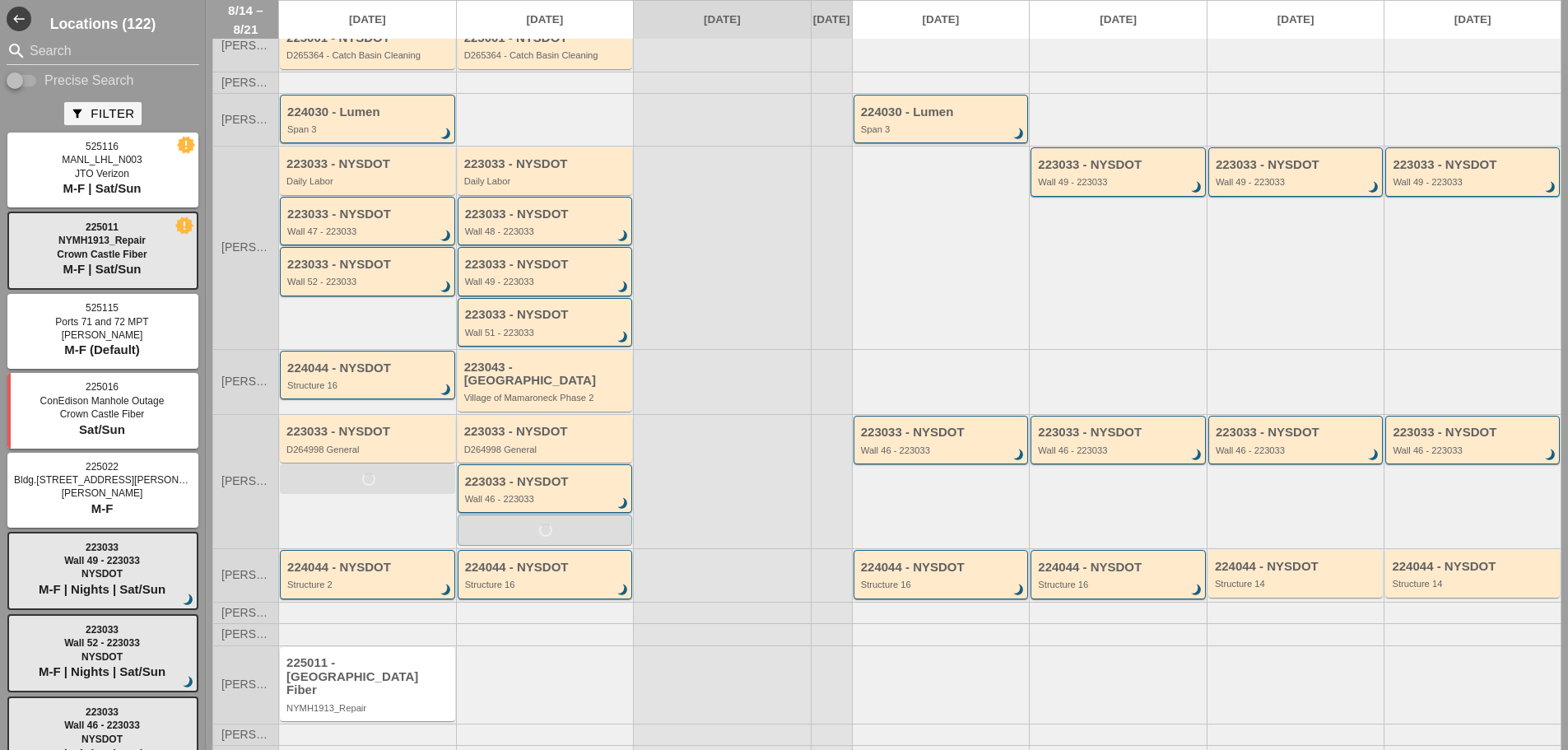
scroll to position [137, 0]
click at [345, 283] on div "223033 - NYSDOT Wall 52 - 223033 brightness_3" at bounding box center [368, 269] width 163 height 29
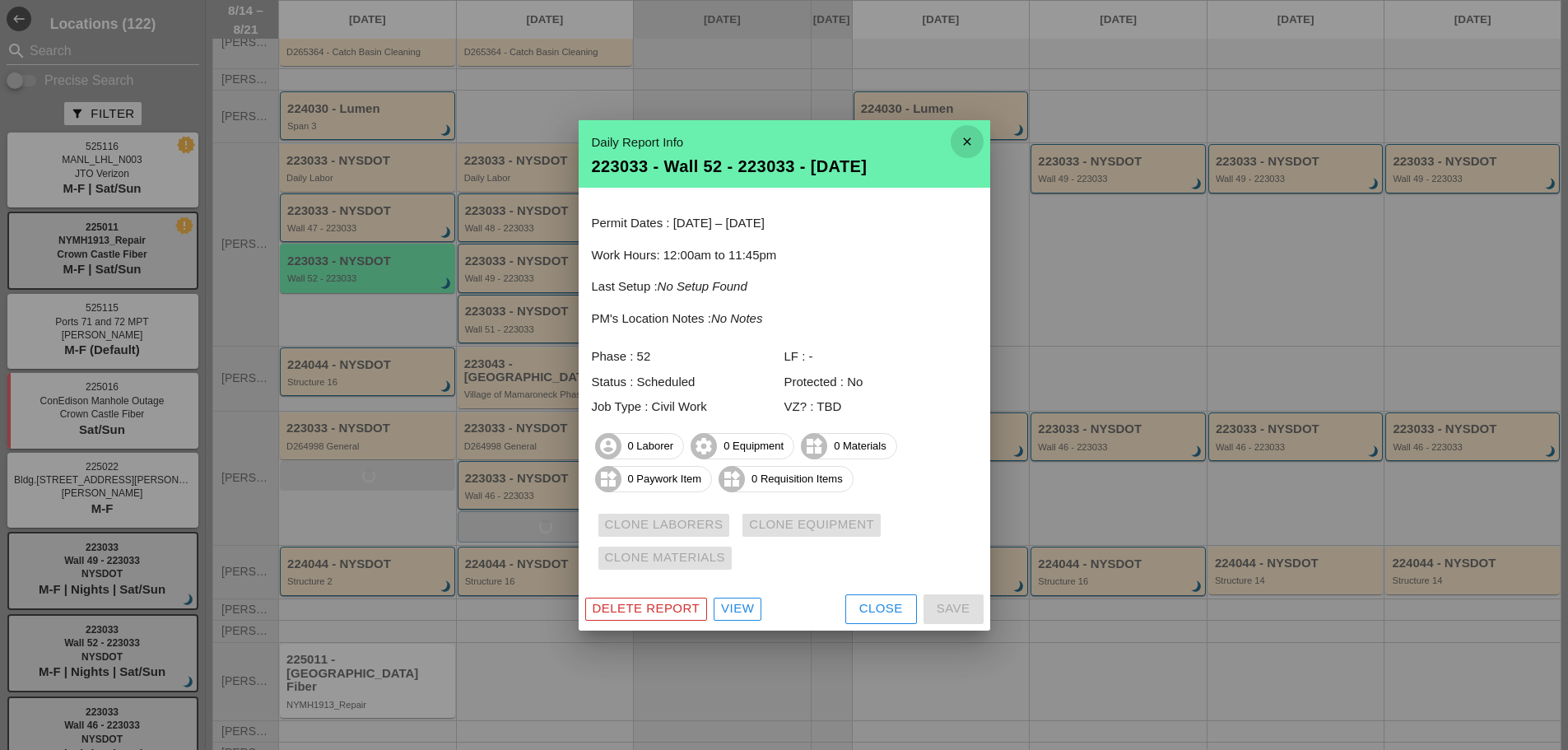
click at [954, 143] on icon "close" at bounding box center [967, 142] width 33 height 33
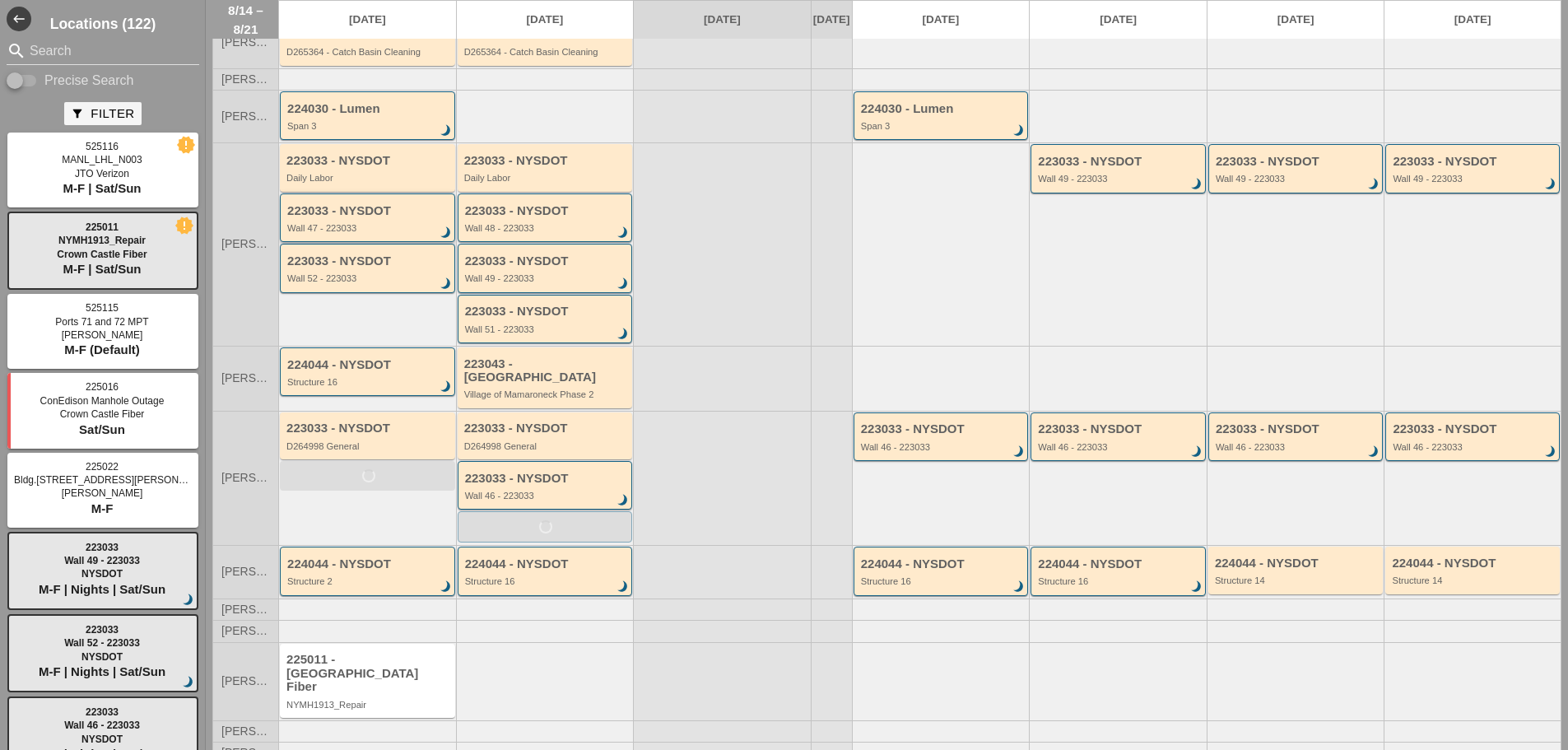
click at [389, 242] on div "223033 - NYSDOT Wall 47 - 223033 brightness_3" at bounding box center [367, 218] width 175 height 48
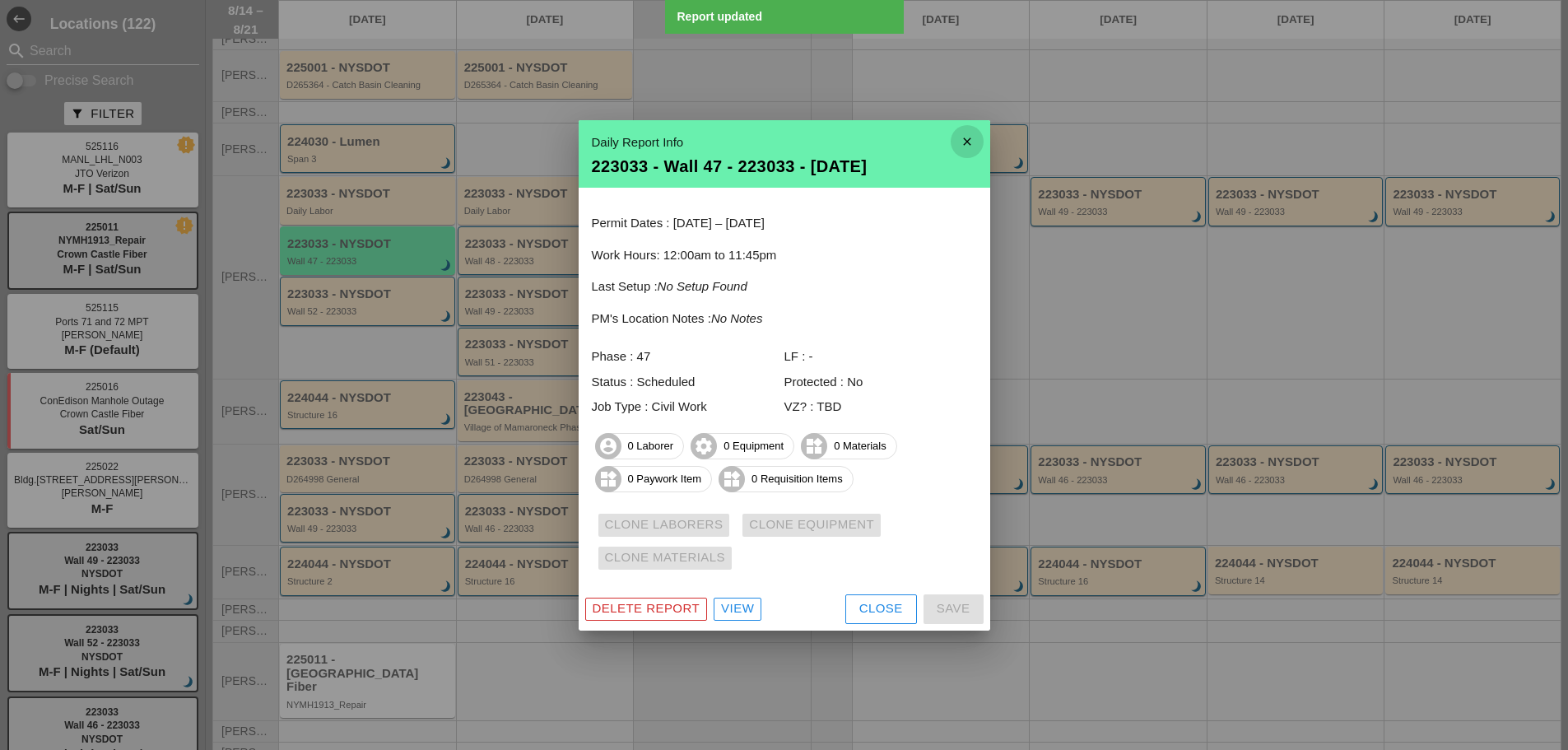
click at [964, 143] on icon "close" at bounding box center [967, 142] width 33 height 33
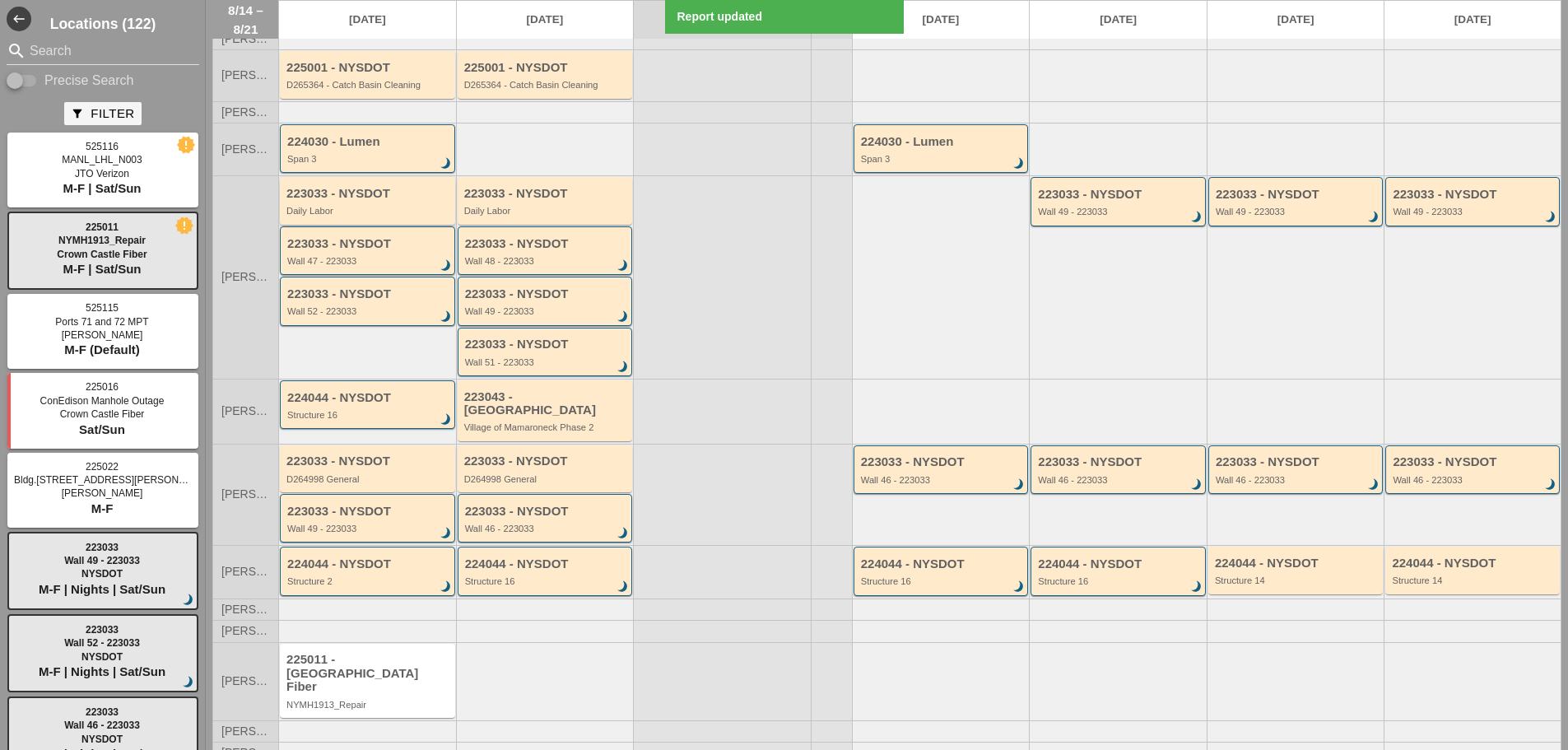
click at [400, 216] on div "Daily Labor" at bounding box center [368, 210] width 164 height 10
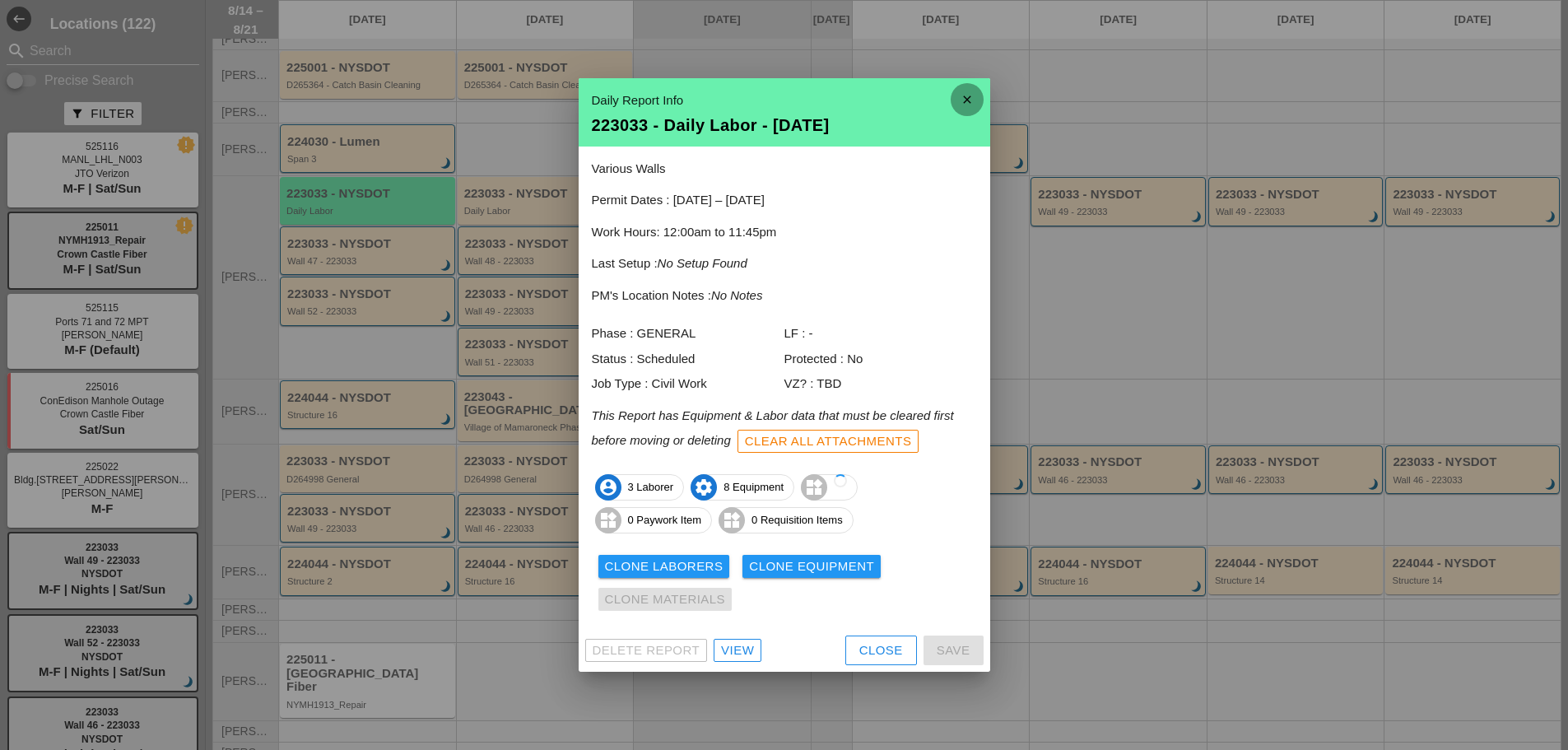
click at [965, 97] on icon "close" at bounding box center [967, 99] width 33 height 33
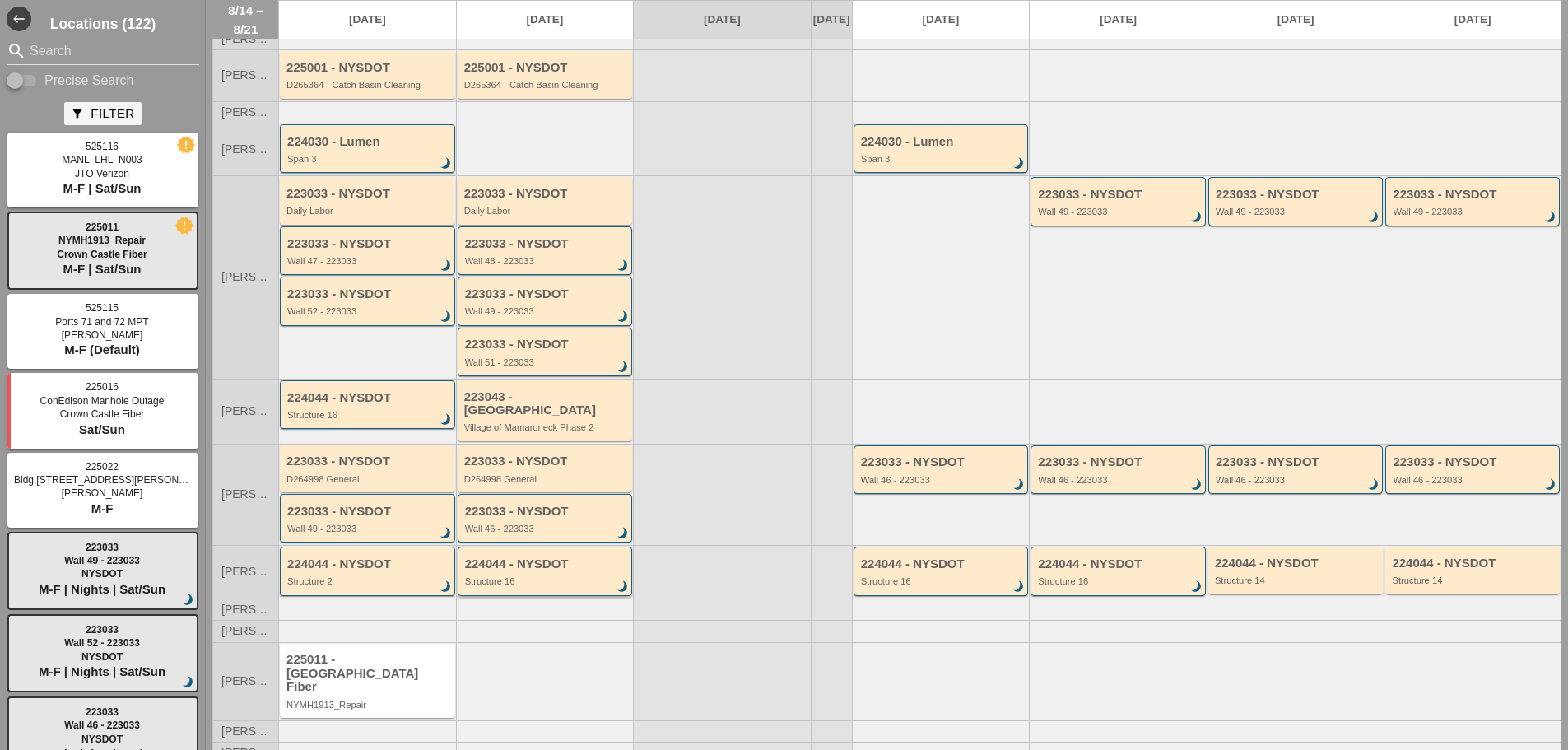
click at [535, 588] on div "224044 - NYSDOT Structure 16 brightness_3" at bounding box center [545, 570] width 175 height 48
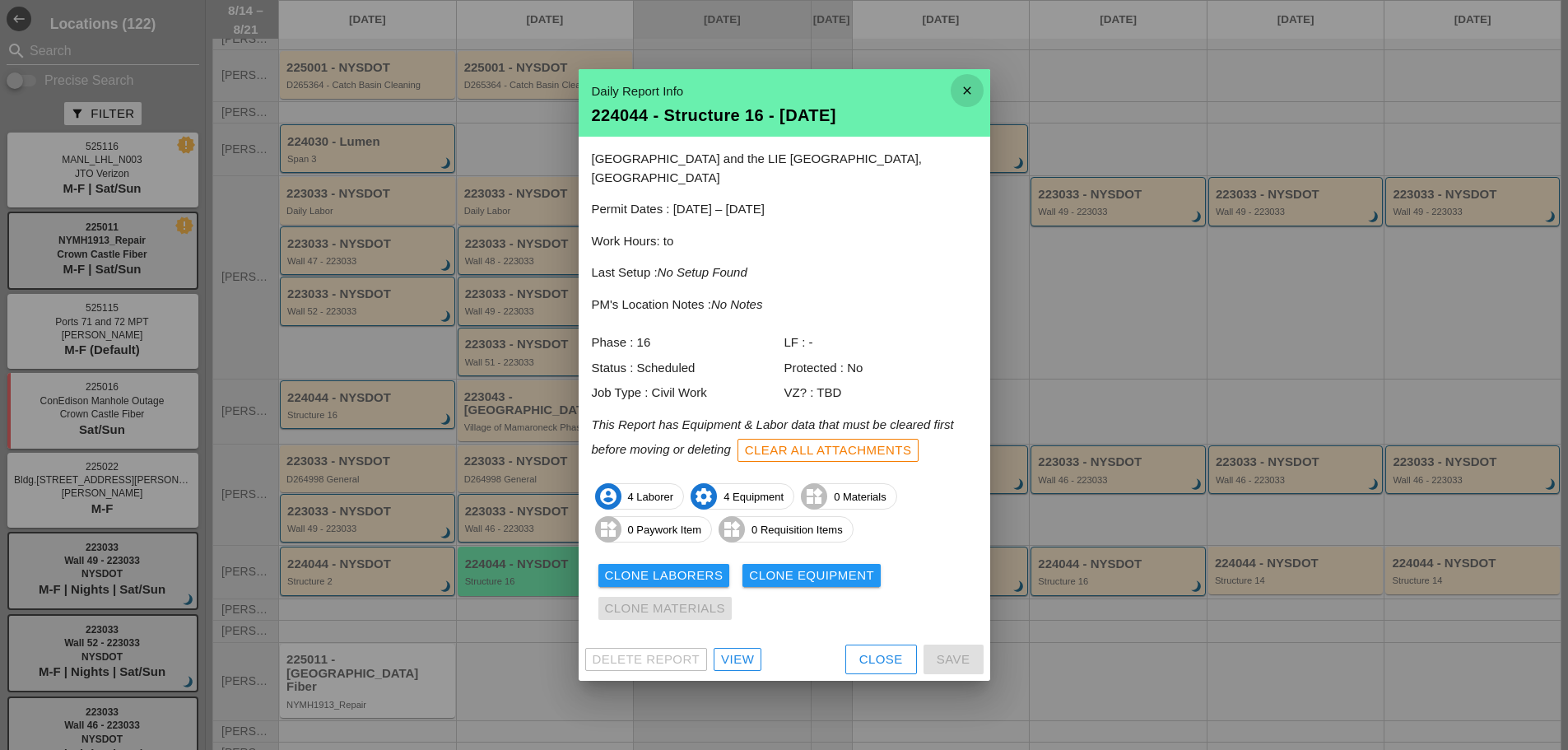
click at [969, 105] on icon "close" at bounding box center [967, 91] width 33 height 33
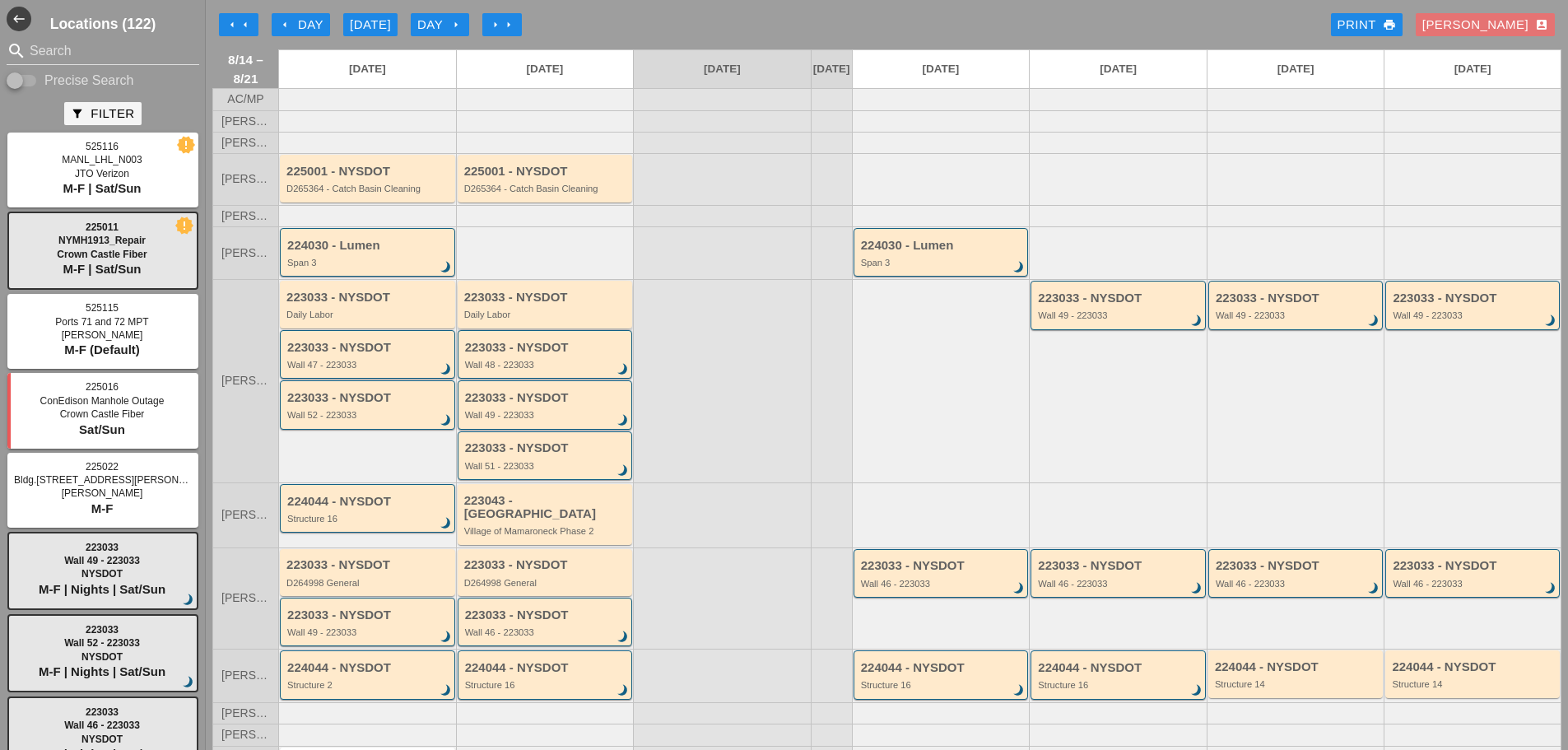
click at [569, 327] on div "223033 - NYSDOT Daily Labor" at bounding box center [545, 304] width 175 height 47
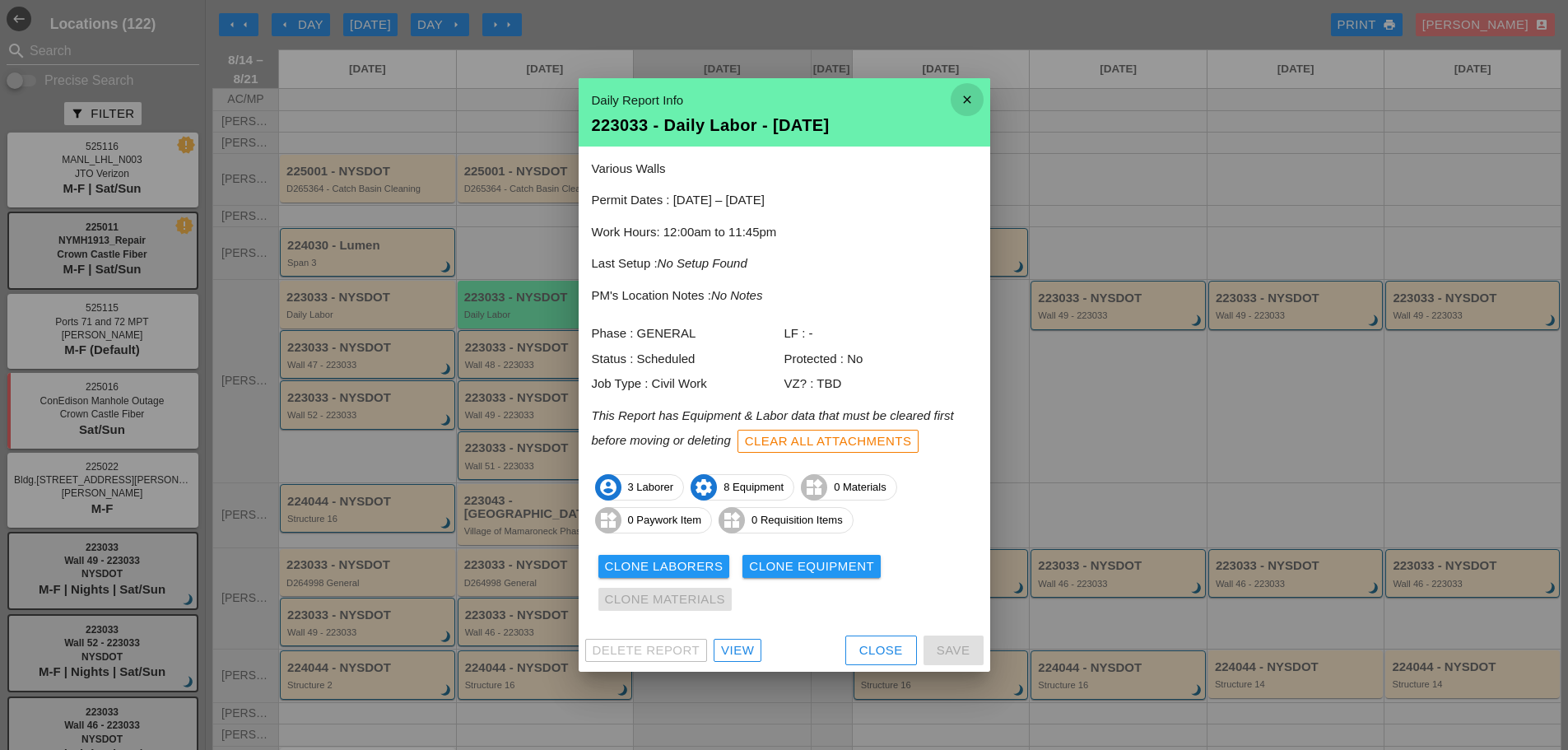
click at [978, 98] on icon "close" at bounding box center [967, 99] width 33 height 33
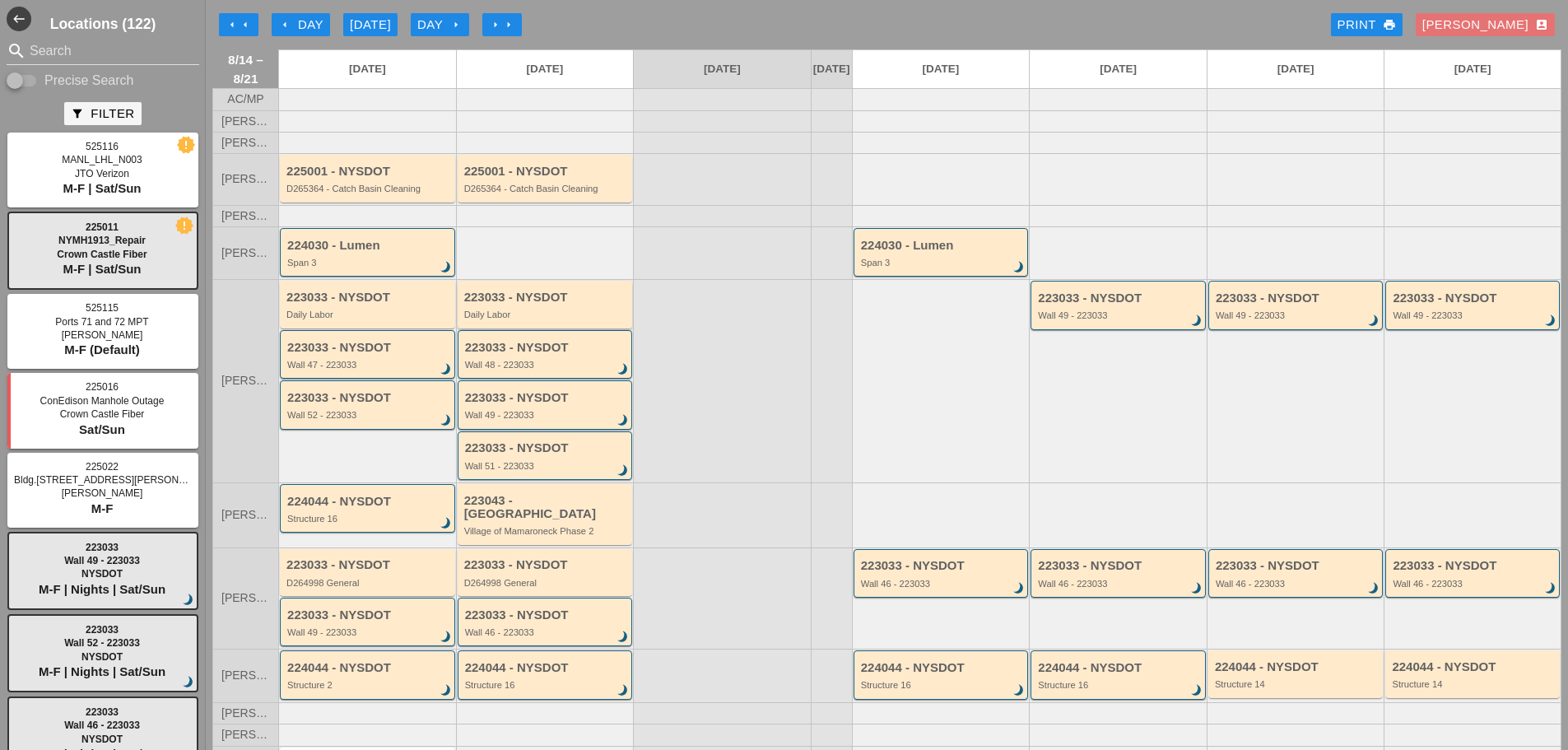
click at [511, 304] on div "223033 - NYSDOT" at bounding box center [546, 297] width 164 height 14
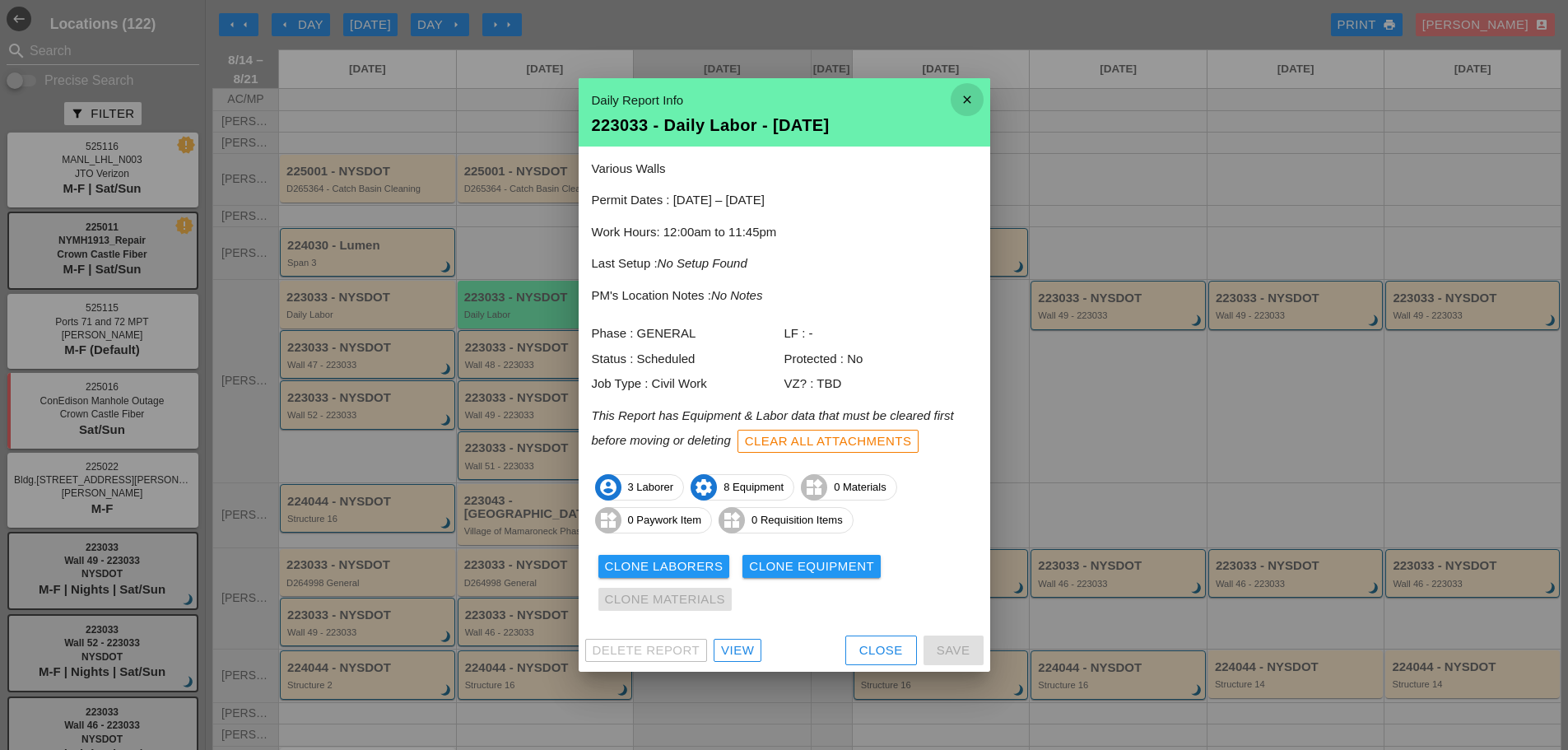
click at [977, 98] on icon "close" at bounding box center [967, 99] width 33 height 33
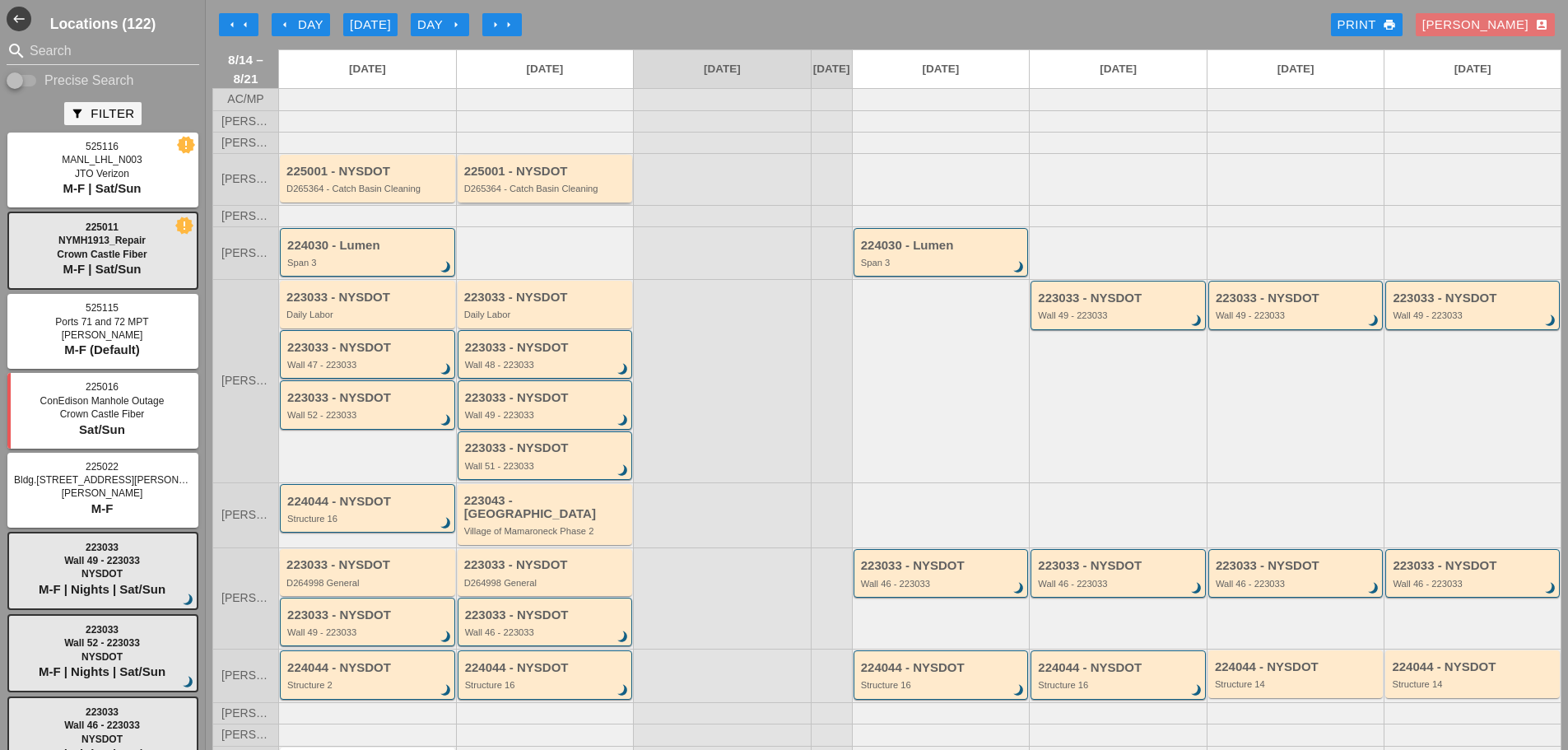
click at [583, 194] on div "D265364 - Catch Basin Cleaning" at bounding box center [546, 188] width 164 height 10
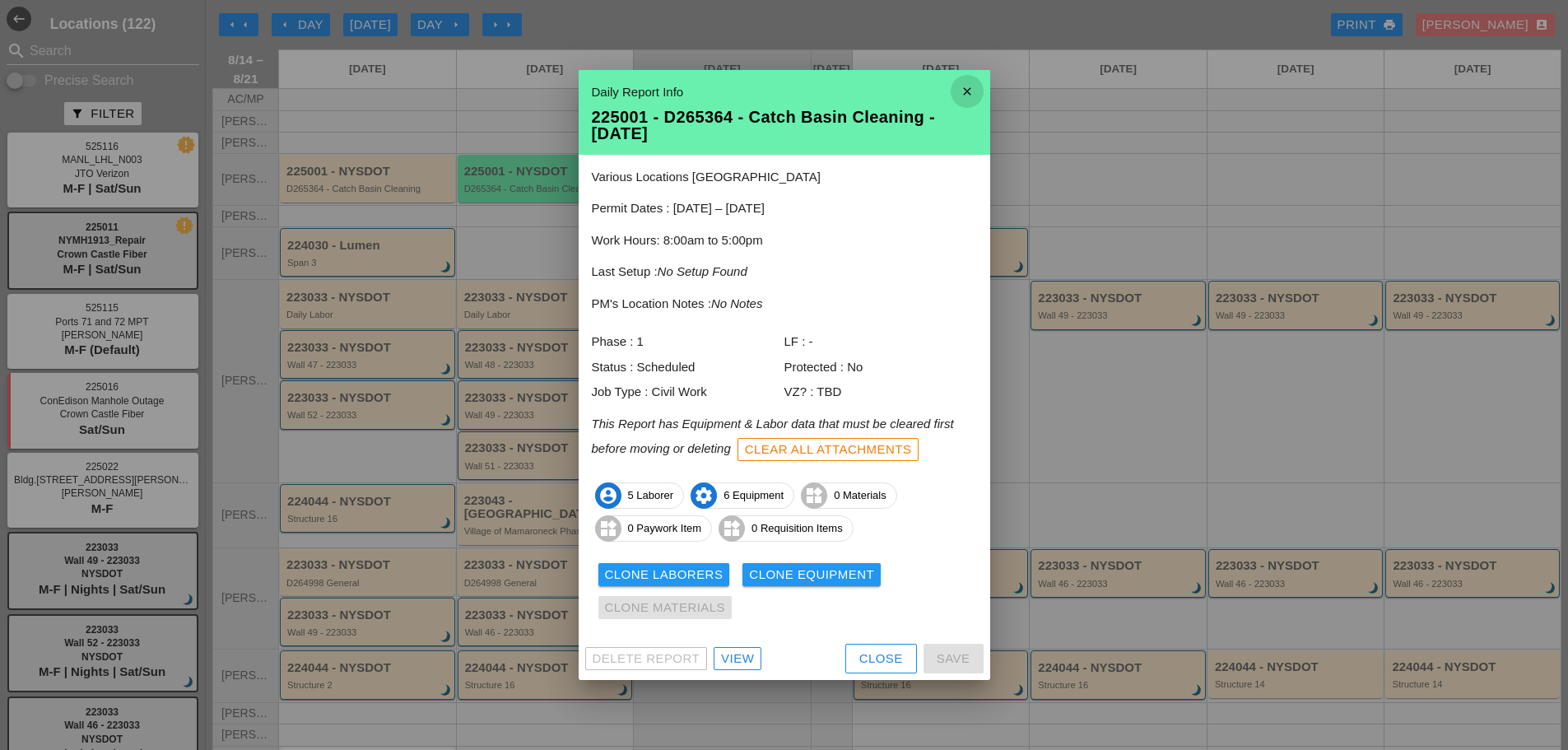
click at [980, 95] on icon "close" at bounding box center [967, 92] width 33 height 33
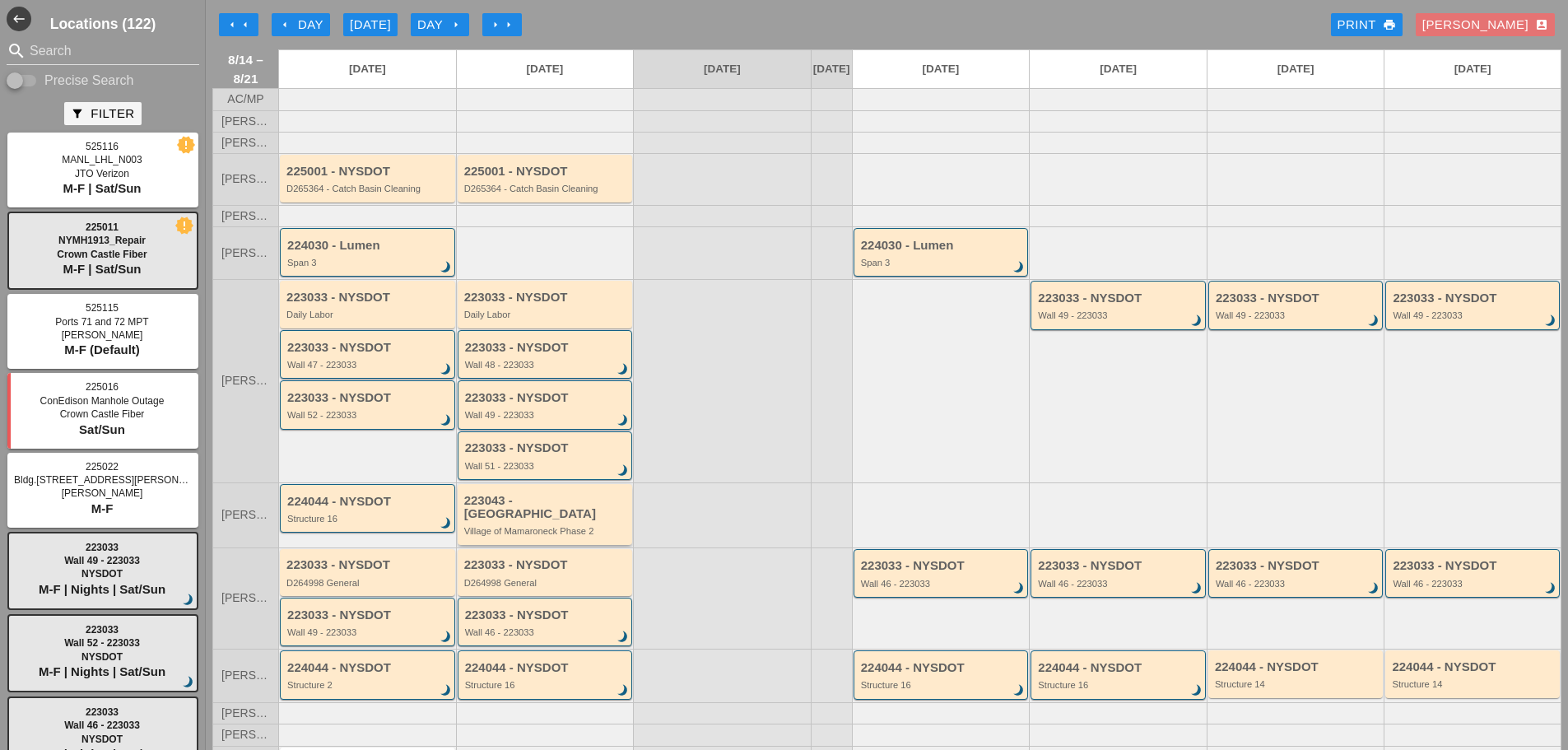
click at [560, 535] on div "223043 - Green Mtn Village of Mamaroneck Phase 2" at bounding box center [545, 514] width 175 height 60
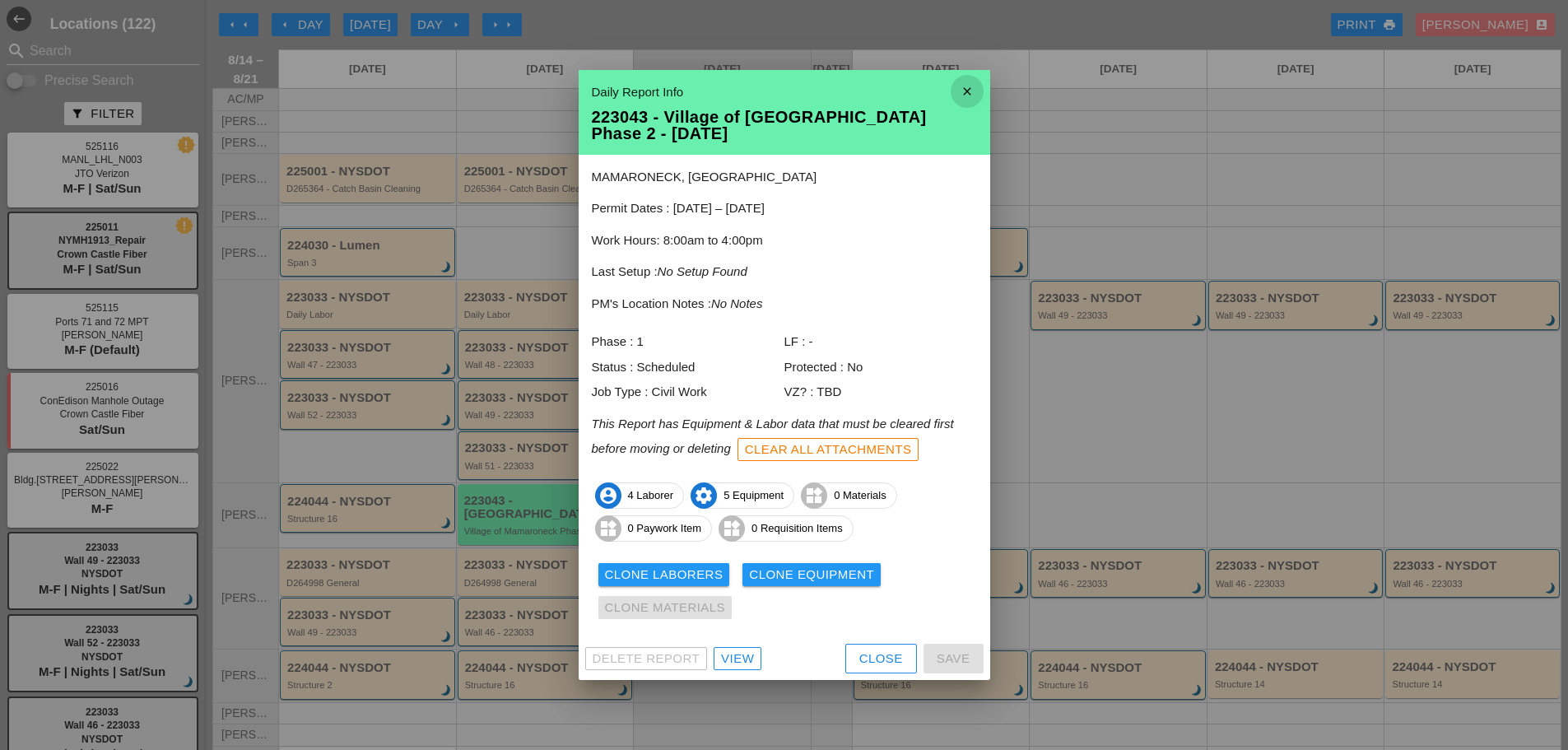
click at [975, 95] on icon "close" at bounding box center [967, 92] width 33 height 33
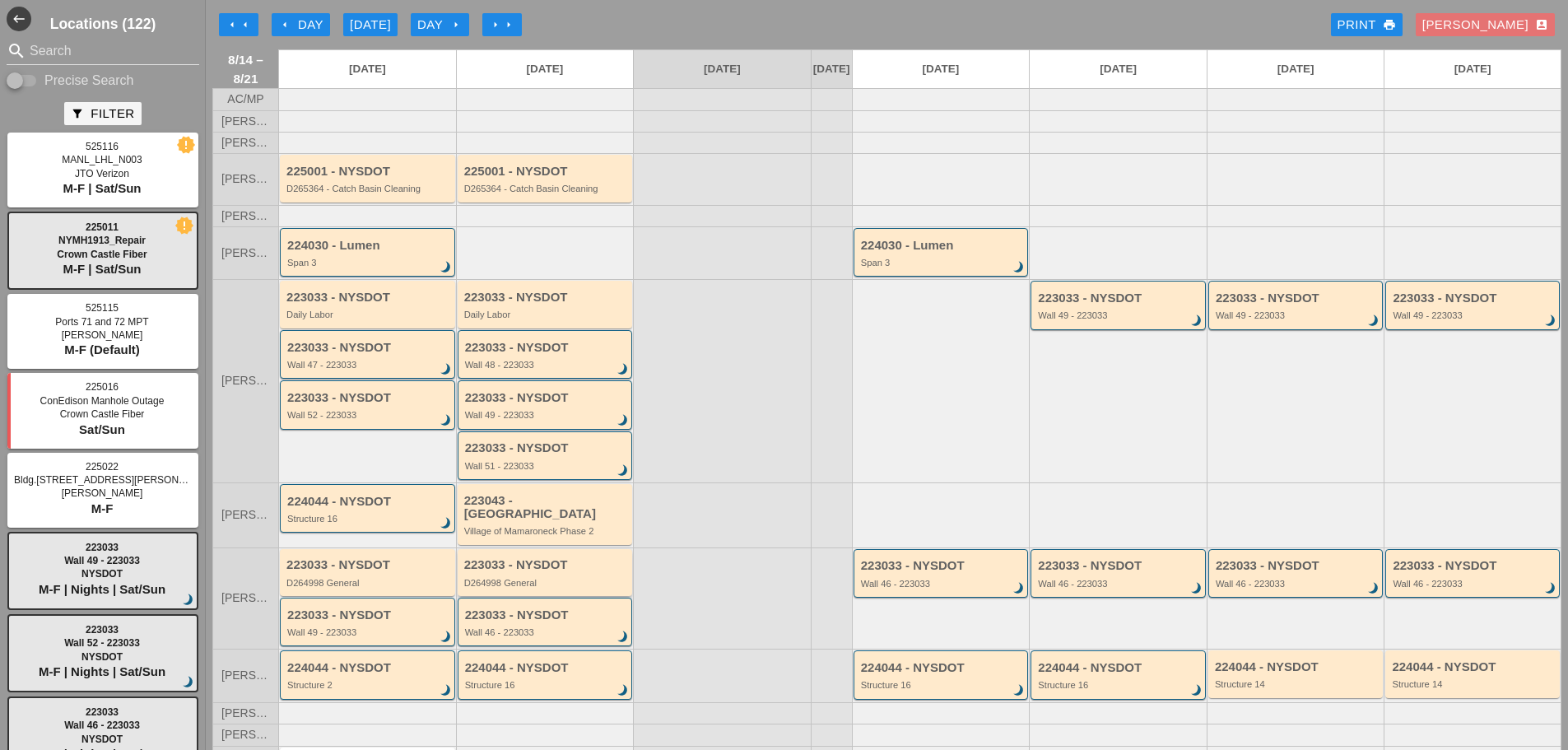
click at [490, 582] on div "D264998 General" at bounding box center [546, 582] width 164 height 10
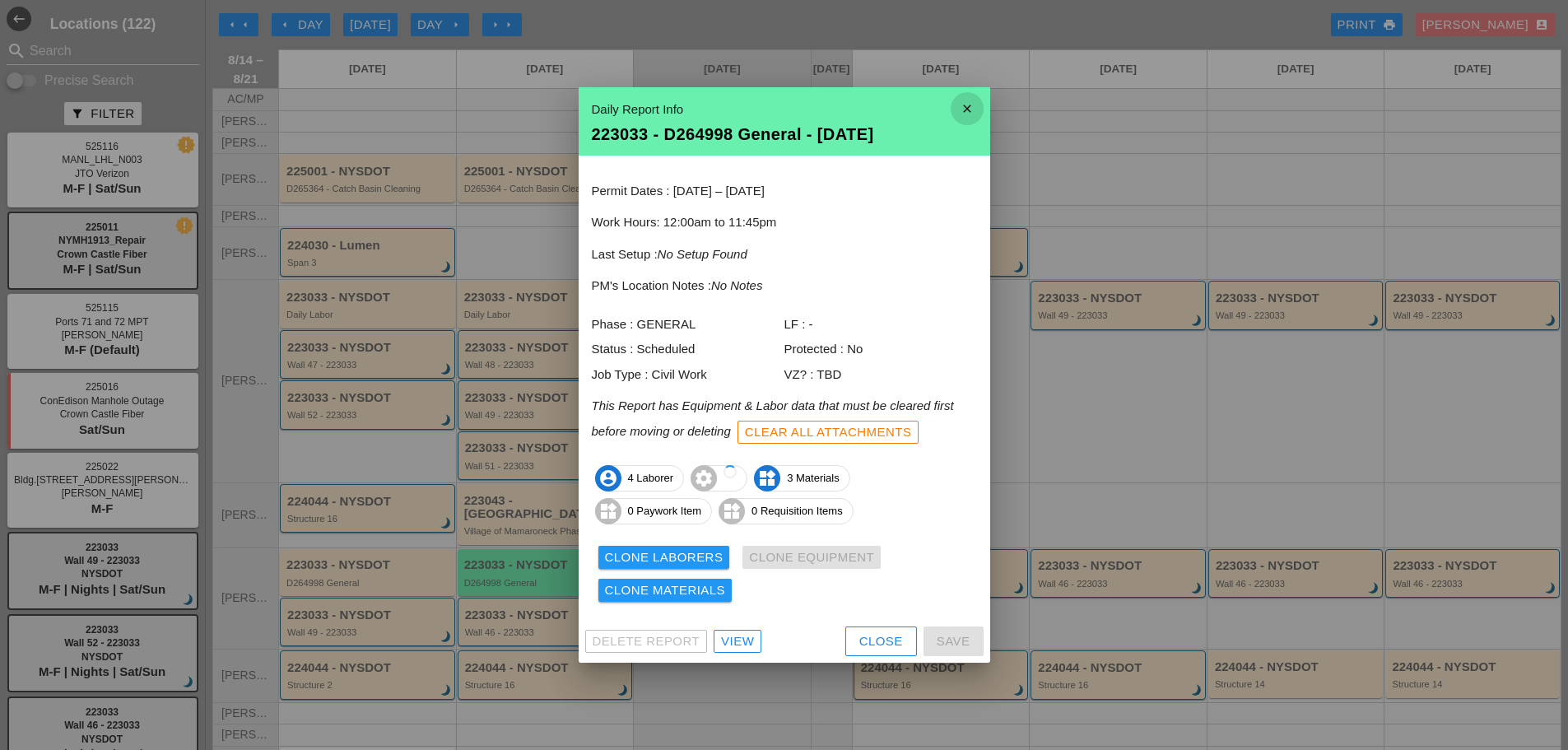
click at [961, 109] on icon "close" at bounding box center [967, 109] width 33 height 33
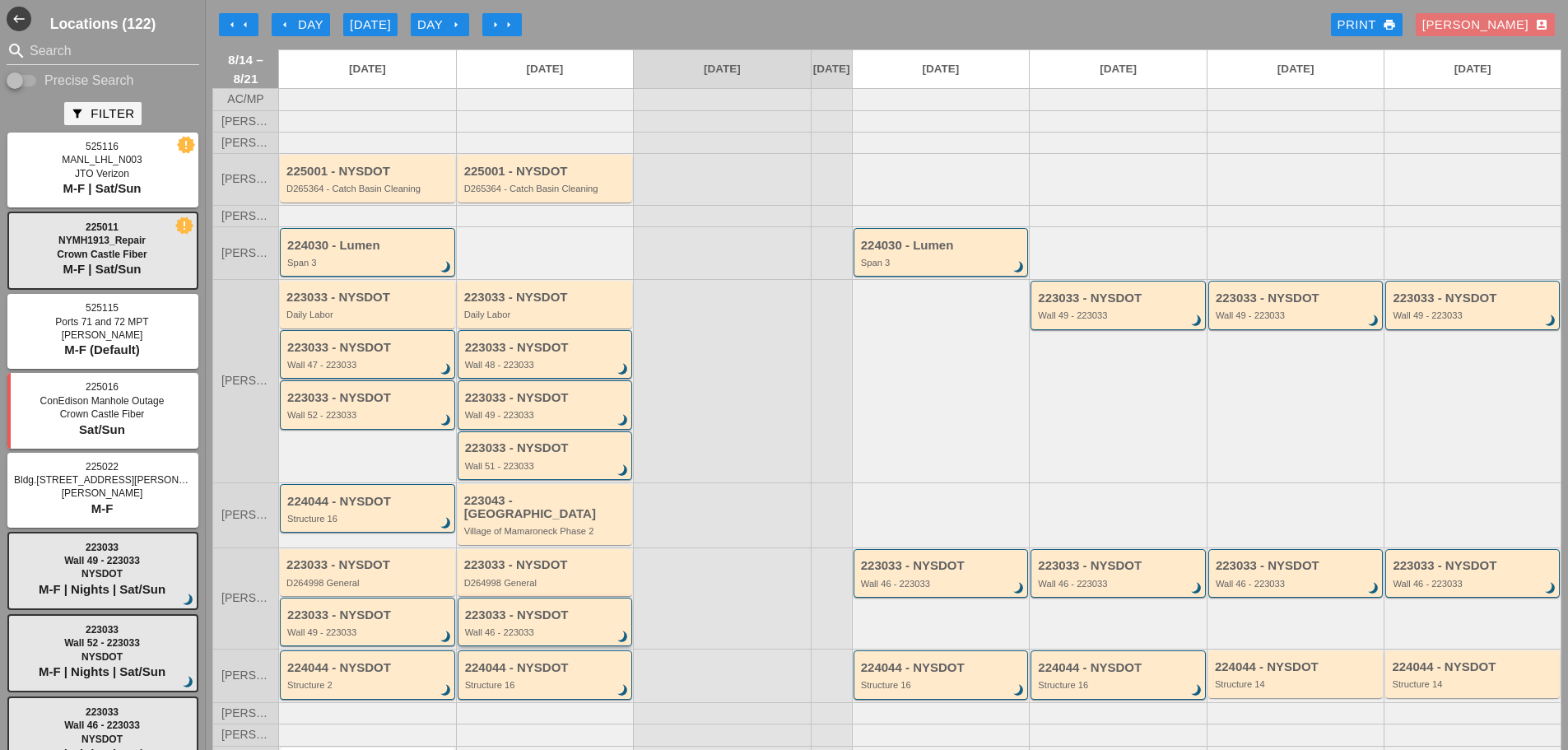
click at [500, 631] on div "Wall 46 - 223033" at bounding box center [546, 632] width 163 height 10
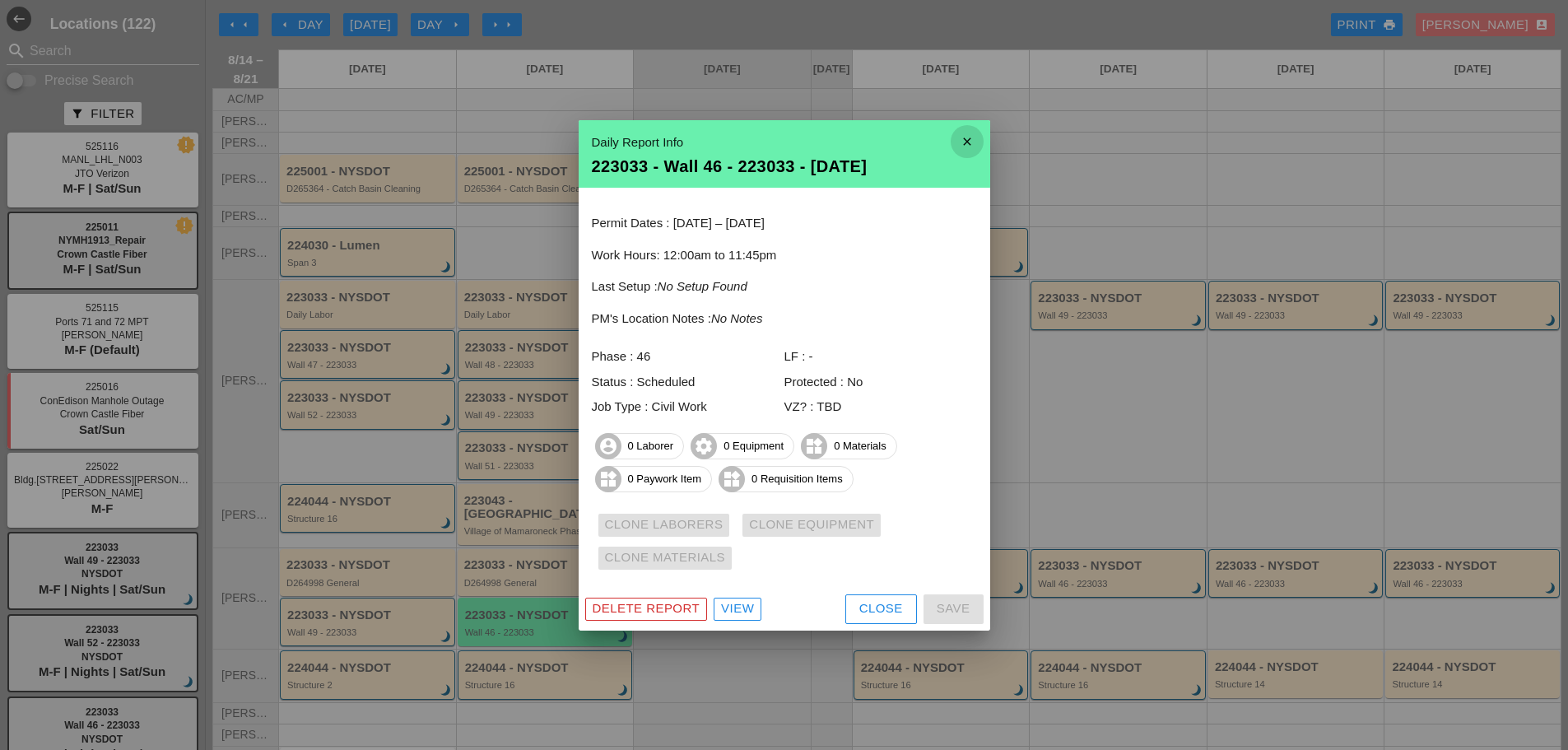
click at [972, 143] on icon "close" at bounding box center [967, 142] width 33 height 33
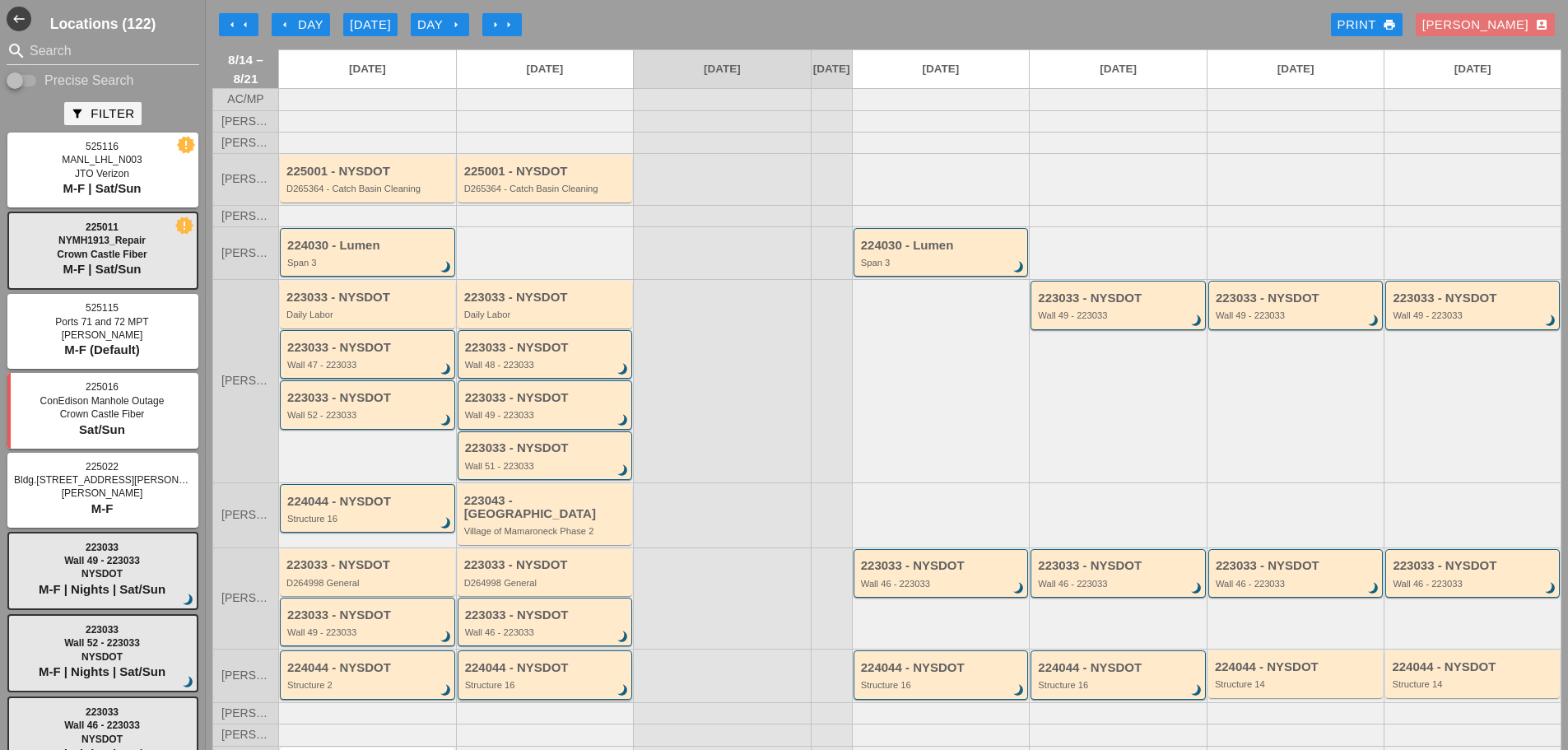
click at [520, 677] on div "224044 - NYSDOT Structure 16 brightness_3" at bounding box center [546, 676] width 163 height 29
